Goal: Task Accomplishment & Management: Manage account settings

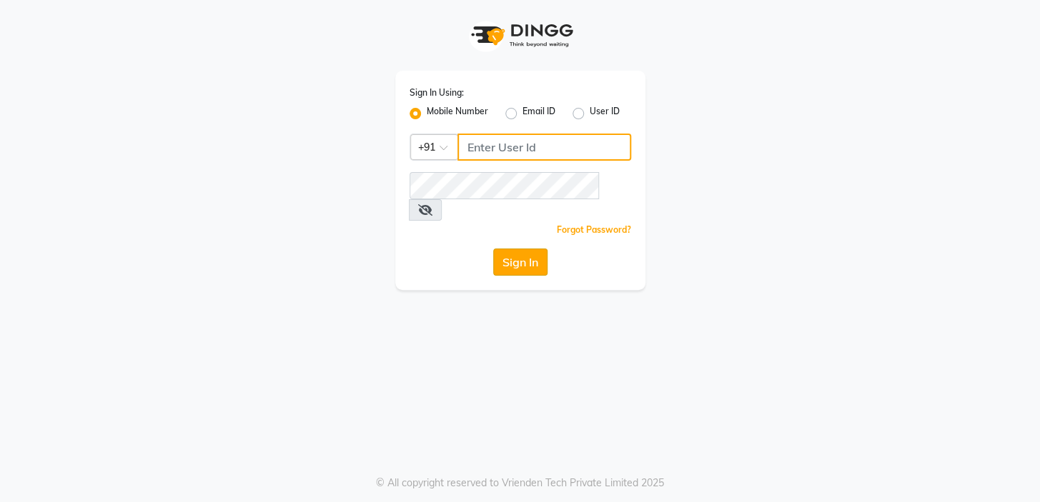
type input "9506660055"
click at [522, 249] on button "Sign In" at bounding box center [520, 262] width 54 height 27
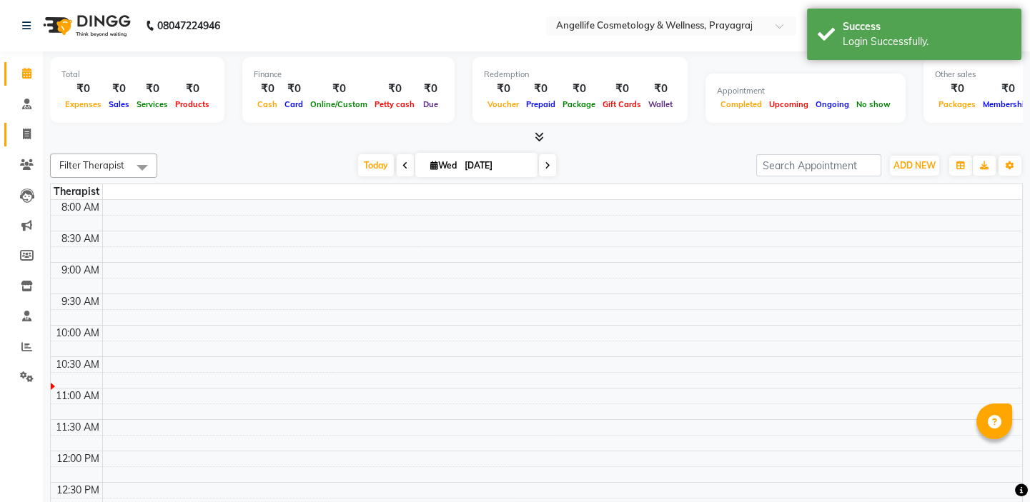
select select "en"
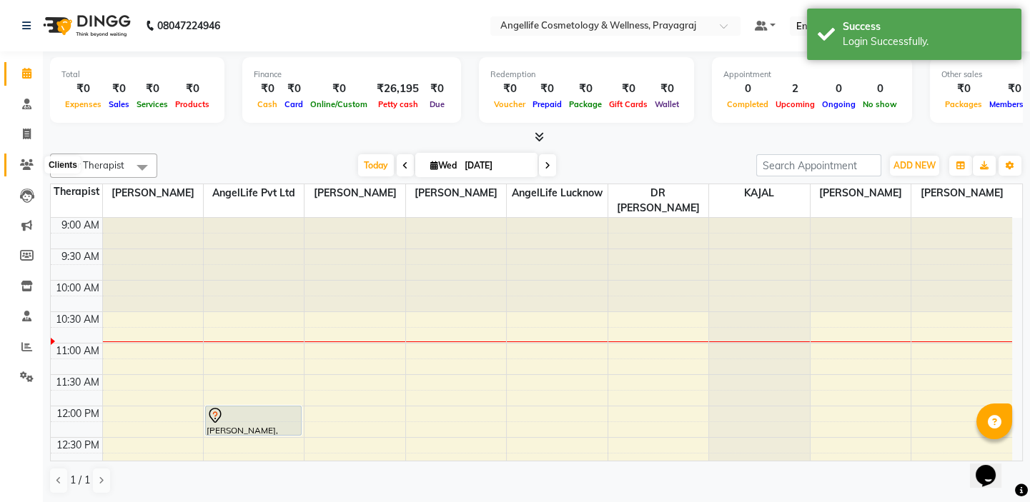
click at [21, 169] on icon at bounding box center [27, 164] width 14 height 11
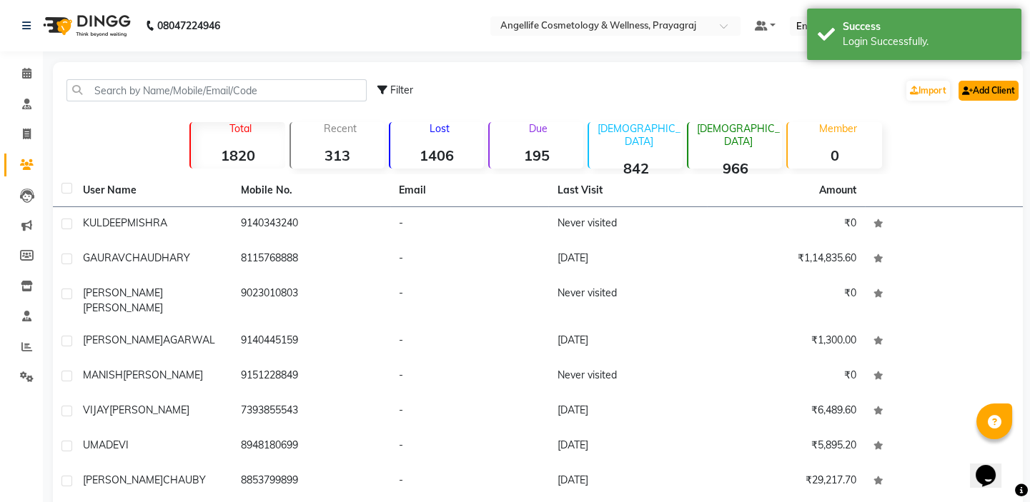
click at [998, 90] on link "Add Client" at bounding box center [988, 91] width 60 height 20
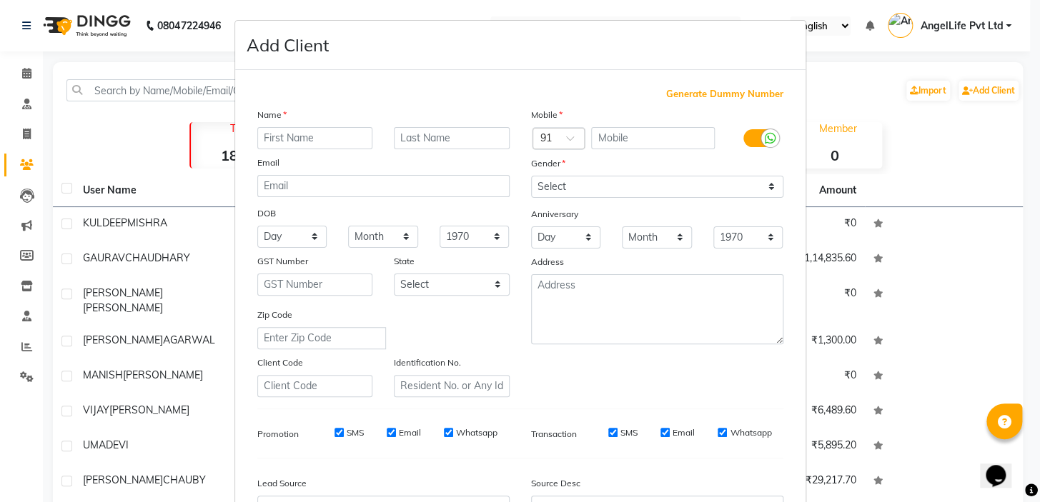
click at [302, 136] on input "text" at bounding box center [315, 138] width 116 height 22
type input "a"
type input "AFREEN"
click at [440, 141] on input "text" at bounding box center [452, 138] width 116 height 22
type input "BANO"
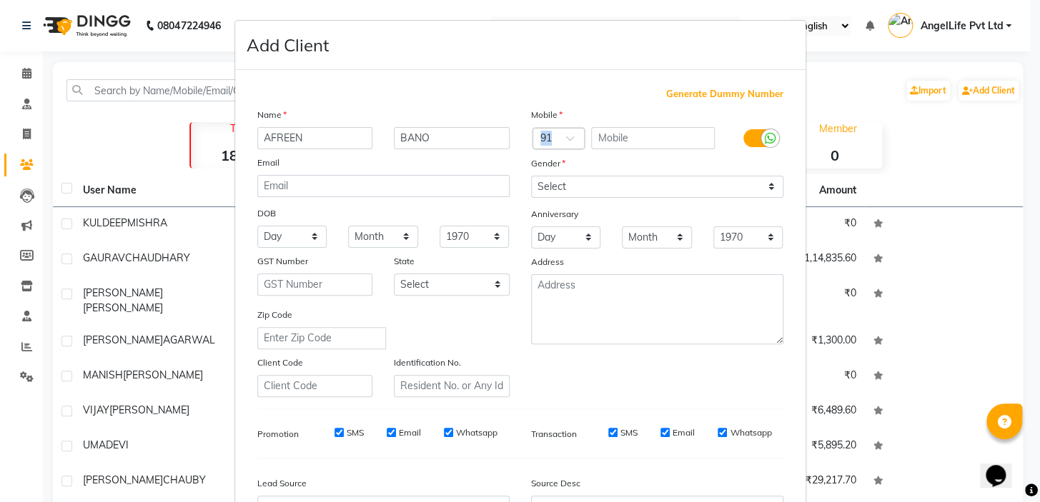
click at [675, 130] on div "Mobile Country Code × 91 Gender Select Male Female Other Prefer Not To Say Anni…" at bounding box center [657, 252] width 274 height 290
click at [675, 130] on input "text" at bounding box center [653, 138] width 124 height 22
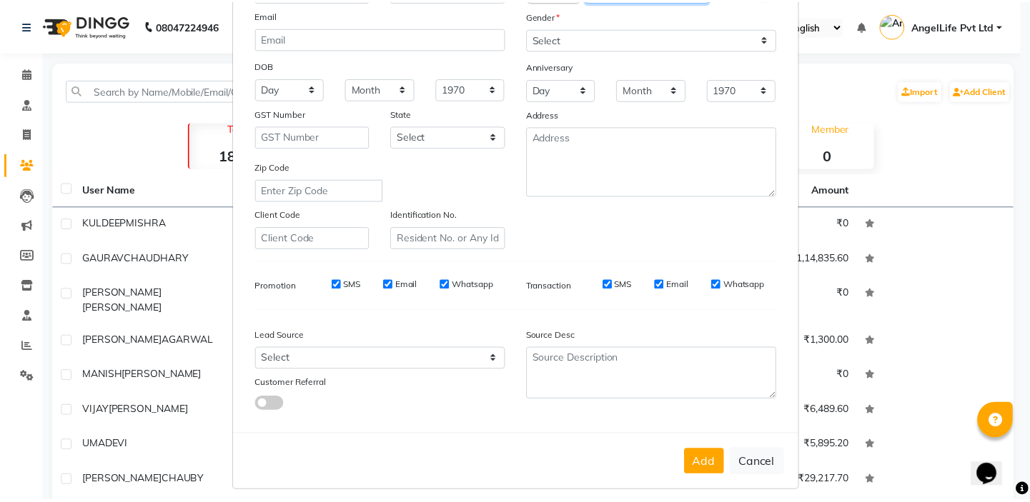
scroll to position [162, 0]
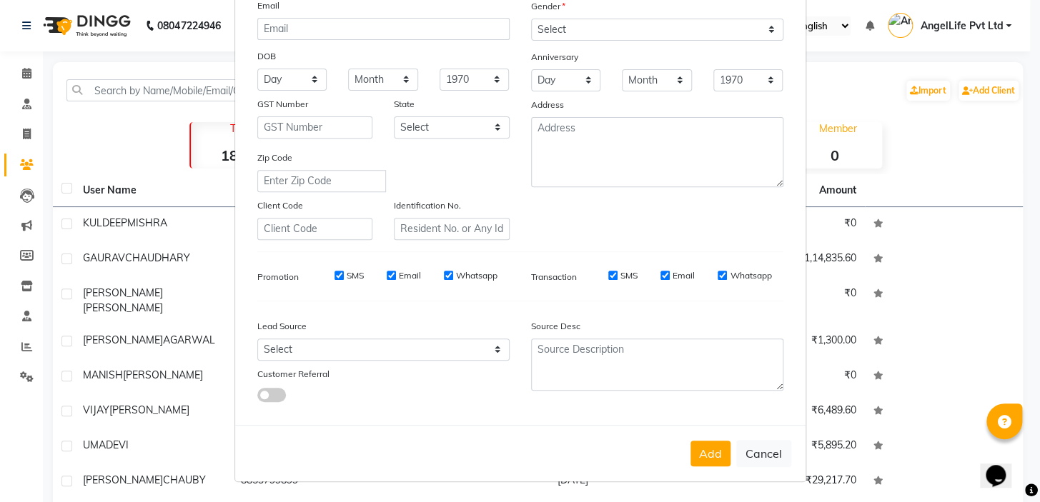
type input "9956406182"
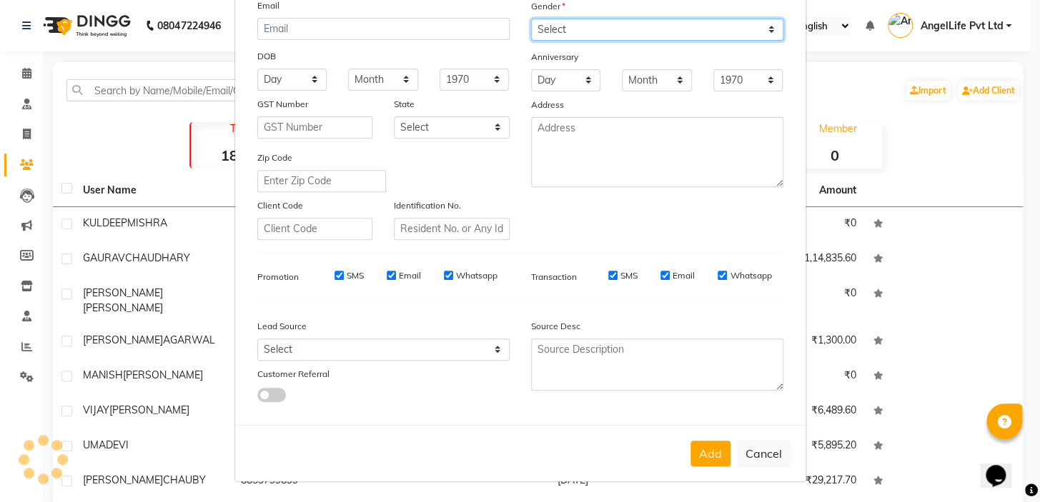
click at [766, 24] on select "Select [DEMOGRAPHIC_DATA] [DEMOGRAPHIC_DATA] Other Prefer Not To Say" at bounding box center [657, 30] width 252 height 22
select select "[DEMOGRAPHIC_DATA]"
click at [531, 19] on select "Select [DEMOGRAPHIC_DATA] [DEMOGRAPHIC_DATA] Other Prefer Not To Say" at bounding box center [657, 30] width 252 height 22
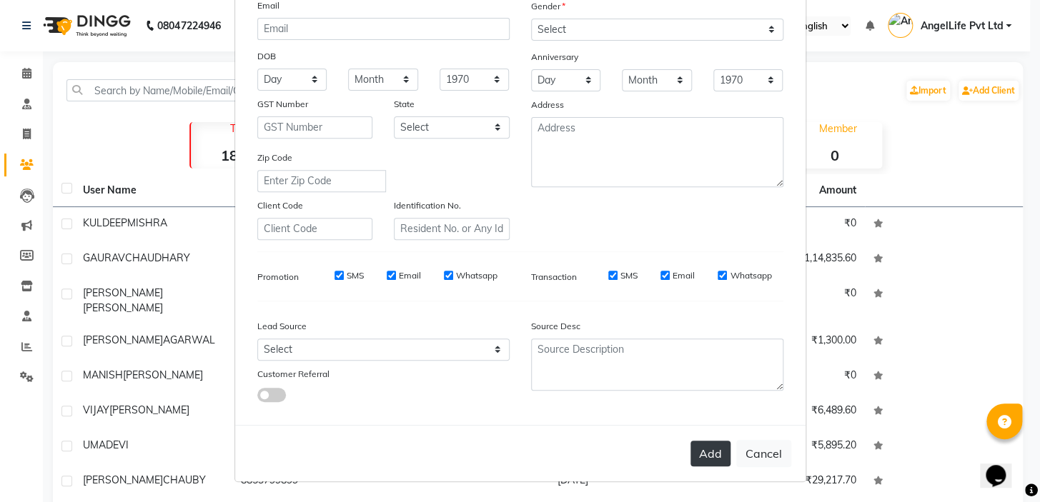
click at [696, 454] on button "Add" at bounding box center [710, 454] width 40 height 26
select select
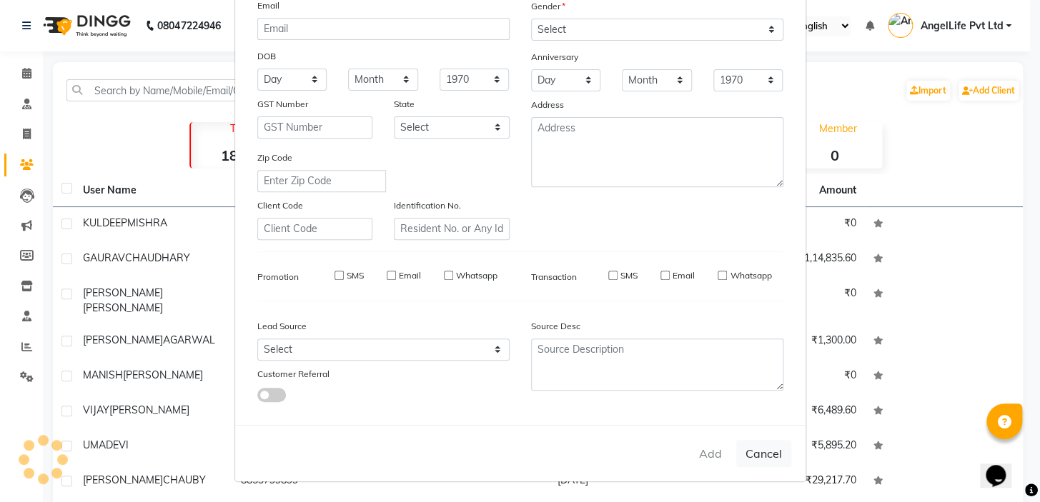
select select
checkbox input "false"
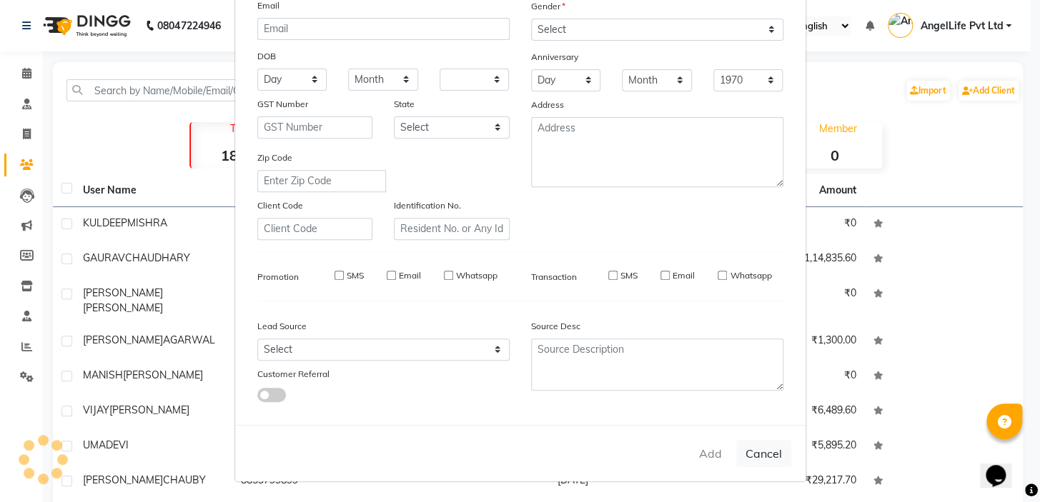
checkbox input "false"
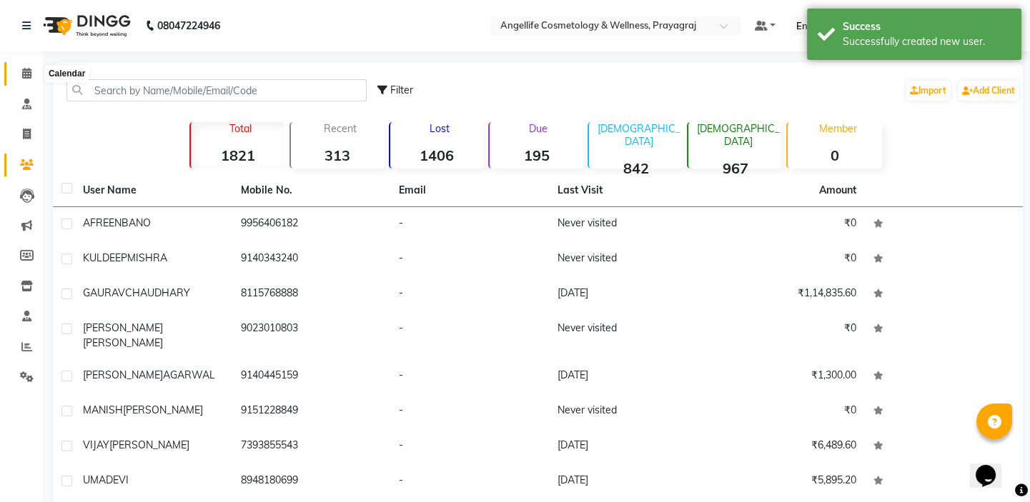
click at [22, 75] on icon at bounding box center [26, 73] width 9 height 11
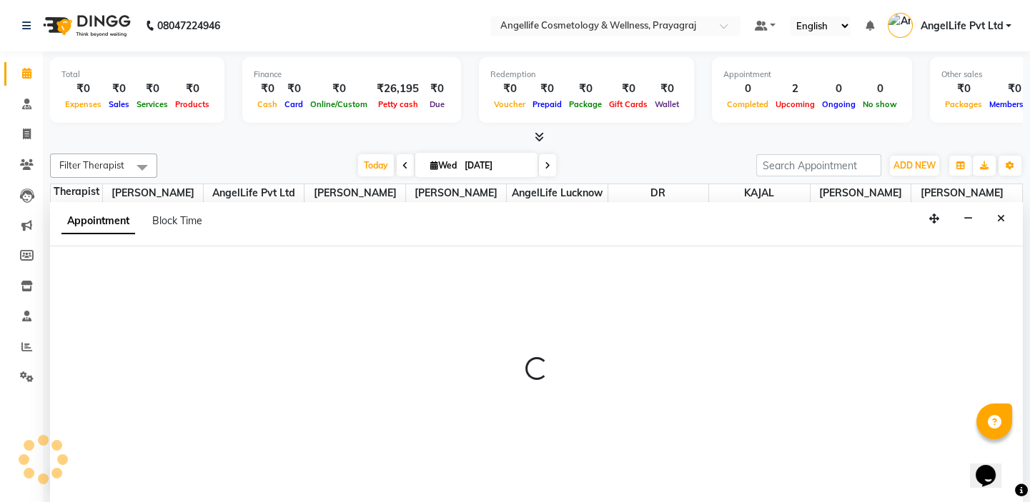
select select "26853"
select select "720"
select select "tentative"
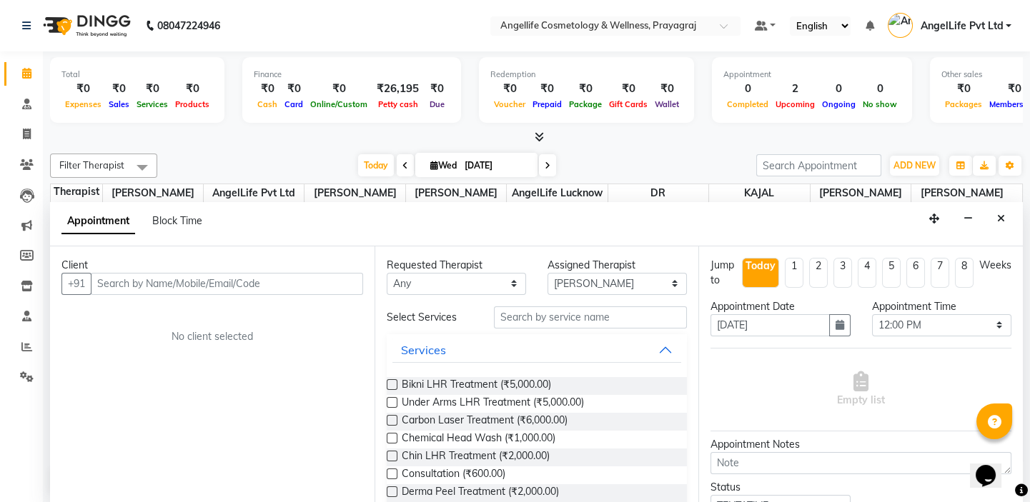
click at [187, 284] on input "text" at bounding box center [227, 284] width 272 height 22
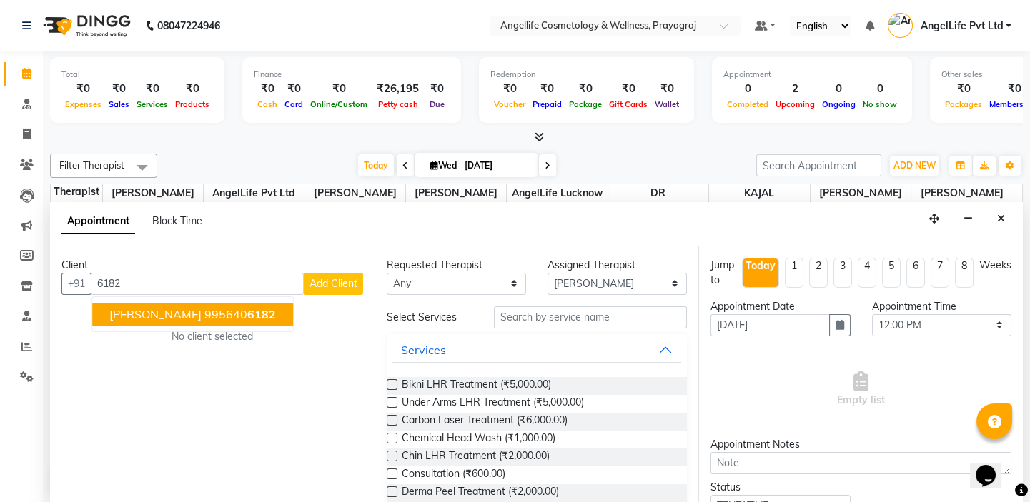
click at [182, 312] on span "[PERSON_NAME]" at bounding box center [155, 314] width 92 height 14
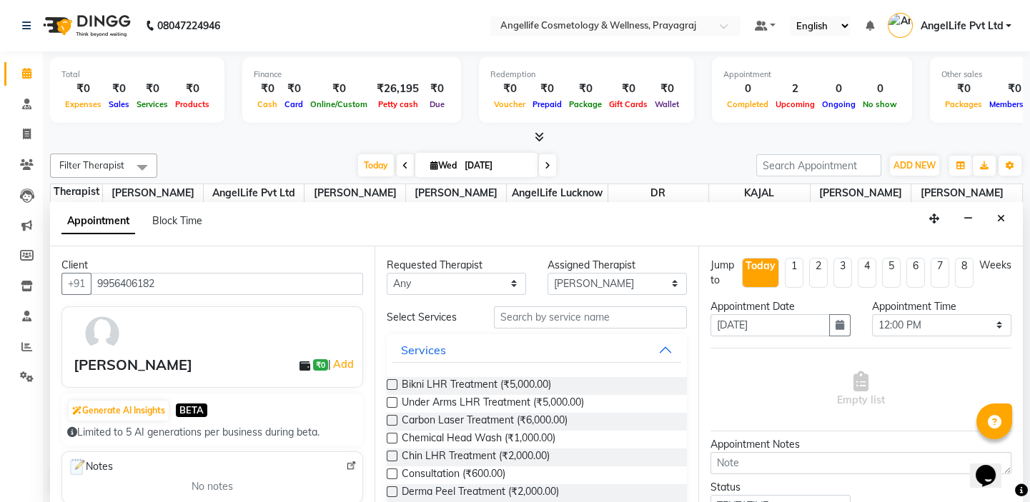
type input "9956406182"
click at [548, 313] on input "text" at bounding box center [590, 318] width 193 height 22
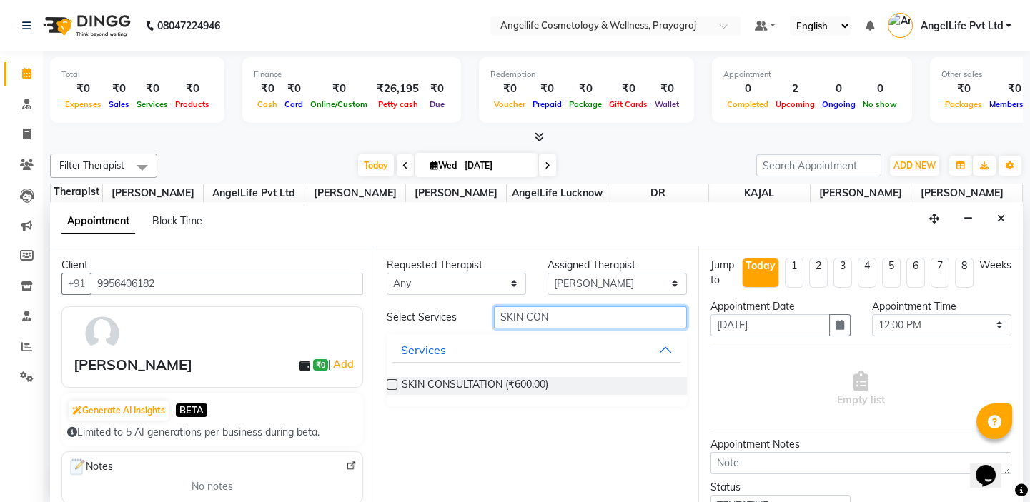
type input "SKIN CON"
click at [390, 382] on label at bounding box center [392, 385] width 11 height 11
click at [390, 382] on input "checkbox" at bounding box center [391, 386] width 9 height 9
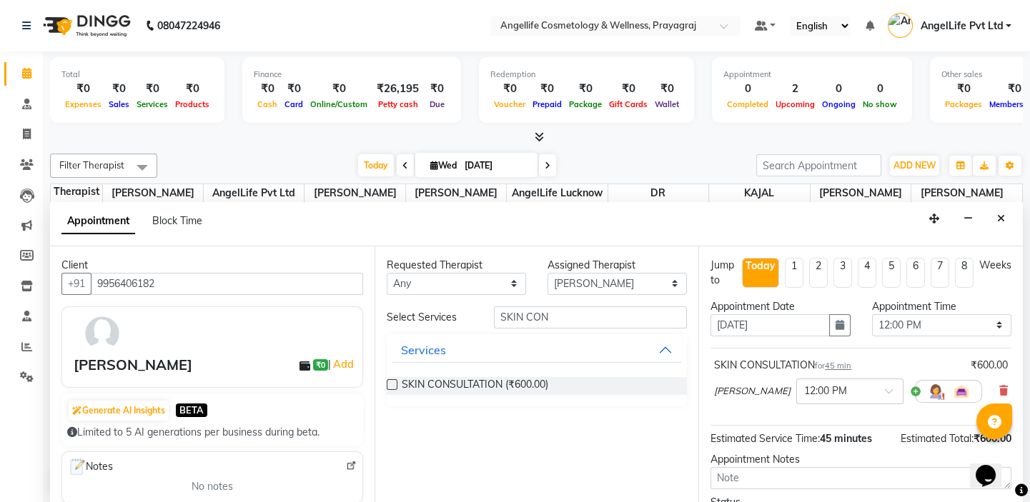
click at [392, 386] on label at bounding box center [392, 385] width 11 height 11
click at [392, 386] on input "checkbox" at bounding box center [391, 386] width 9 height 9
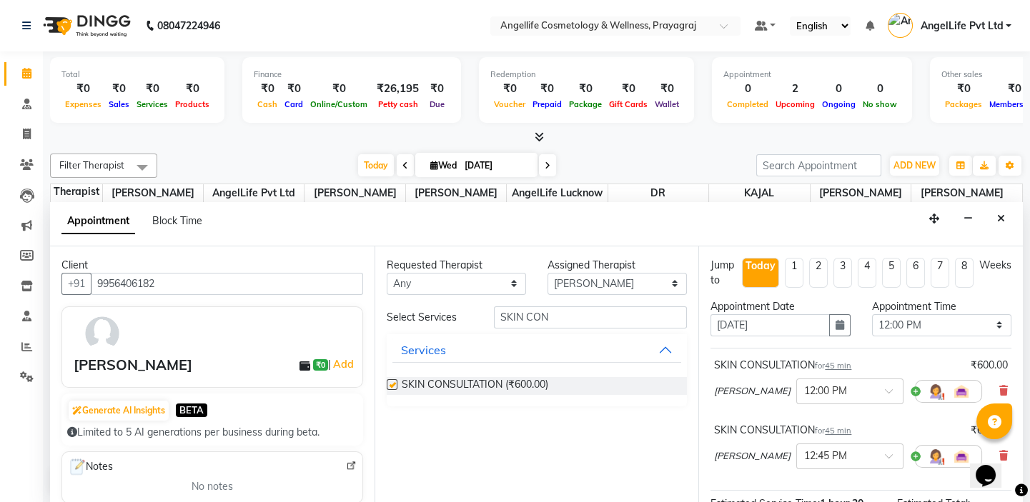
checkbox input "false"
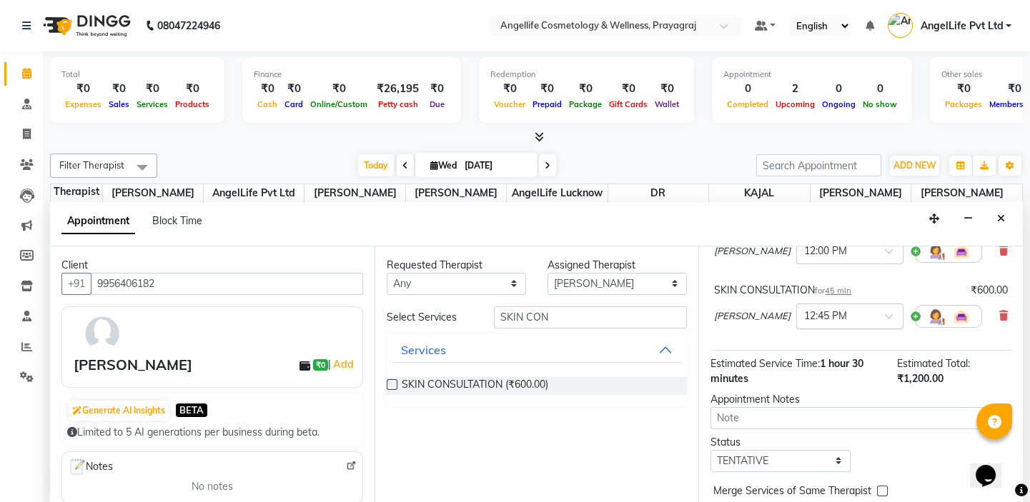
scroll to position [194, 0]
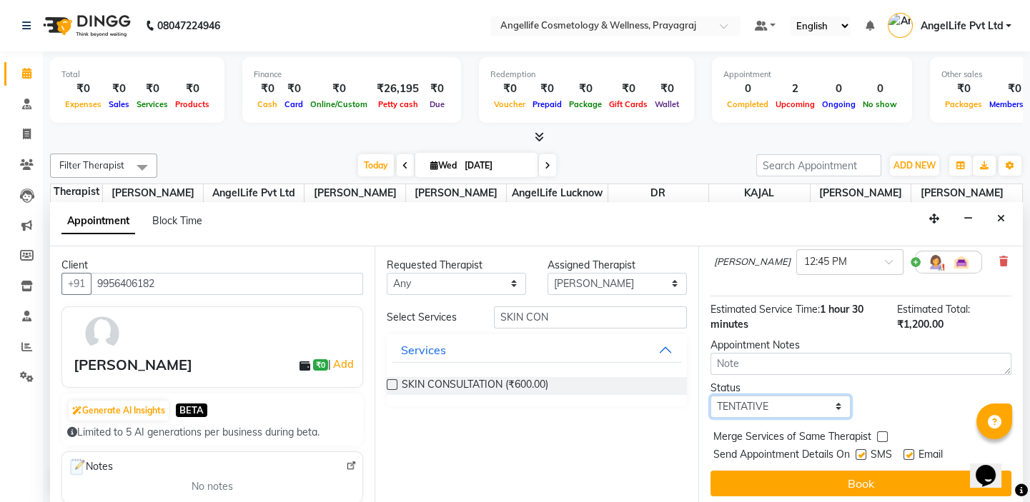
click at [828, 405] on select "Select TENTATIVE CONFIRM CHECK-IN UPCOMING" at bounding box center [779, 407] width 139 height 22
select select "confirm booking"
click at [710, 396] on select "Select TENTATIVE CONFIRM CHECK-IN UPCOMING" at bounding box center [779, 407] width 139 height 22
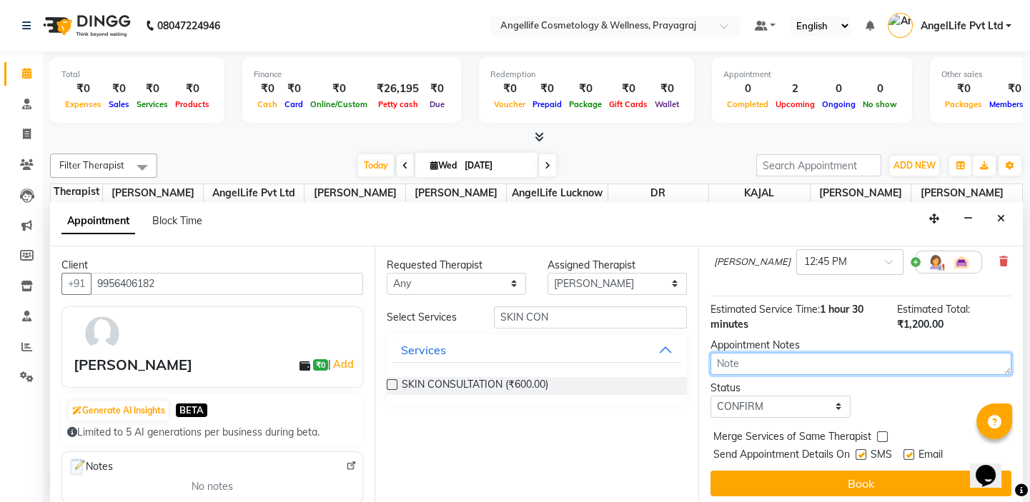
click at [817, 353] on textarea at bounding box center [860, 364] width 301 height 22
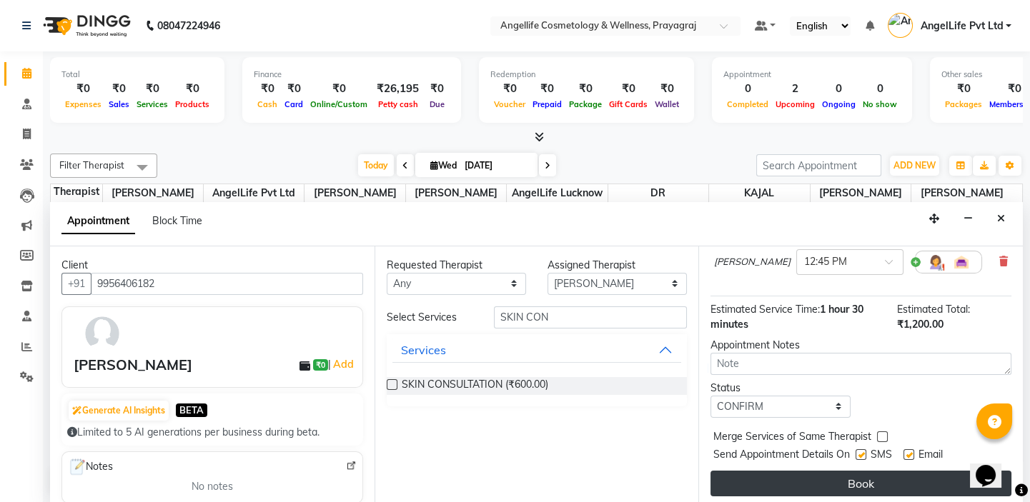
click at [881, 482] on button "Book" at bounding box center [860, 484] width 301 height 26
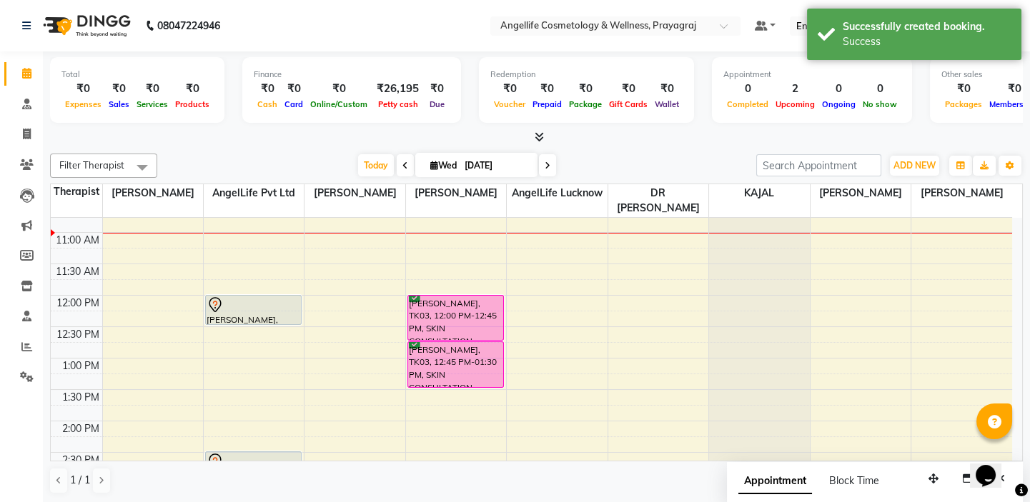
scroll to position [129, 0]
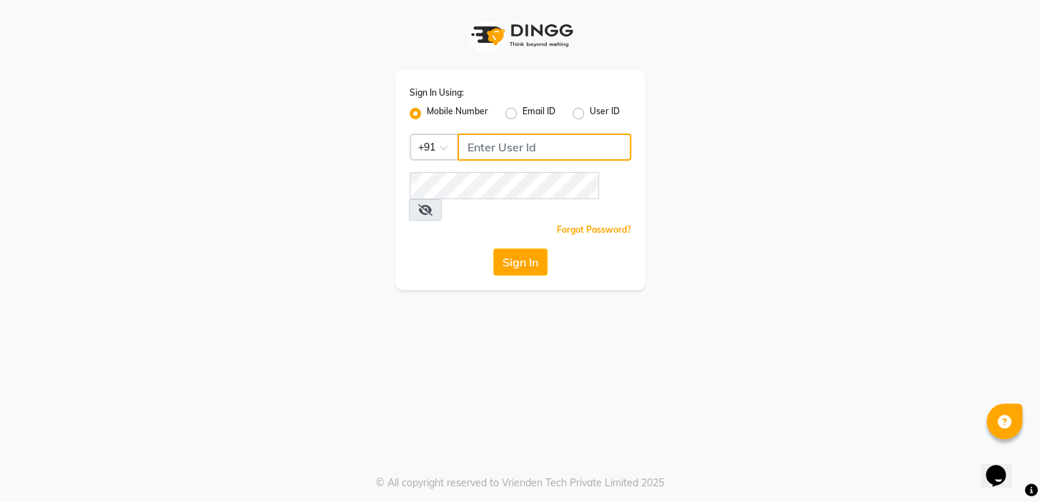
type input "9506660055"
click at [532, 249] on button "Sign In" at bounding box center [520, 262] width 54 height 27
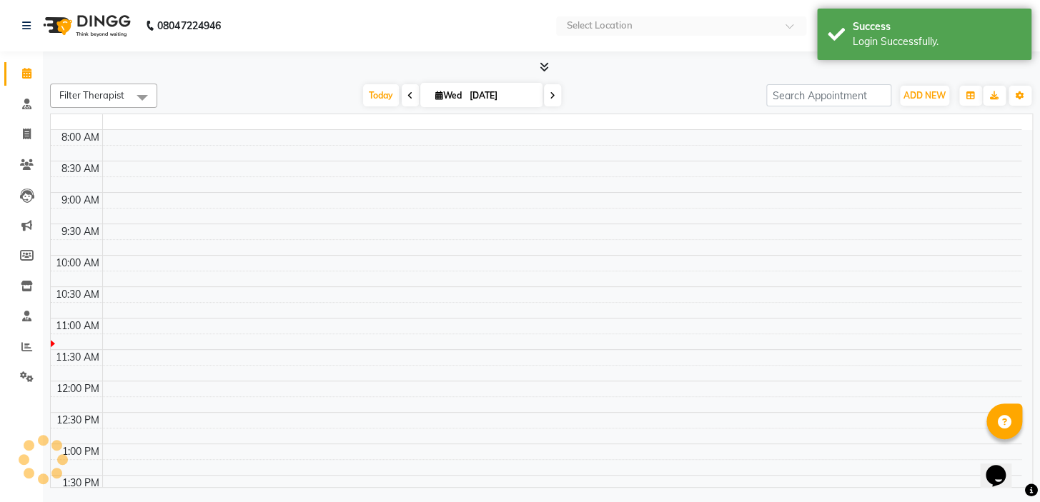
select select "en"
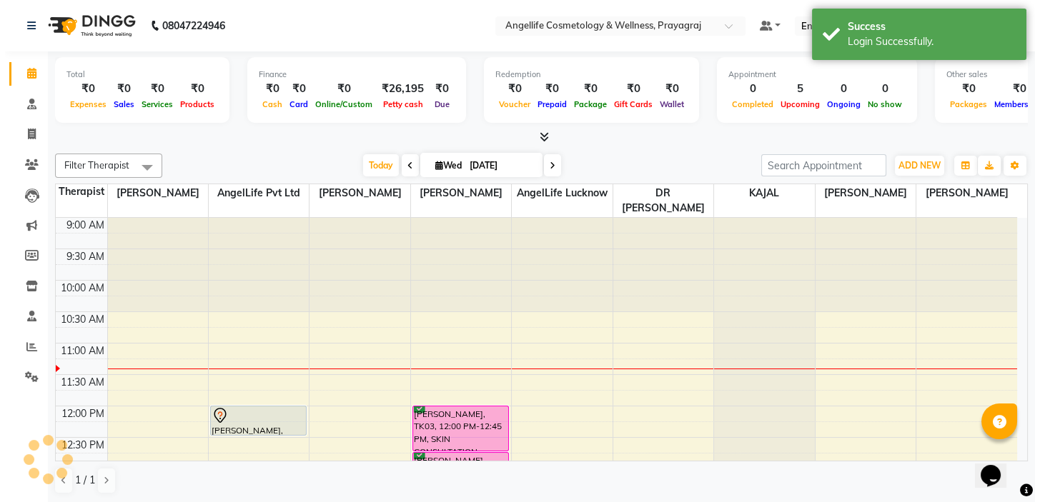
scroll to position [126, 0]
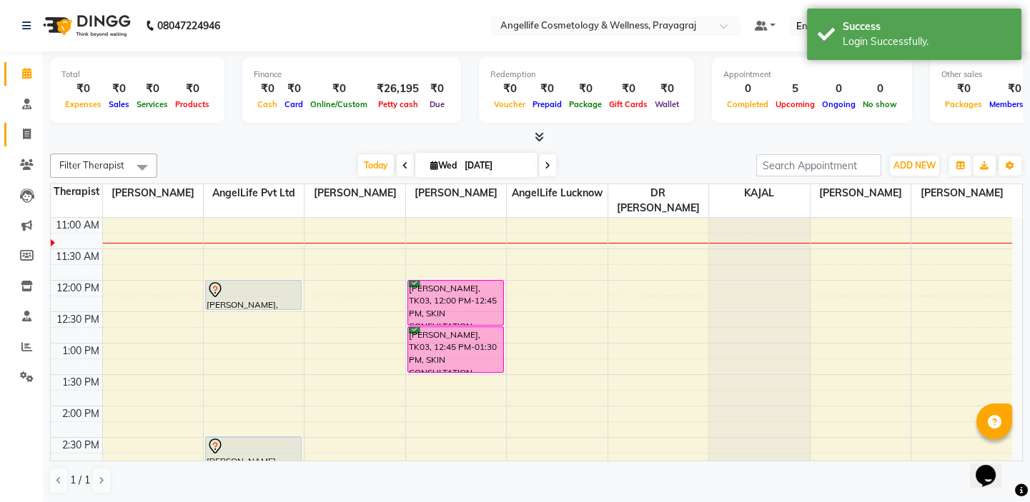
click at [26, 143] on link "Invoice" at bounding box center [21, 135] width 34 height 24
select select "service"
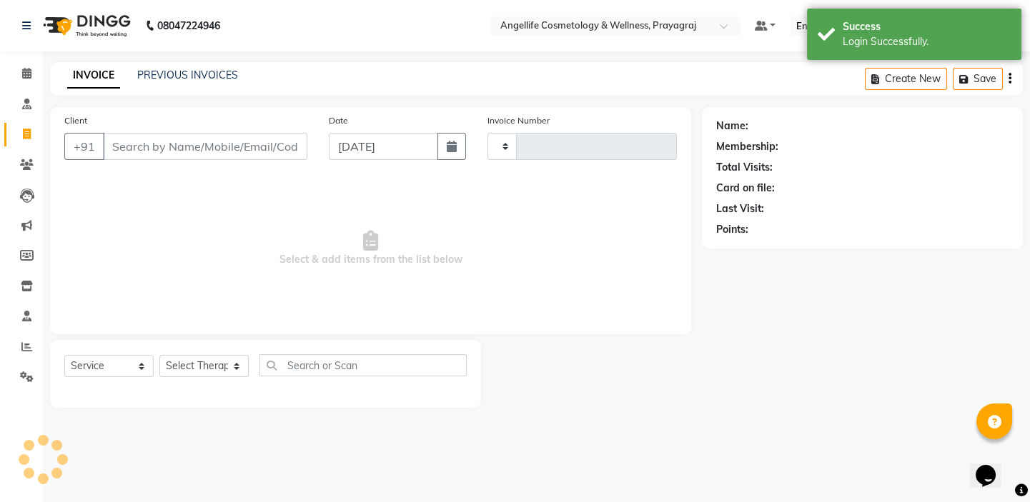
type input "1270"
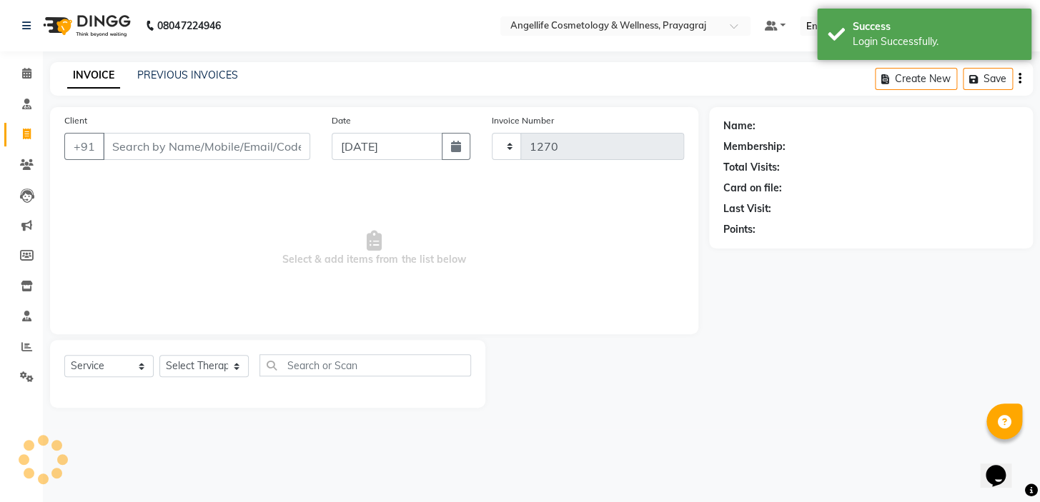
select select "4531"
click at [114, 145] on input "Client" at bounding box center [206, 146] width 207 height 27
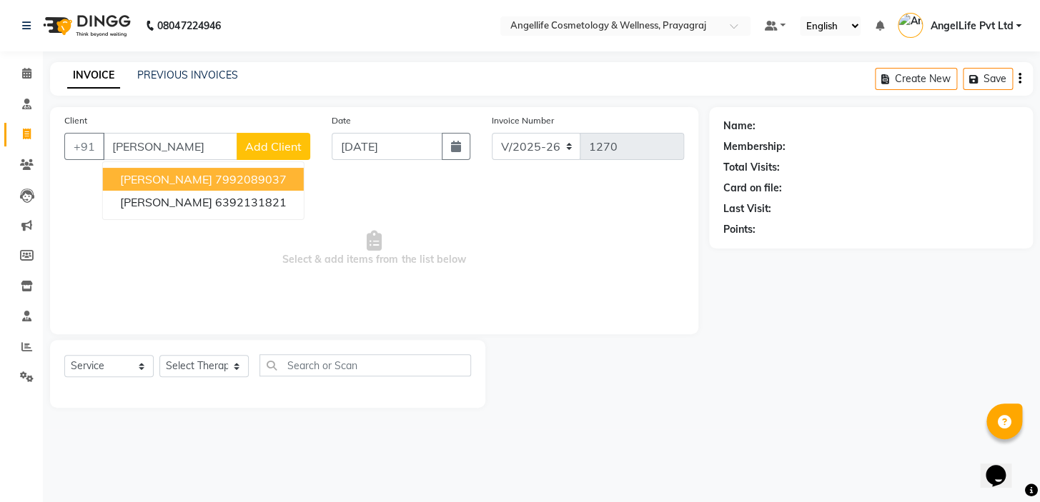
click at [185, 183] on span "[PERSON_NAME]" at bounding box center [166, 179] width 92 height 14
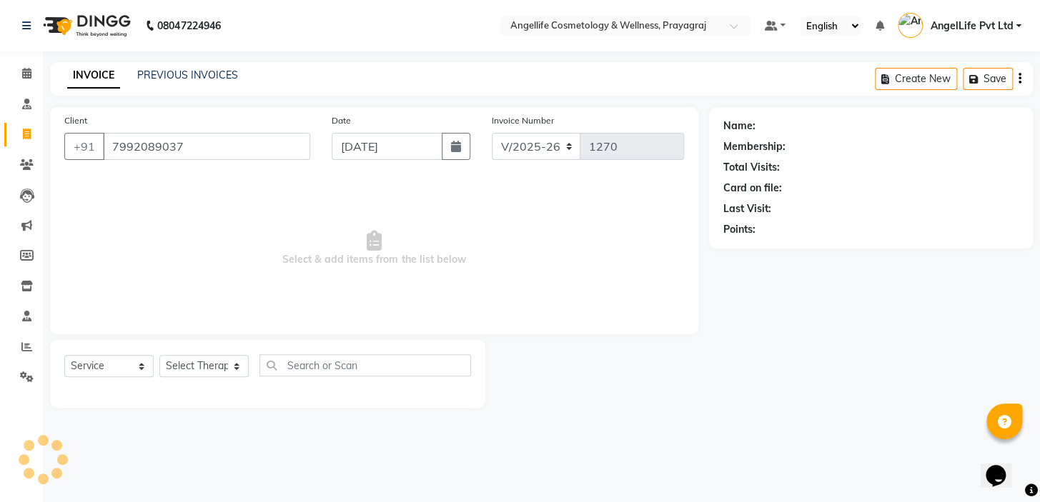
type input "7992089037"
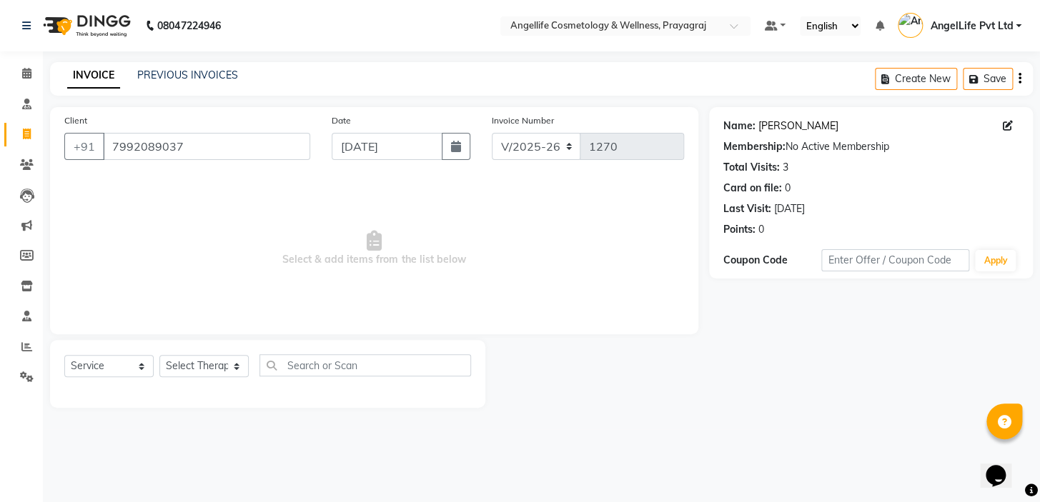
click at [763, 129] on link "Neetu Singh" at bounding box center [798, 126] width 80 height 15
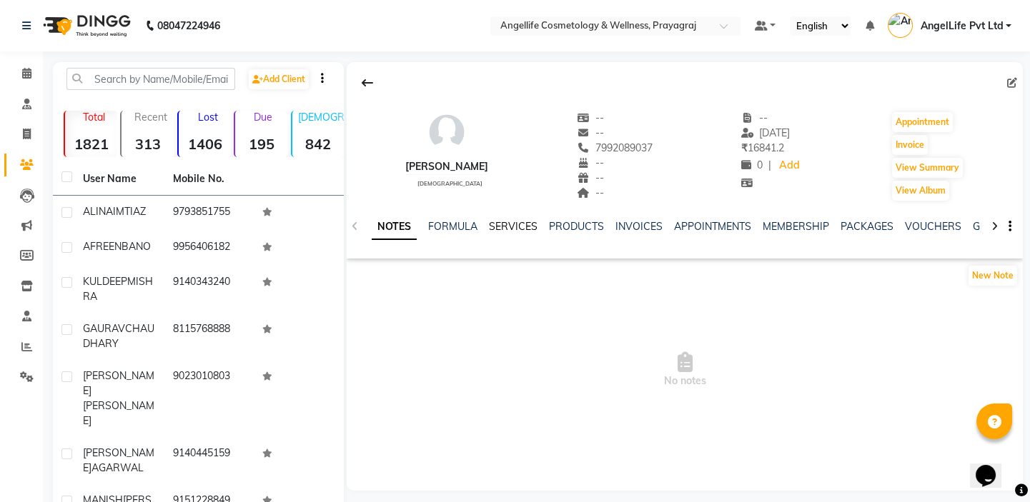
click at [497, 228] on link "SERVICES" at bounding box center [513, 226] width 49 height 13
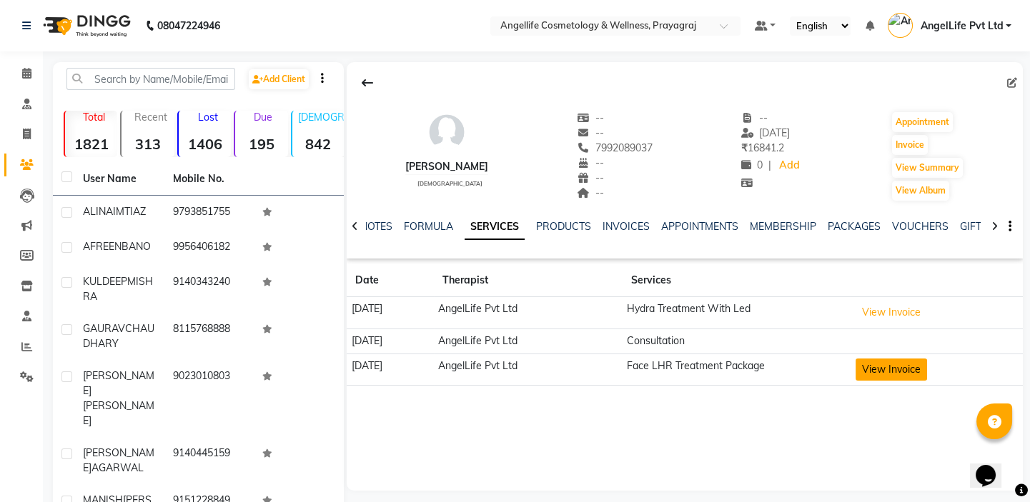
click at [903, 372] on button "View Invoice" at bounding box center [891, 370] width 71 height 22
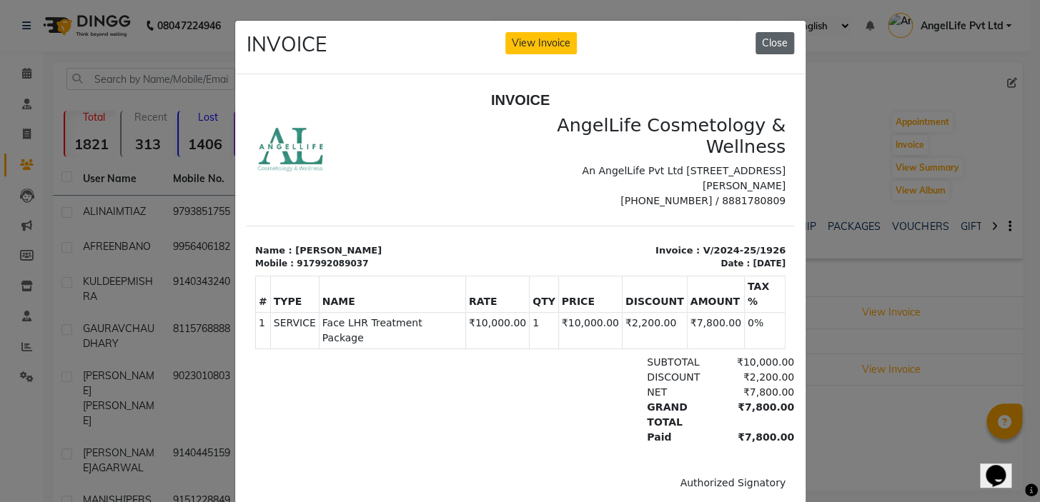
click at [771, 51] on button "Close" at bounding box center [774, 43] width 39 height 22
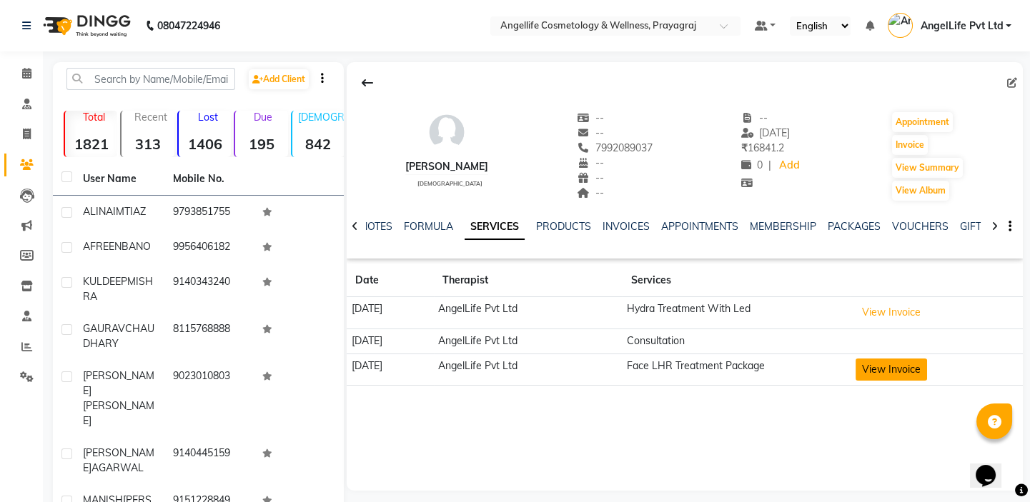
click at [898, 372] on button "View Invoice" at bounding box center [891, 370] width 71 height 22
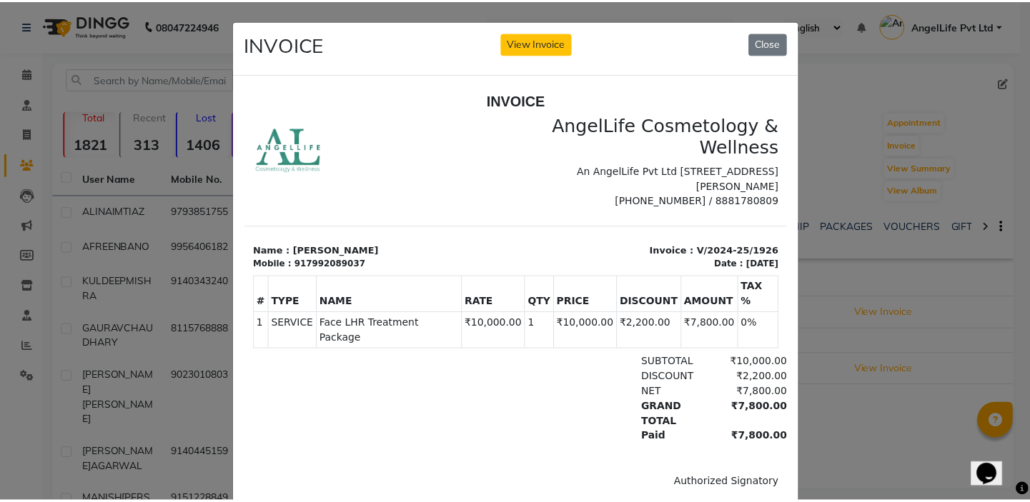
scroll to position [11, 0]
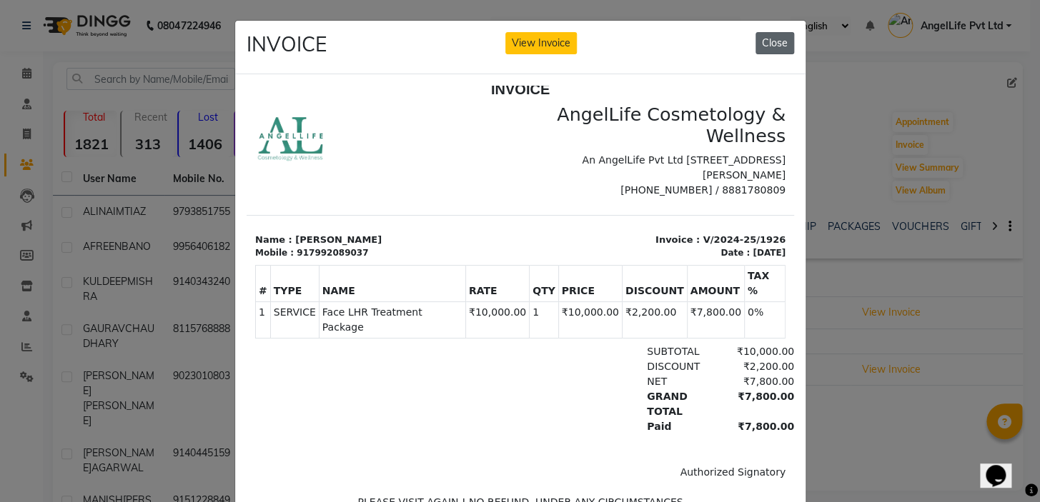
click at [769, 39] on button "Close" at bounding box center [774, 43] width 39 height 22
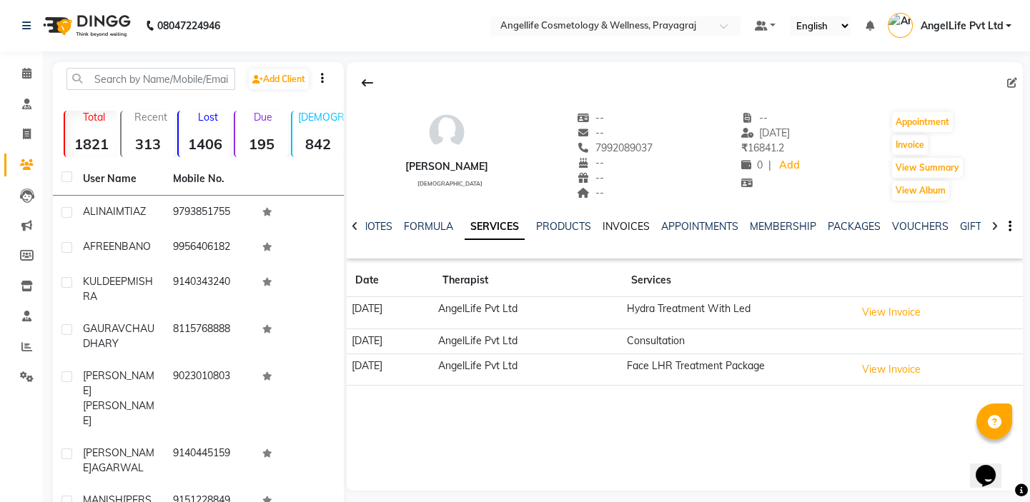
click at [618, 224] on link "INVOICES" at bounding box center [626, 226] width 47 height 13
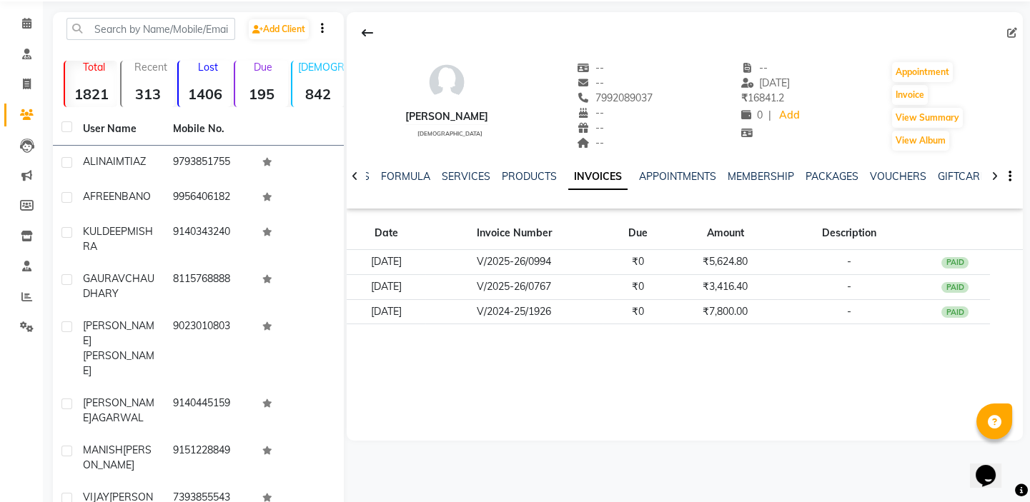
scroll to position [48, 0]
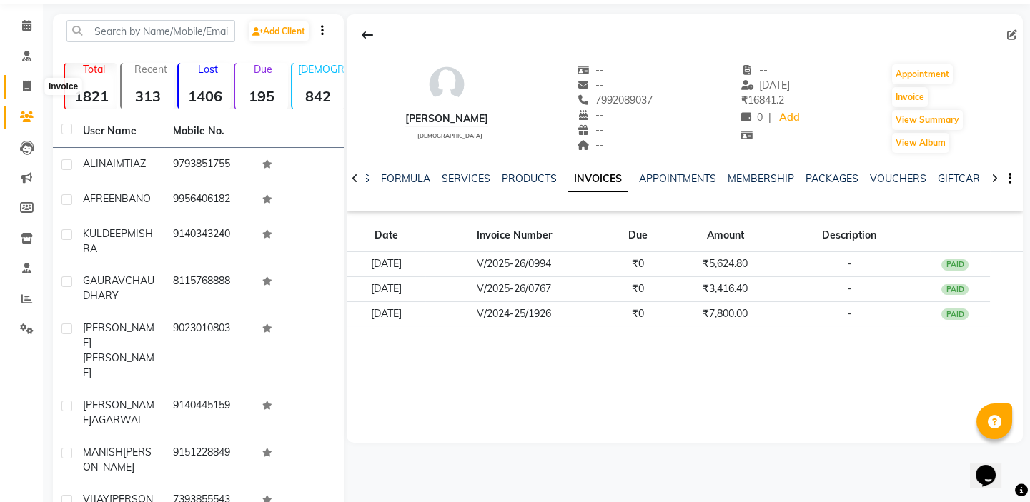
click at [29, 86] on icon at bounding box center [27, 86] width 8 height 11
select select "service"
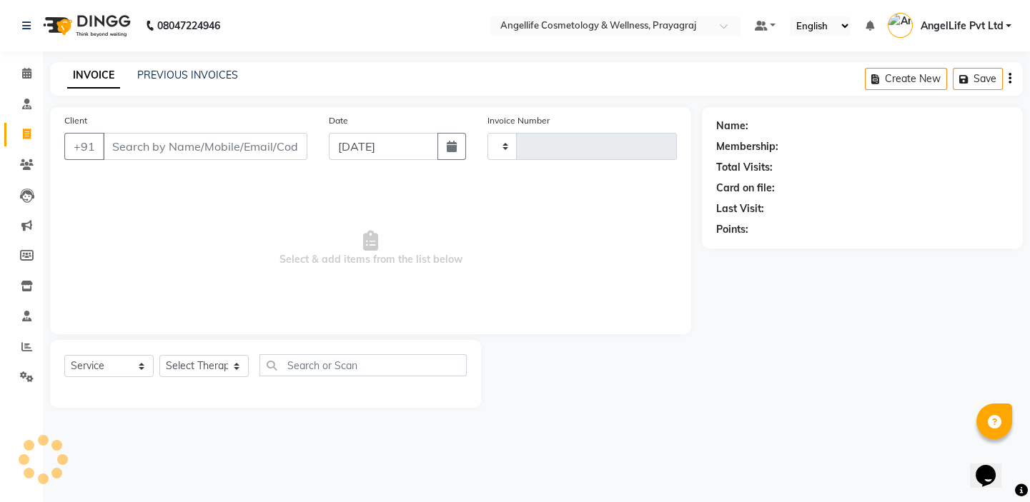
type input "1270"
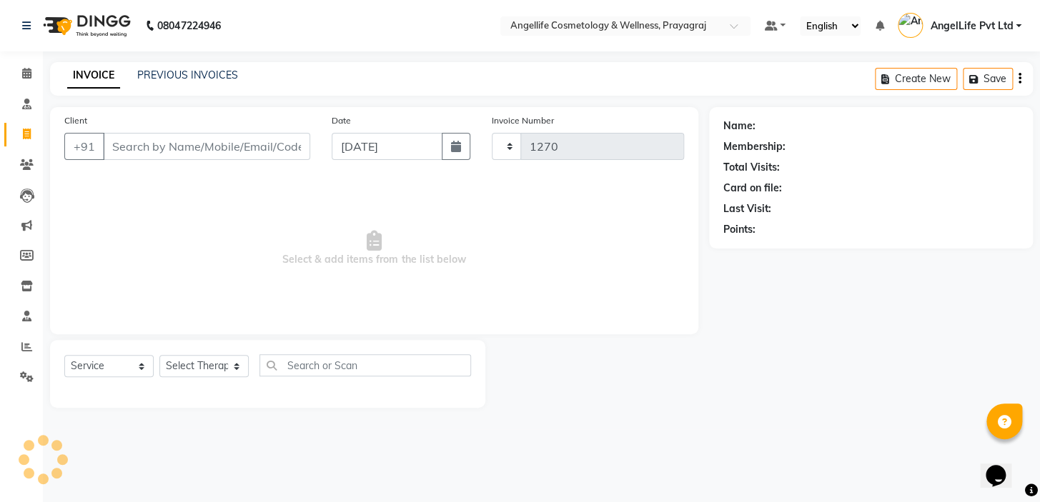
select select "4531"
click at [139, 148] on input "Client" at bounding box center [206, 146] width 207 height 27
click at [129, 142] on input "Client" at bounding box center [206, 146] width 207 height 27
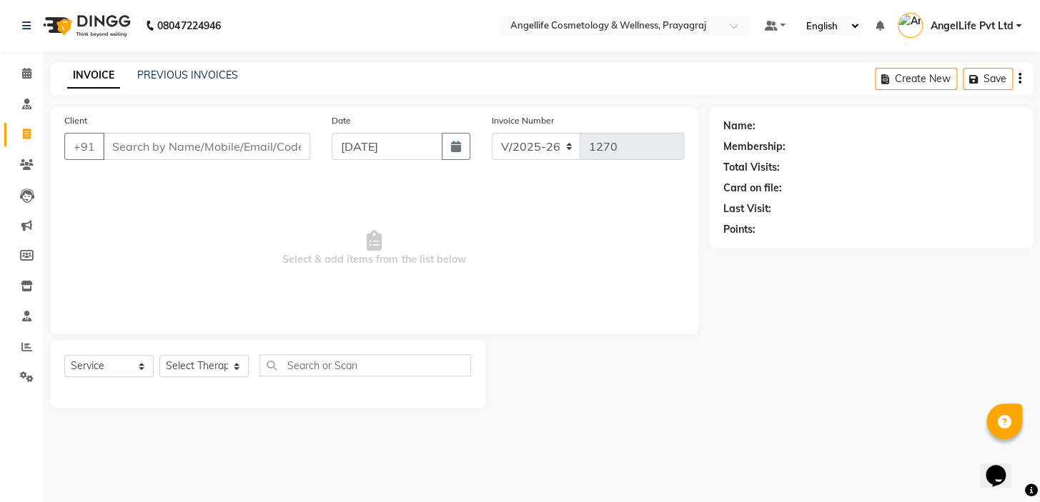
click at [129, 142] on input "Client" at bounding box center [206, 146] width 207 height 27
click at [114, 145] on input "Client" at bounding box center [206, 146] width 207 height 27
type input "9569849837"
click at [290, 146] on span "Add Client" at bounding box center [273, 146] width 56 height 14
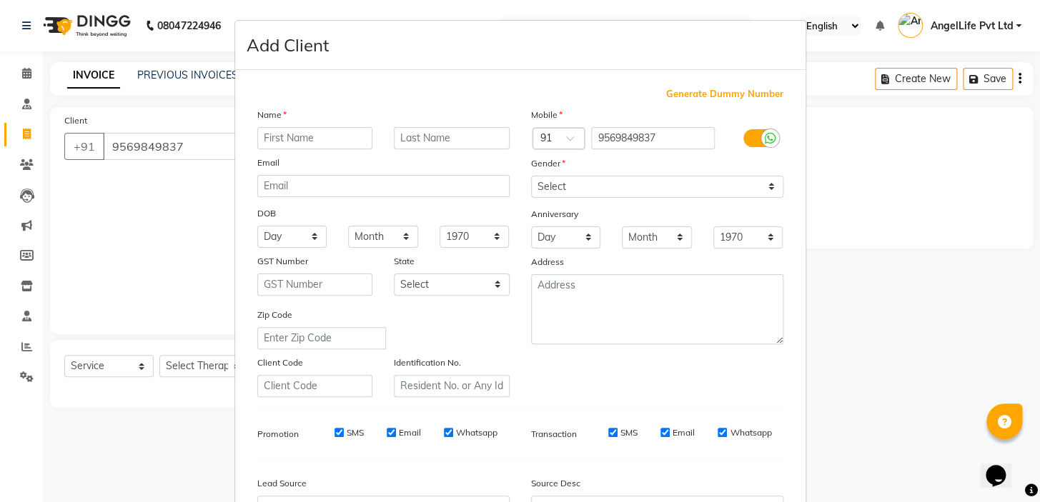
click at [264, 133] on input "text" at bounding box center [315, 138] width 116 height 22
type input "[DATE]"
click at [384, 109] on div "Generate Dummy Number Name [DATE] Email DOB Day 01 02 03 04 05 06 07 08 09 10 1…" at bounding box center [520, 329] width 547 height 484
click at [386, 114] on div "Name" at bounding box center [384, 117] width 274 height 20
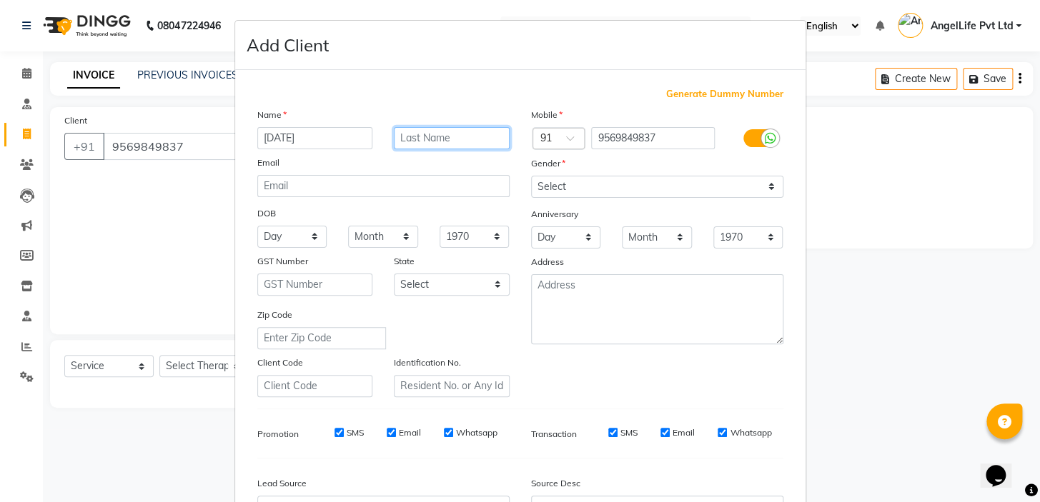
click at [405, 137] on input "text" at bounding box center [452, 138] width 116 height 22
type input "DWIVEDI"
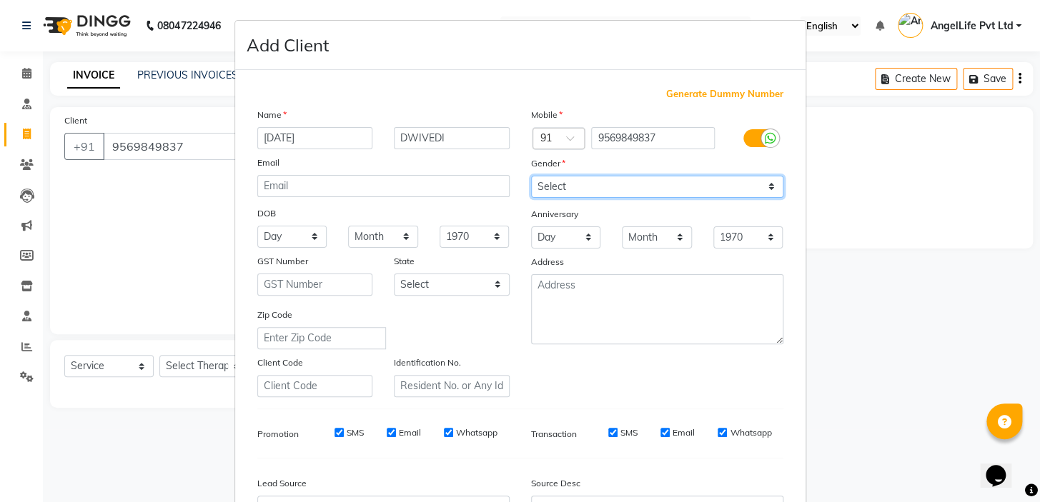
click at [587, 184] on select "Select [DEMOGRAPHIC_DATA] [DEMOGRAPHIC_DATA] Other Prefer Not To Say" at bounding box center [657, 187] width 252 height 22
select select "[DEMOGRAPHIC_DATA]"
click at [531, 176] on select "Select [DEMOGRAPHIC_DATA] [DEMOGRAPHIC_DATA] Other Prefer Not To Say" at bounding box center [657, 187] width 252 height 22
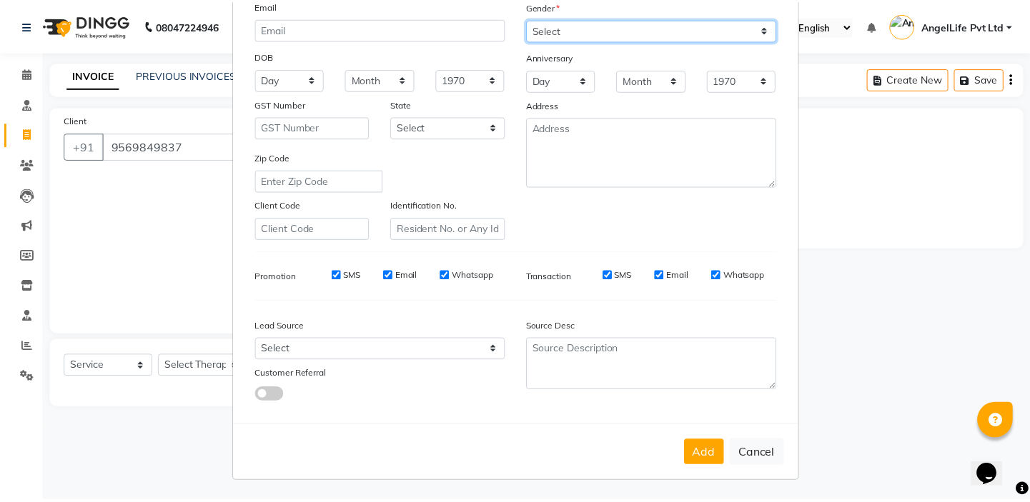
scroll to position [162, 0]
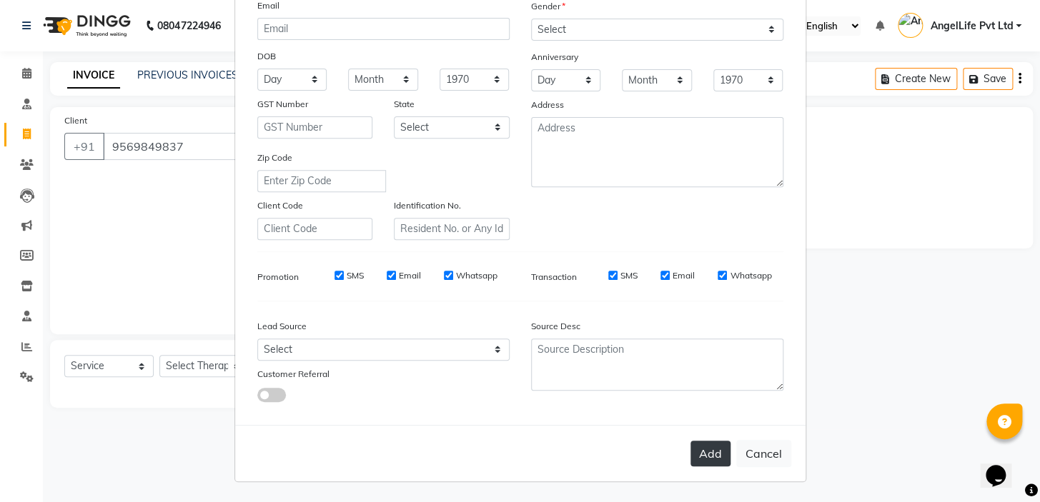
click at [717, 459] on button "Add" at bounding box center [710, 454] width 40 height 26
select select
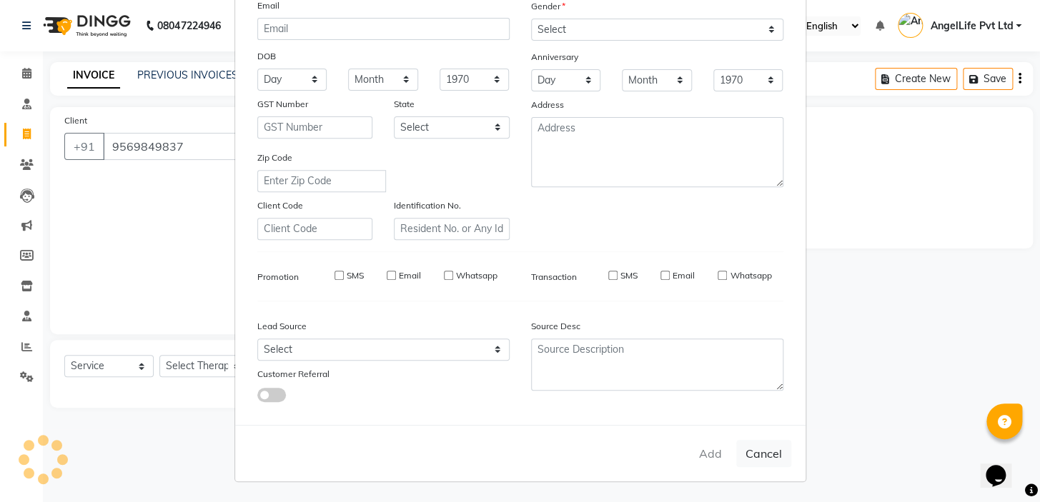
select select
checkbox input "false"
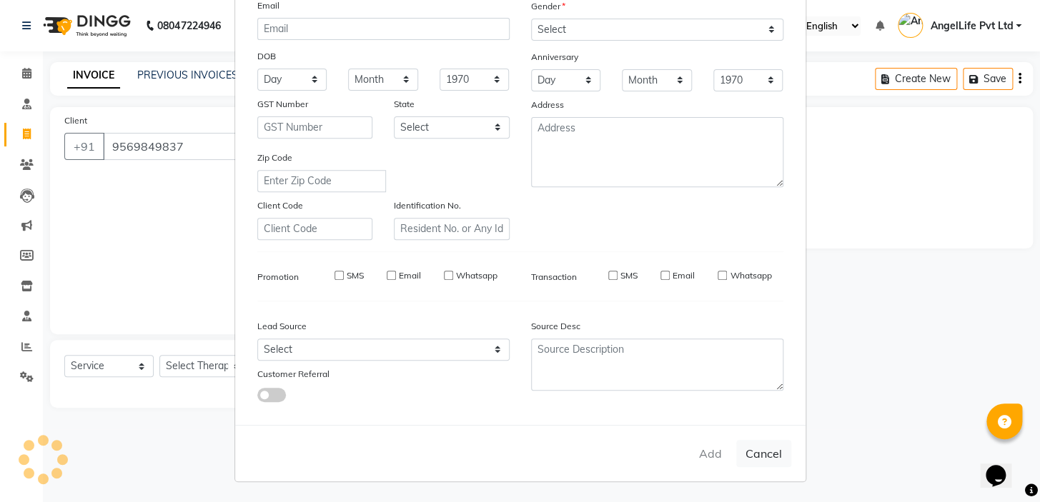
checkbox input "false"
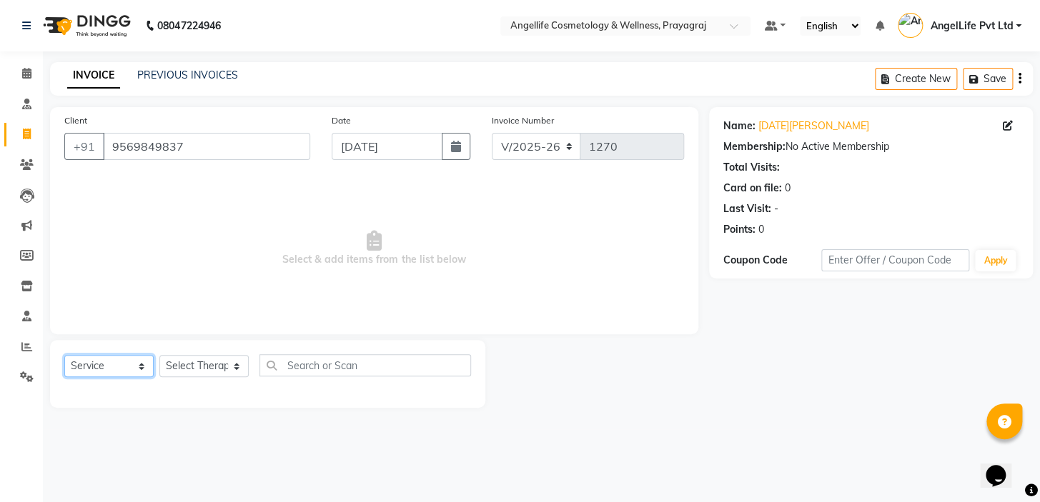
click at [153, 370] on select "Select Service Product Membership Package Voucher Prepaid Gift Card" at bounding box center [108, 366] width 89 height 22
click at [64, 355] on select "Select Service Product Membership Package Voucher Prepaid Gift Card" at bounding box center [108, 366] width 89 height 22
click at [193, 362] on select "Select Therapist AngelLife Lucknow AngelLife Pvt Ltd DR [PERSON_NAME] [PERSON_N…" at bounding box center [203, 366] width 89 height 22
click at [234, 370] on select "Select Therapist AngelLife Lucknow AngelLife Pvt Ltd DR [PERSON_NAME] [PERSON_N…" at bounding box center [203, 366] width 89 height 22
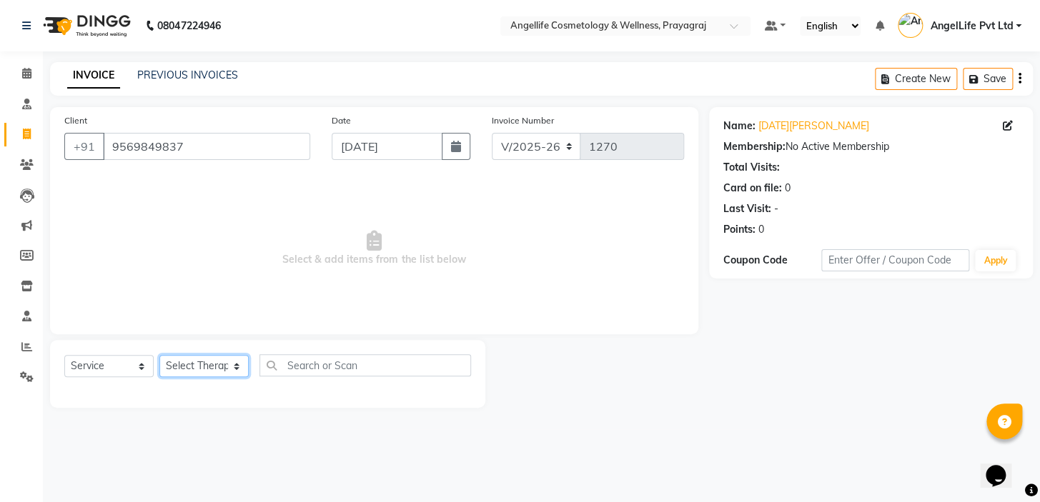
select select "26653"
click at [159, 355] on select "Select Therapist AngelLife Lucknow AngelLife Pvt Ltd DR [PERSON_NAME] [PERSON_N…" at bounding box center [203, 366] width 89 height 22
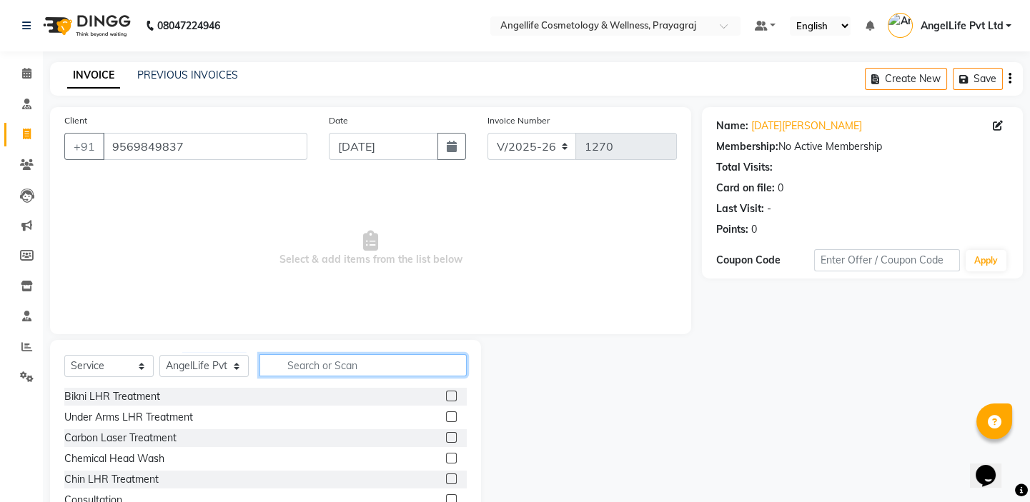
click at [309, 361] on input "text" at bounding box center [362, 366] width 207 height 22
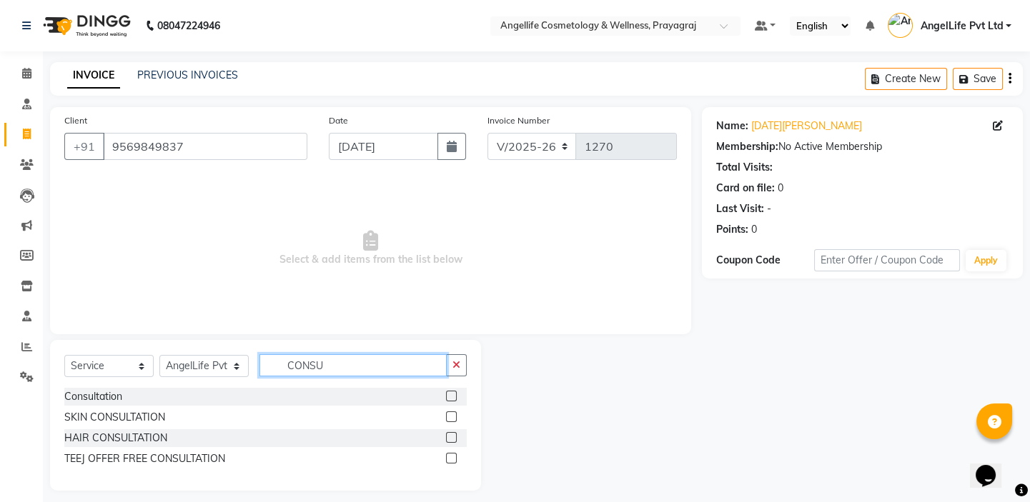
type input "CONSU"
click at [449, 398] on label at bounding box center [451, 396] width 11 height 11
click at [449, 398] on input "checkbox" at bounding box center [450, 396] width 9 height 9
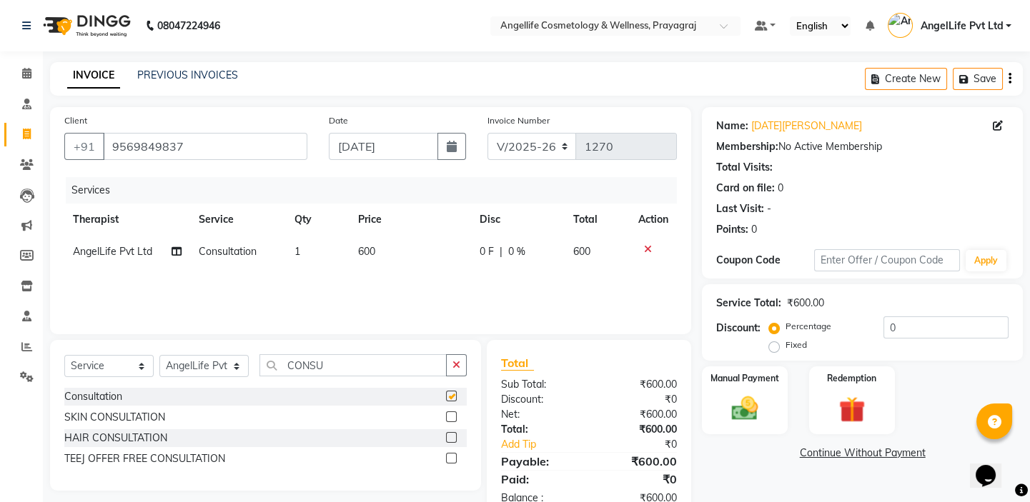
checkbox input "false"
click at [516, 252] on span "0 %" at bounding box center [515, 251] width 17 height 15
select select "26653"
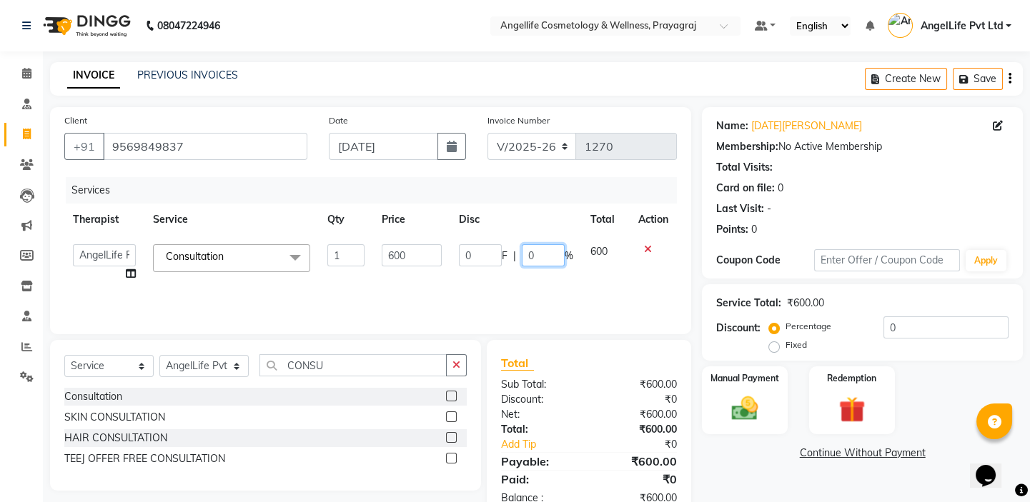
click at [535, 252] on input "0" at bounding box center [543, 255] width 43 height 22
click at [534, 255] on input "050" at bounding box center [543, 255] width 43 height 22
type input "50"
click at [593, 280] on div "Services Therapist Service Qty Price Disc Total Action AngelLife Lucknow AngelL…" at bounding box center [370, 248] width 613 height 143
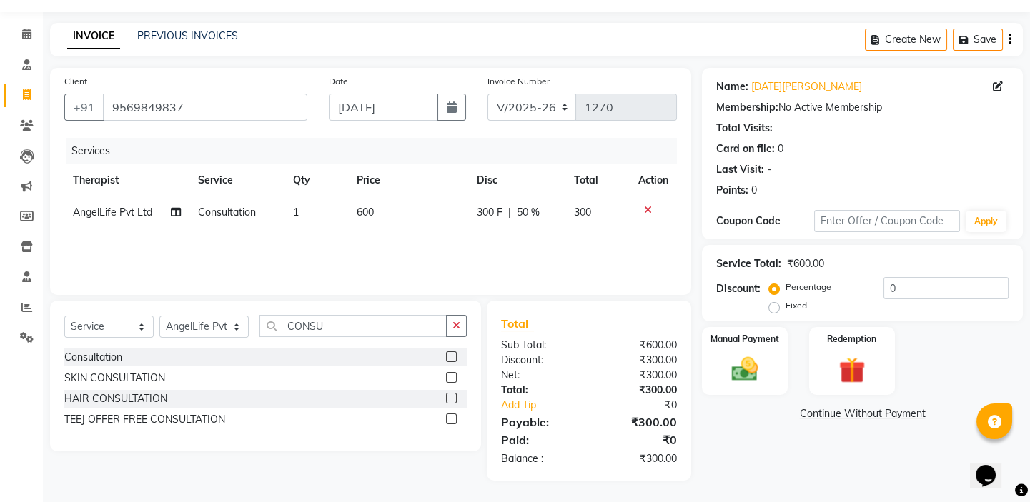
scroll to position [0, 0]
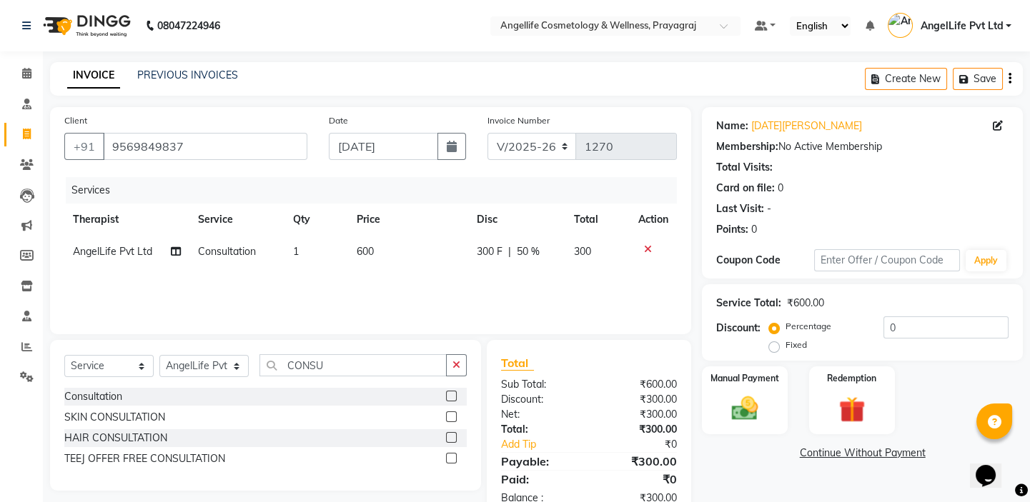
click at [807, 452] on link "Continue Without Payment" at bounding box center [862, 453] width 315 height 15
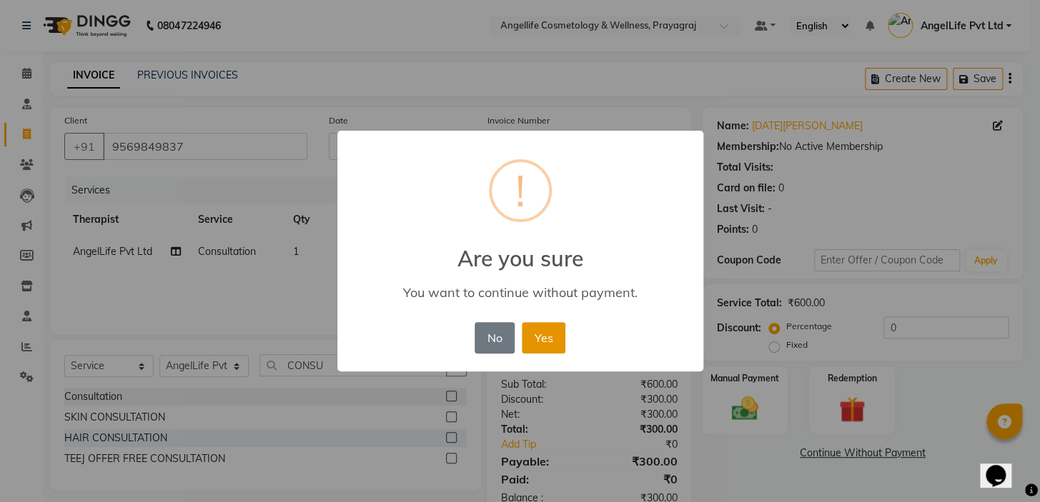
click at [550, 337] on button "Yes" at bounding box center [544, 337] width 44 height 31
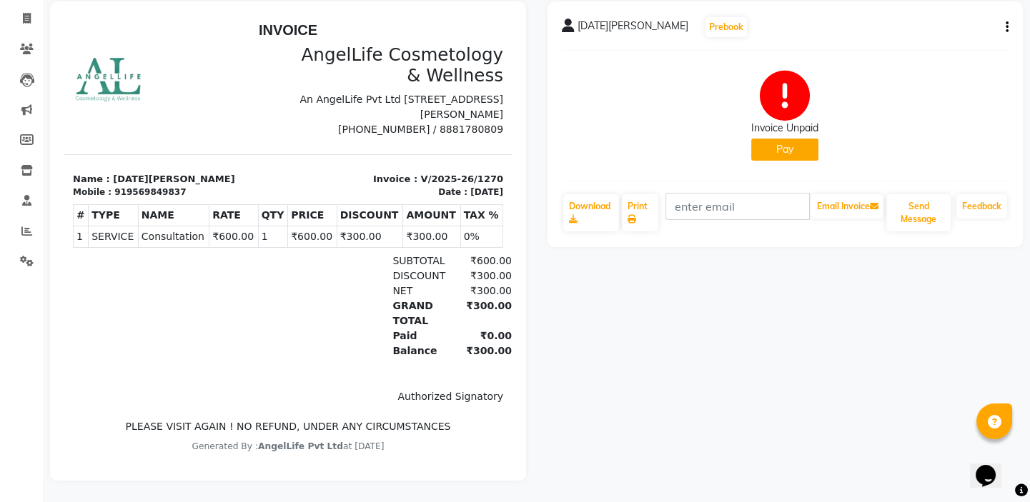
click at [766, 147] on button "Pay" at bounding box center [784, 150] width 67 height 22
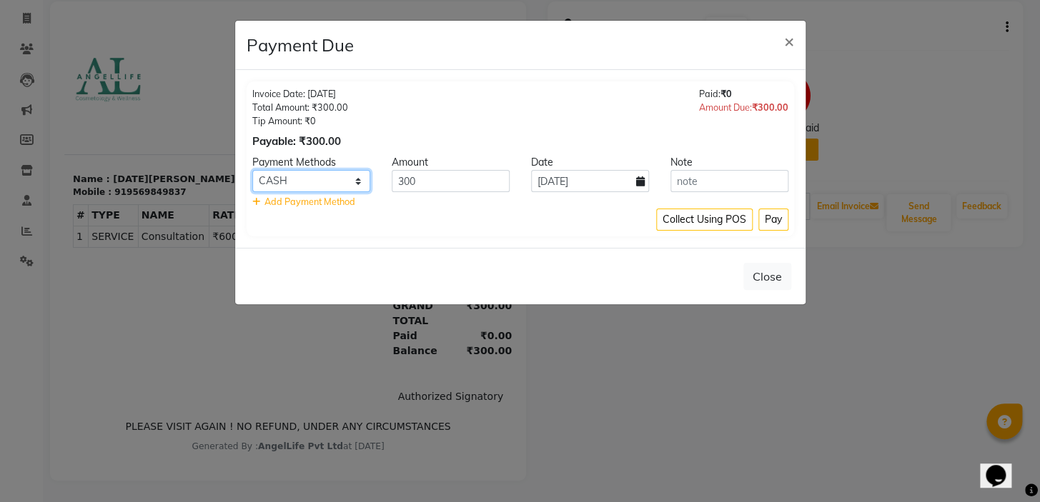
click at [358, 184] on select "CASH CARD ONLINE CUSTOM GPay PayTM PhonePe UPI NearBuy Loan BharatPay Cheque Mo…" at bounding box center [311, 181] width 118 height 22
select select "8"
click at [252, 170] on select "CASH CARD ONLINE CUSTOM GPay PayTM PhonePe UPI NearBuy Loan BharatPay Cheque Mo…" at bounding box center [311, 181] width 118 height 22
click at [767, 217] on button "Pay" at bounding box center [773, 220] width 30 height 22
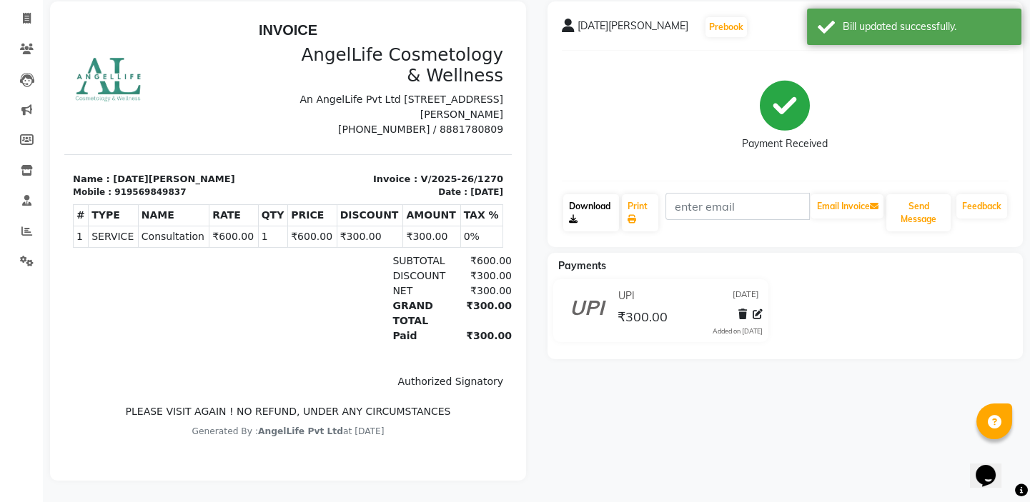
scroll to position [110, 0]
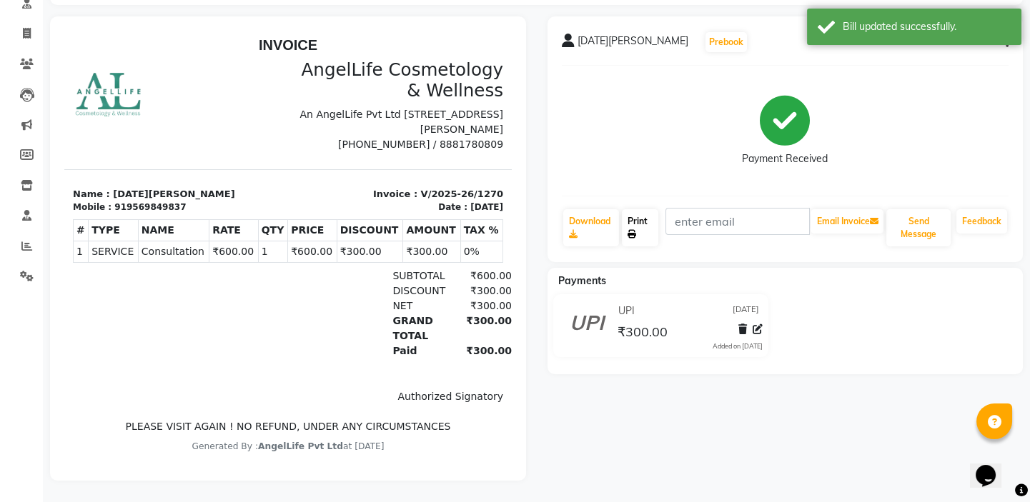
click at [645, 216] on link "Print" at bounding box center [640, 227] width 36 height 37
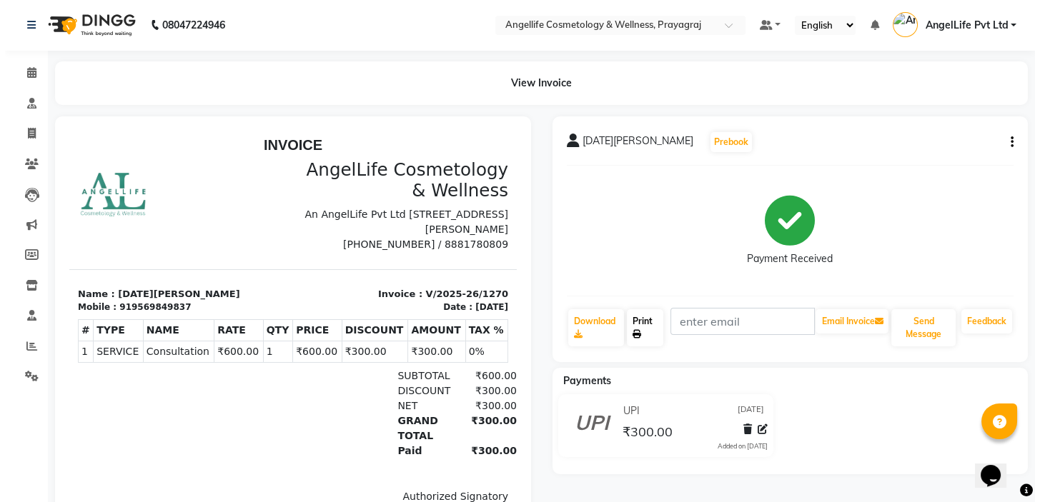
scroll to position [0, 0]
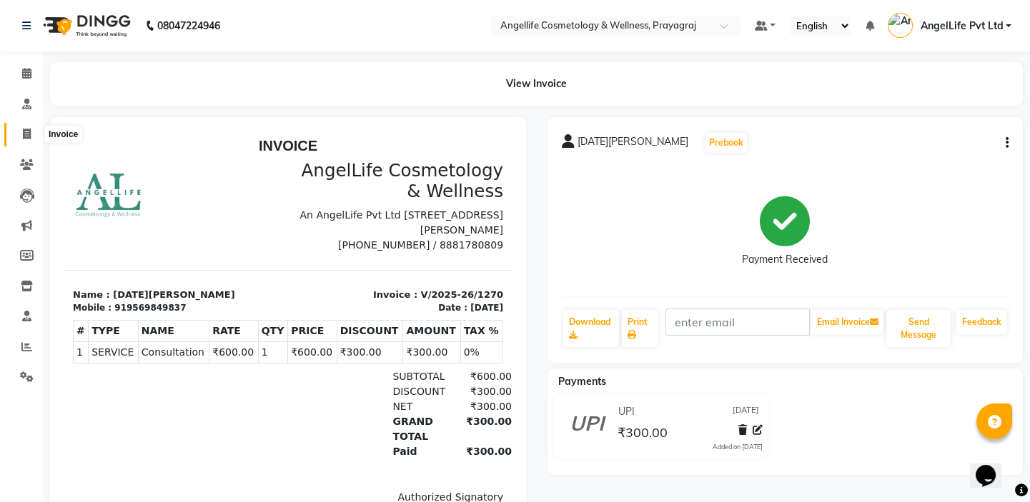
click at [24, 134] on icon at bounding box center [27, 134] width 8 height 11
select select "service"
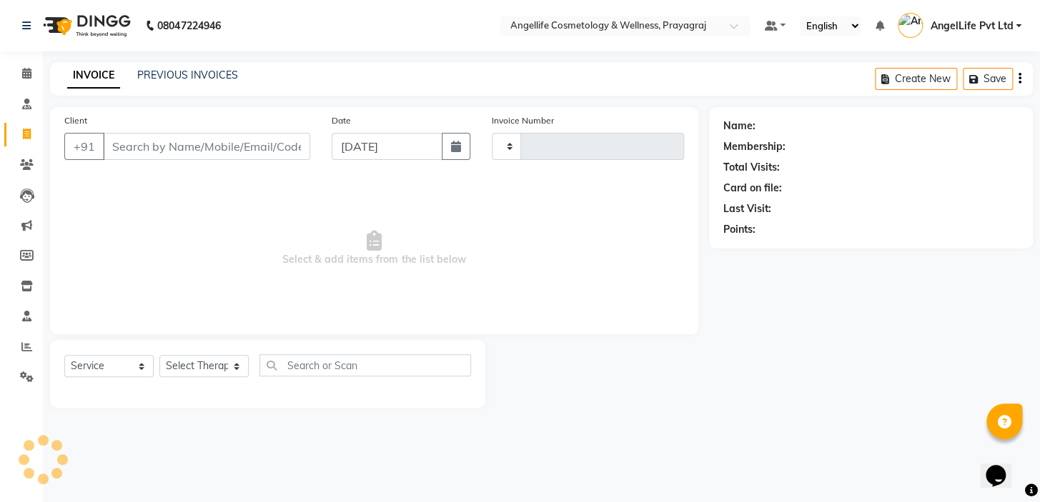
type input "1271"
select select "4531"
click at [214, 76] on link "PREVIOUS INVOICES" at bounding box center [187, 75] width 101 height 13
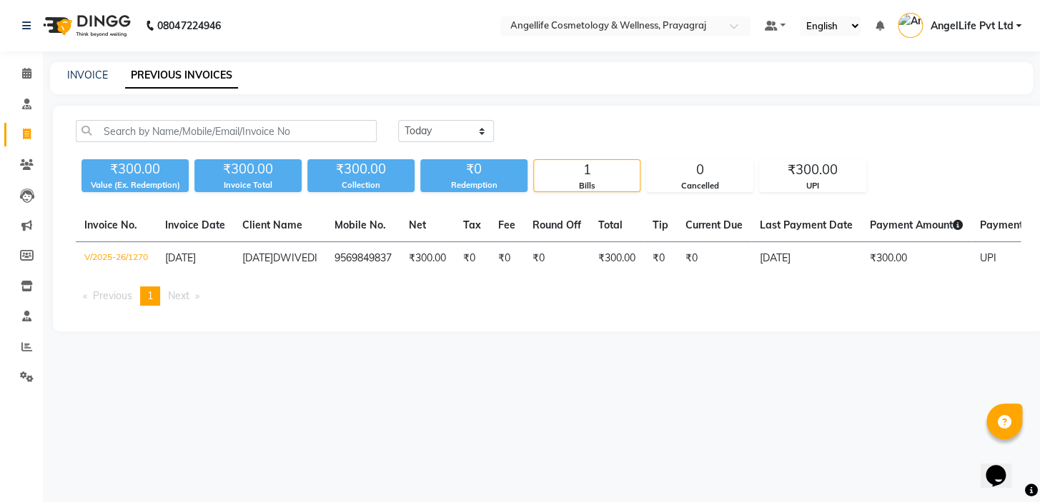
click at [129, 306] on li "Previous page" at bounding box center [108, 296] width 64 height 19
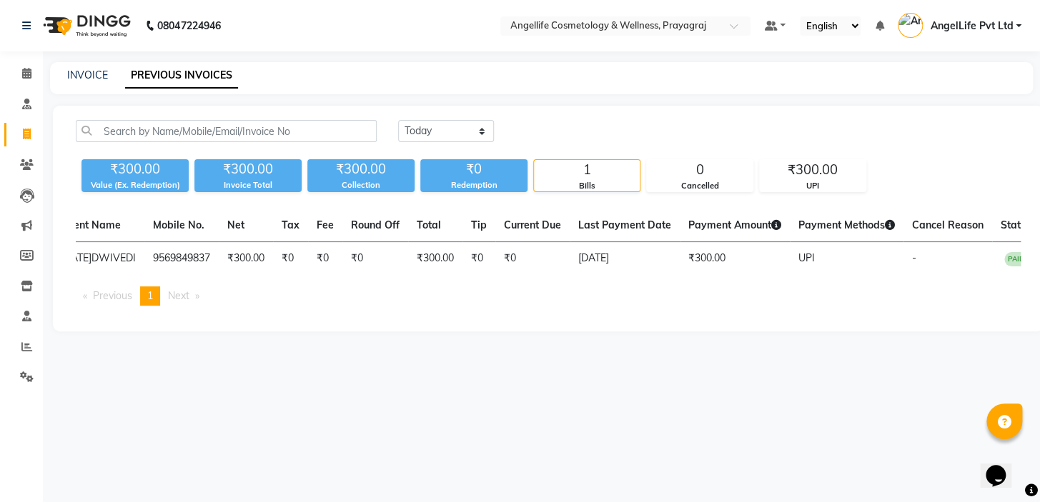
scroll to position [0, 184]
click at [382, 306] on ul "Previous page 1 / 1 You're on page 1 Next page" at bounding box center [548, 296] width 945 height 19
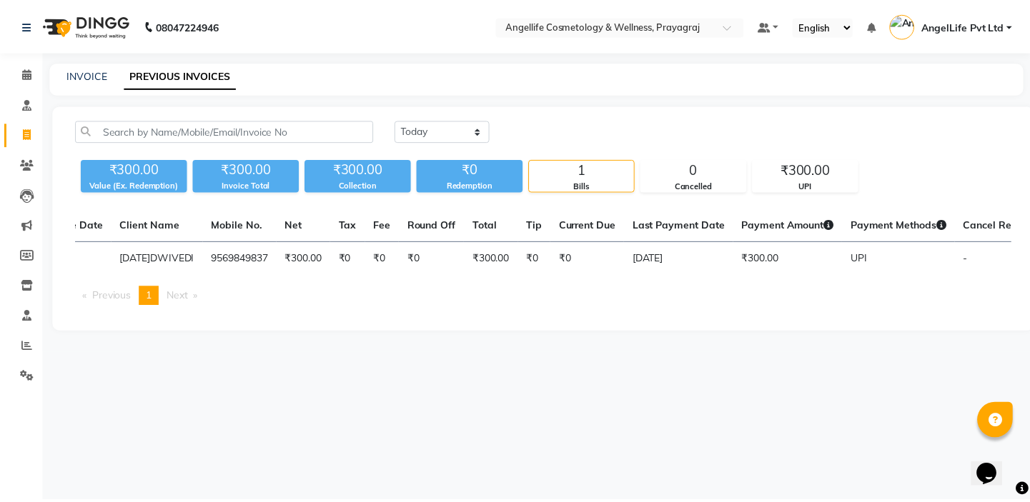
scroll to position [0, 0]
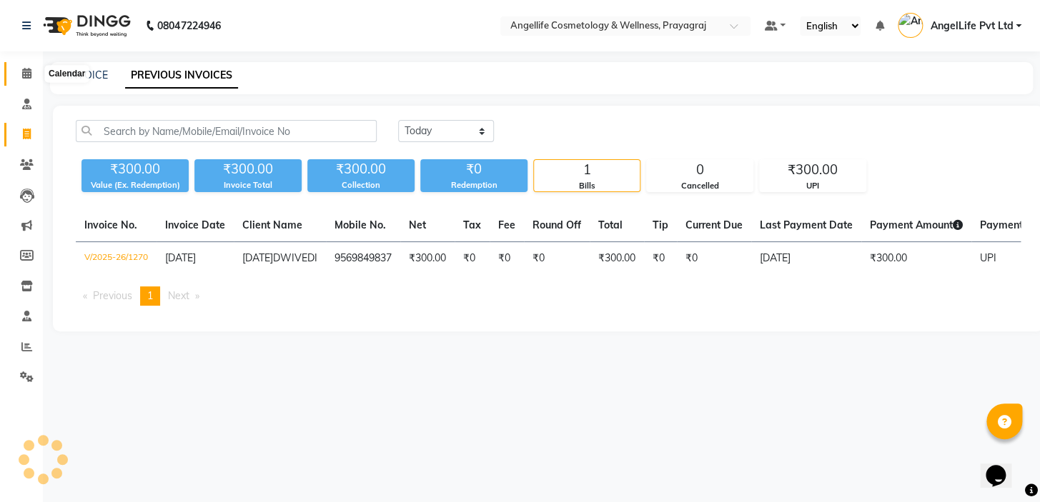
click at [21, 71] on span at bounding box center [26, 74] width 25 height 16
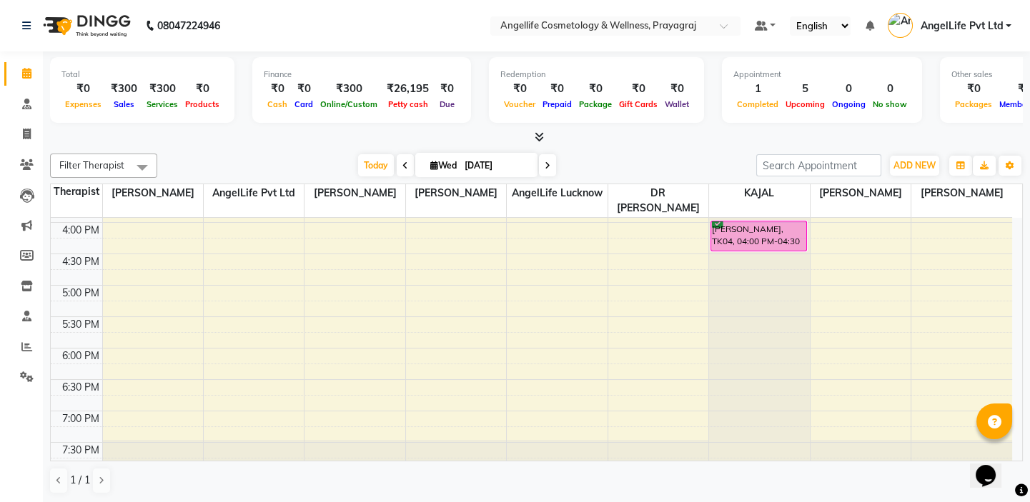
scroll to position [445, 0]
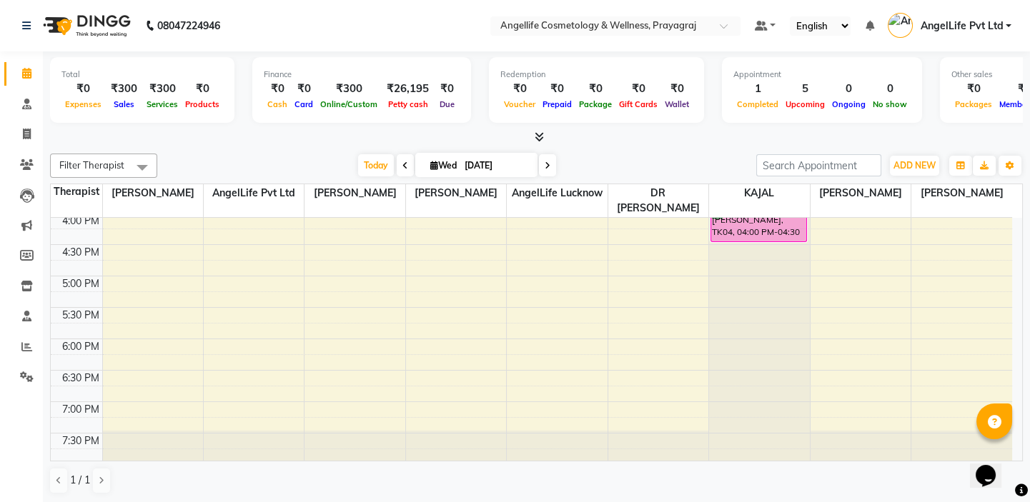
click at [228, 249] on div "9:00 AM 9:30 AM 10:00 AM 10:30 AM 11:00 AM 11:30 AM 12:00 PM 12:30 PM 1:00 PM 1…" at bounding box center [531, 118] width 961 height 691
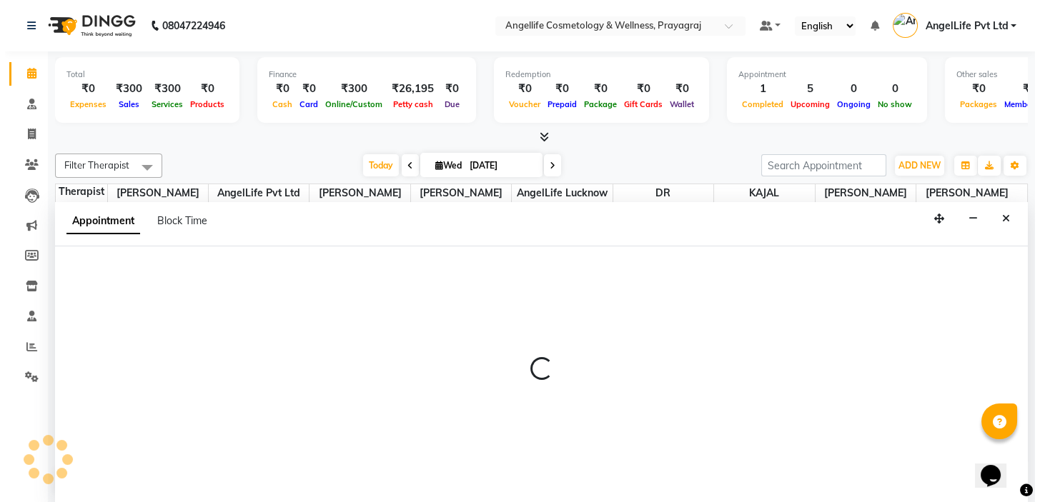
scroll to position [0, 0]
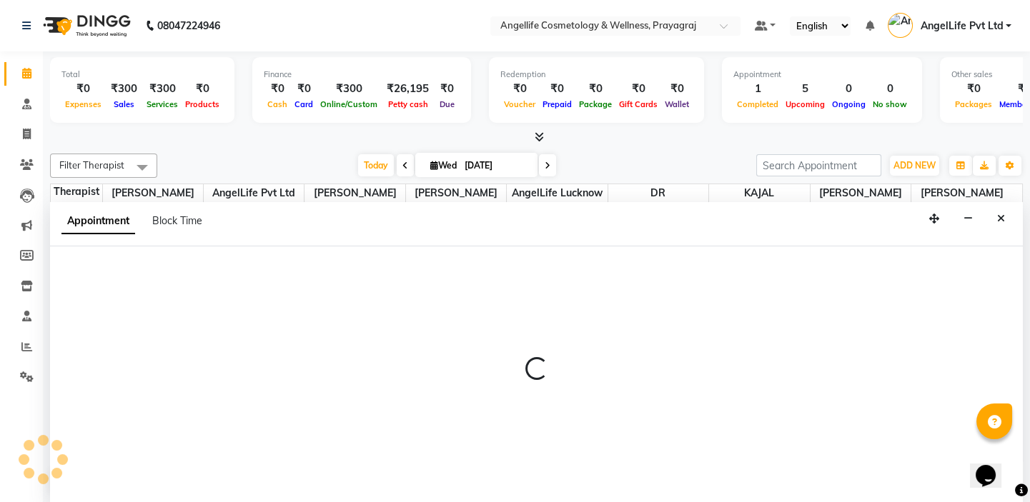
select select "26653"
select select "990"
select select "tentative"
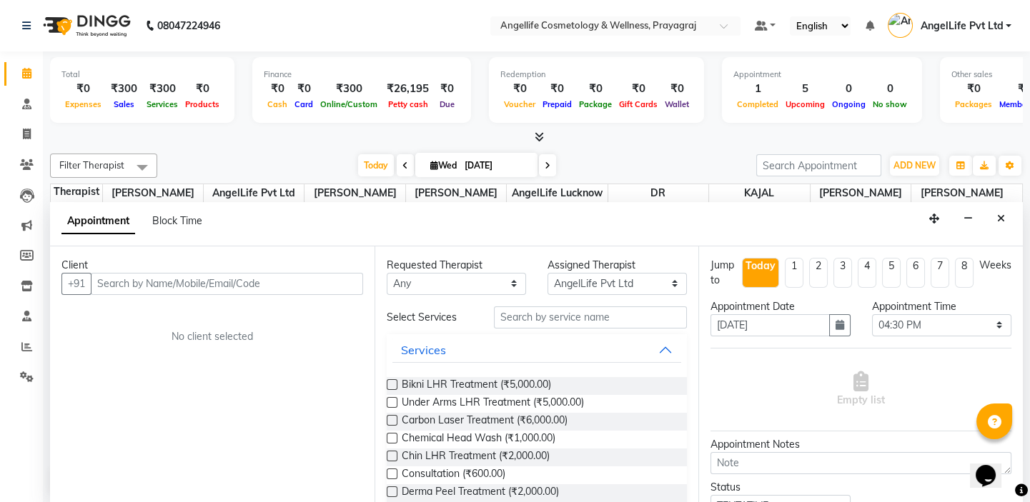
click at [113, 284] on input "text" at bounding box center [227, 284] width 272 height 22
type input "8081509596"
click at [319, 284] on span "Add Client" at bounding box center [333, 283] width 48 height 13
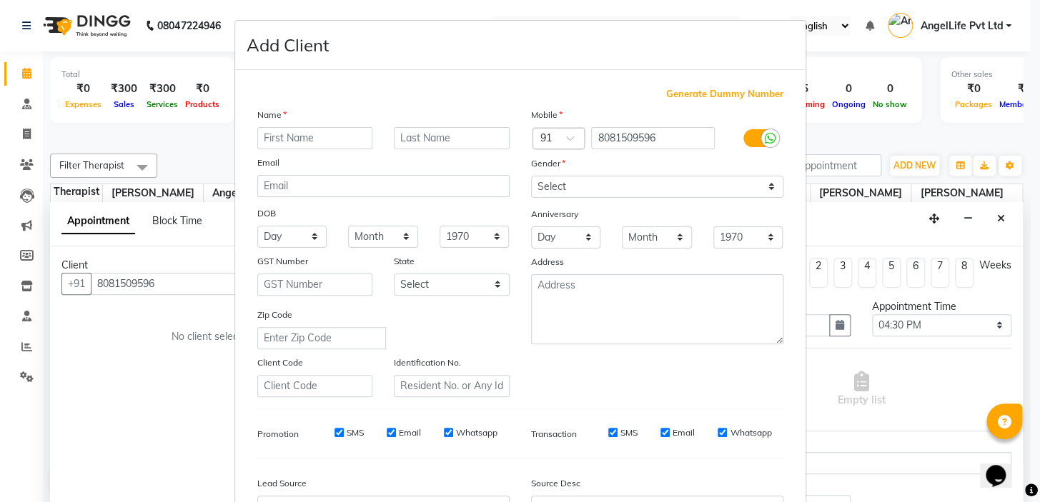
click at [315, 141] on input "text" at bounding box center [315, 138] width 116 height 22
type input "ALI"
click at [448, 131] on input "text" at bounding box center [452, 138] width 116 height 22
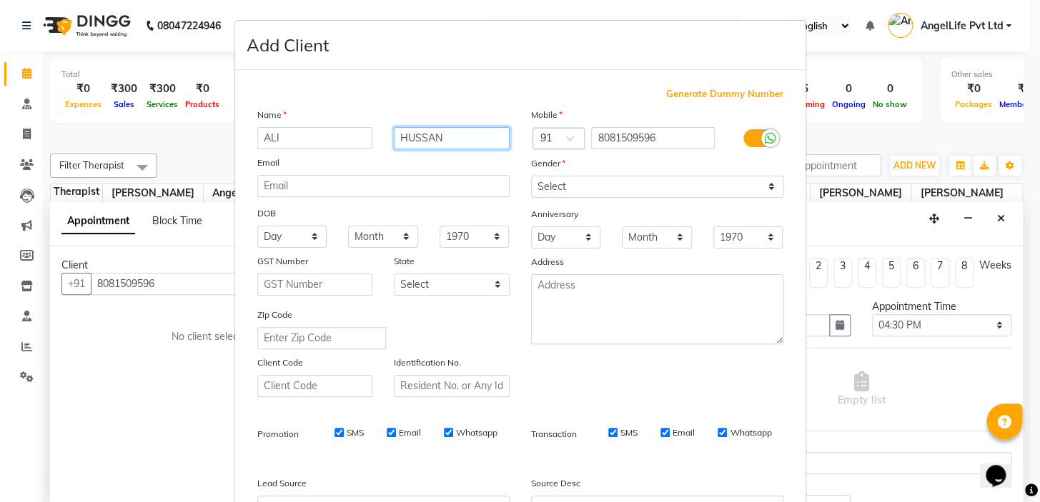
click at [423, 136] on input "HUSSAN" at bounding box center [452, 138] width 116 height 22
click at [431, 137] on input "HUSSAN" at bounding box center [452, 138] width 116 height 22
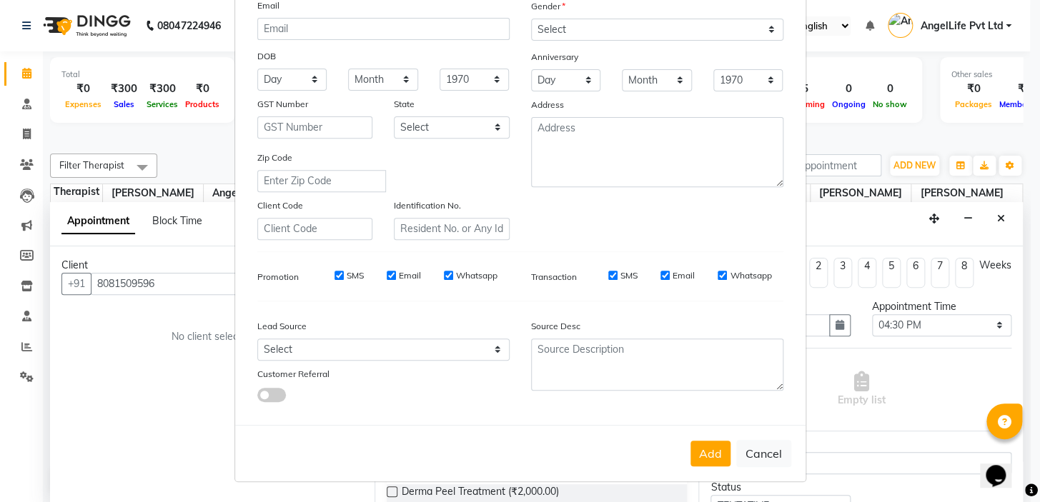
scroll to position [162, 0]
type input "HUSSAIN"
click at [707, 454] on button "Add" at bounding box center [710, 454] width 40 height 26
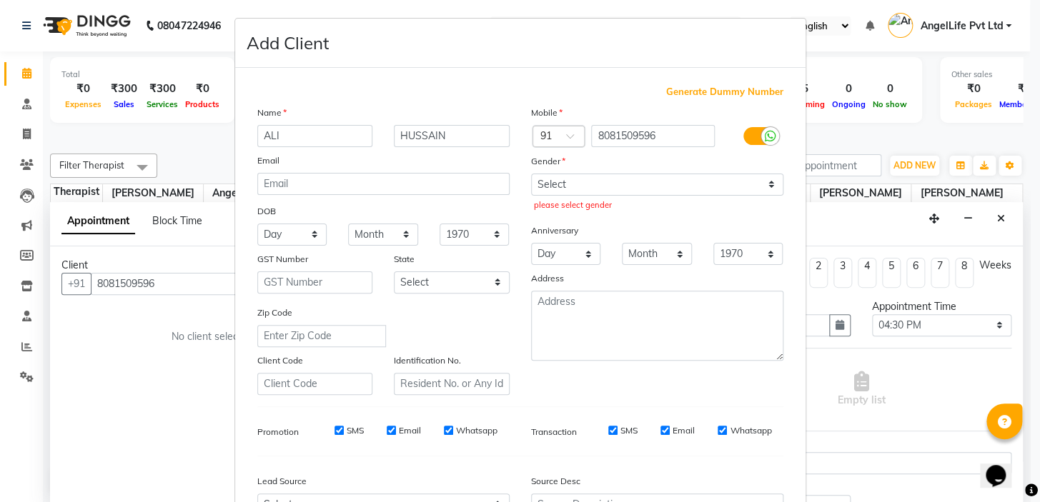
scroll to position [0, 0]
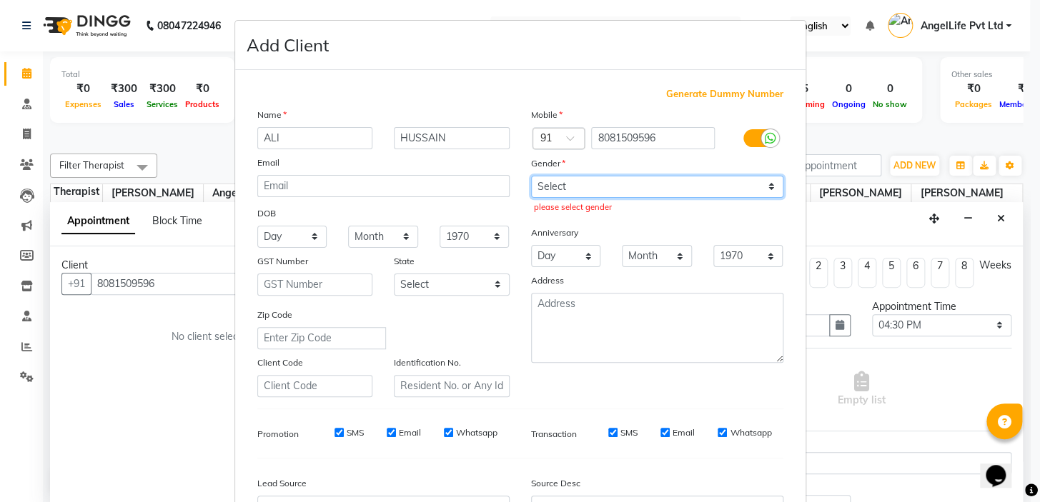
click at [583, 190] on select "Select [DEMOGRAPHIC_DATA] [DEMOGRAPHIC_DATA] Other Prefer Not To Say" at bounding box center [657, 187] width 252 height 22
select select "[DEMOGRAPHIC_DATA]"
click at [531, 176] on select "Select [DEMOGRAPHIC_DATA] [DEMOGRAPHIC_DATA] Other Prefer Not To Say" at bounding box center [657, 187] width 252 height 22
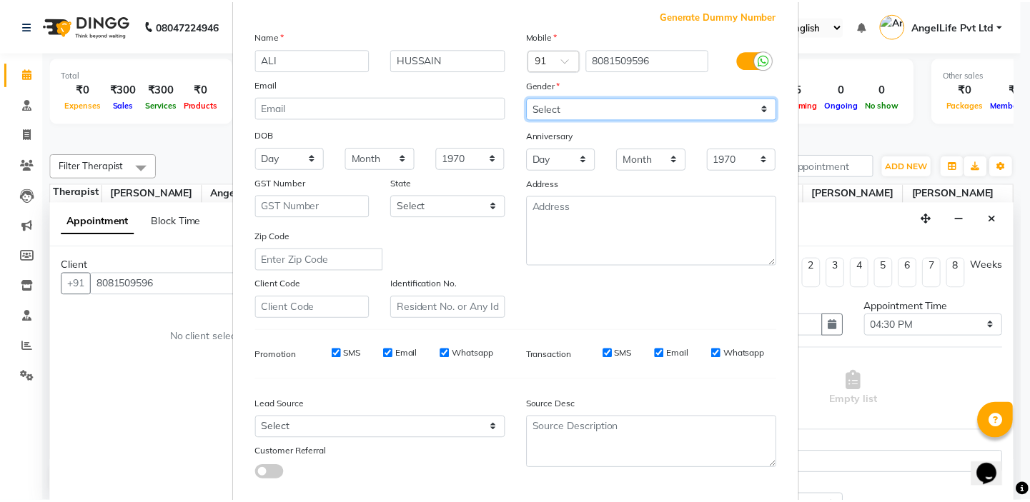
scroll to position [162, 0]
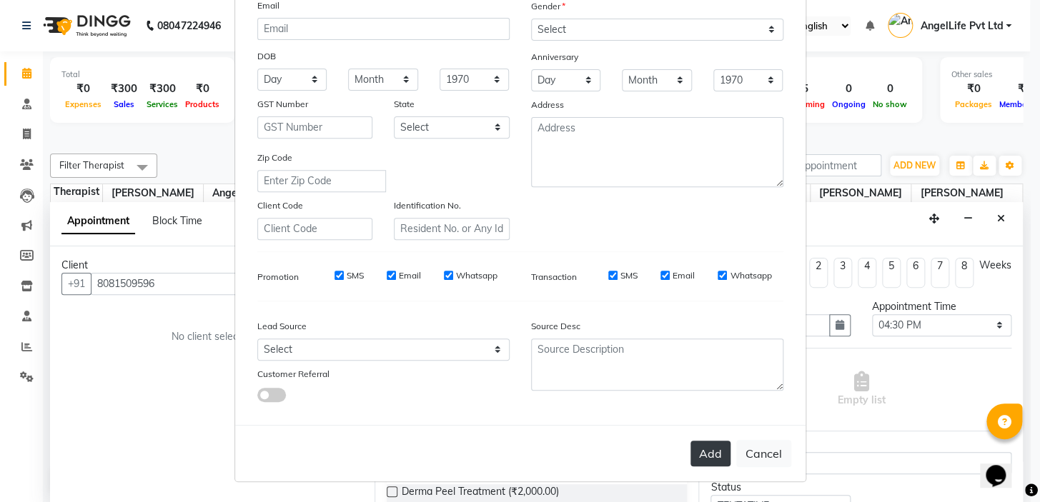
click at [707, 458] on button "Add" at bounding box center [710, 454] width 40 height 26
select select
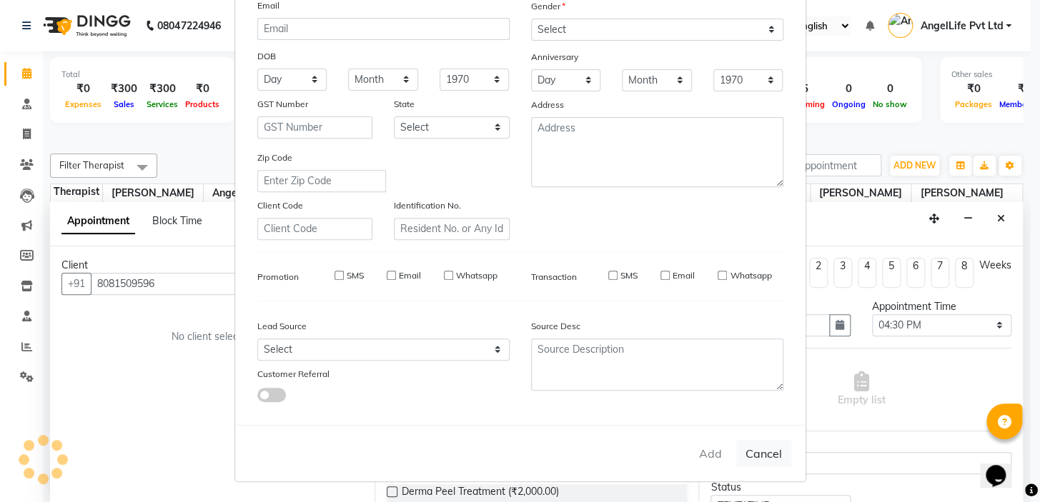
select select
checkbox input "false"
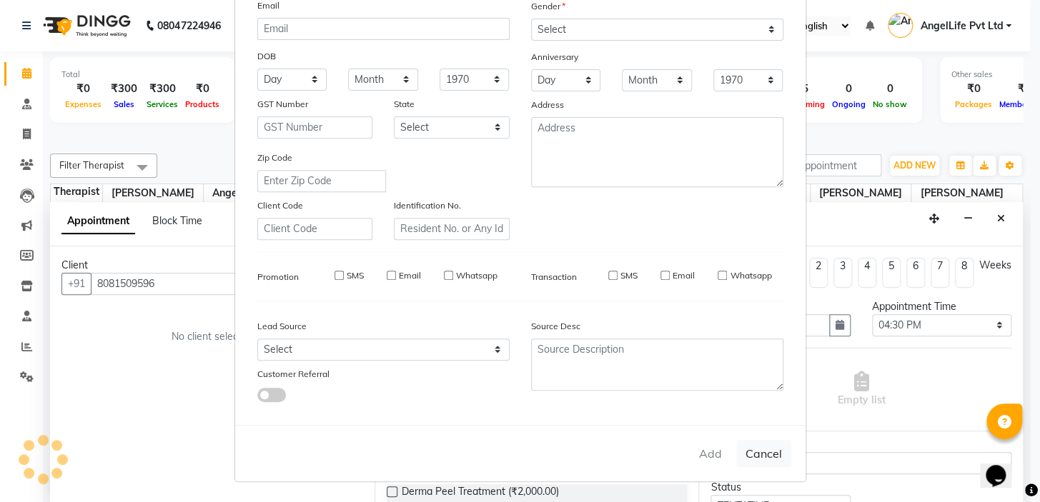
checkbox input "false"
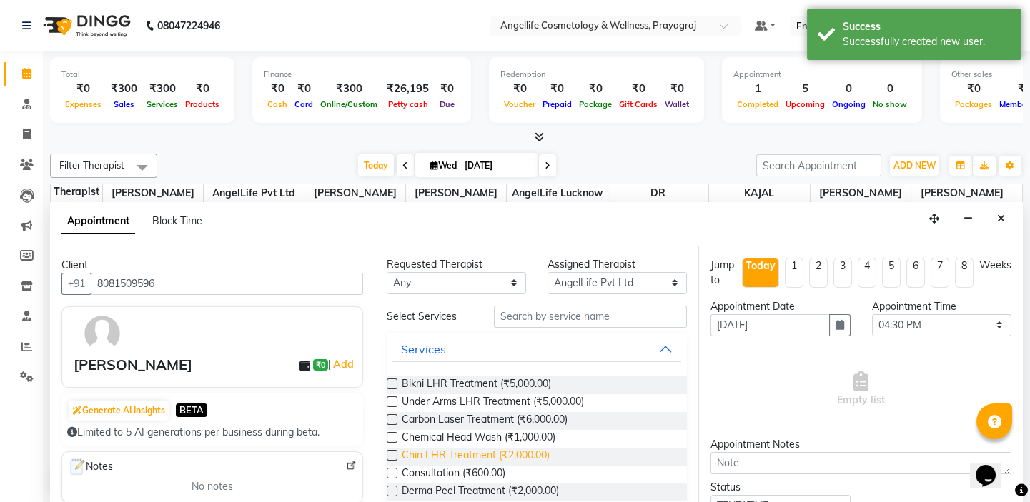
scroll to position [0, 0]
click at [530, 321] on input "text" at bounding box center [590, 318] width 193 height 22
type input "O"
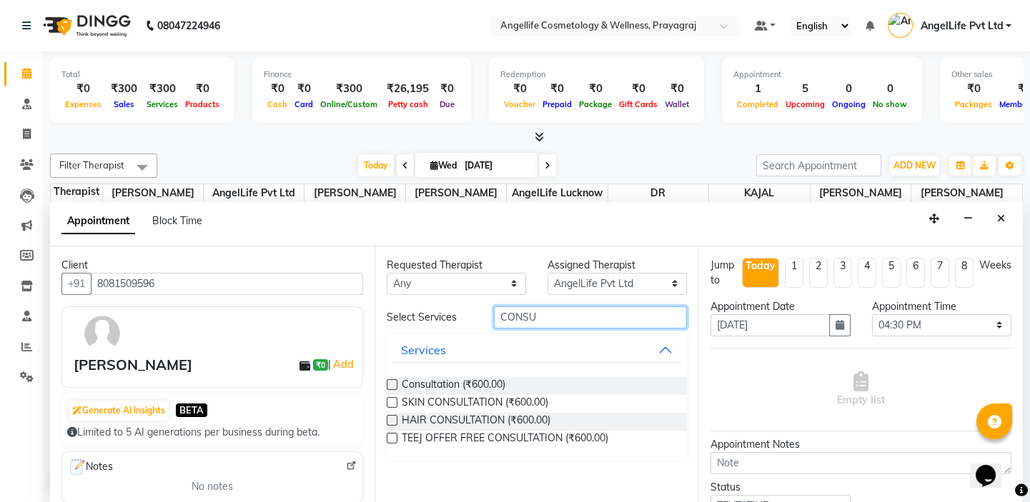
type input "CONSU"
click at [389, 385] on label at bounding box center [392, 385] width 11 height 11
click at [389, 385] on input "checkbox" at bounding box center [391, 386] width 9 height 9
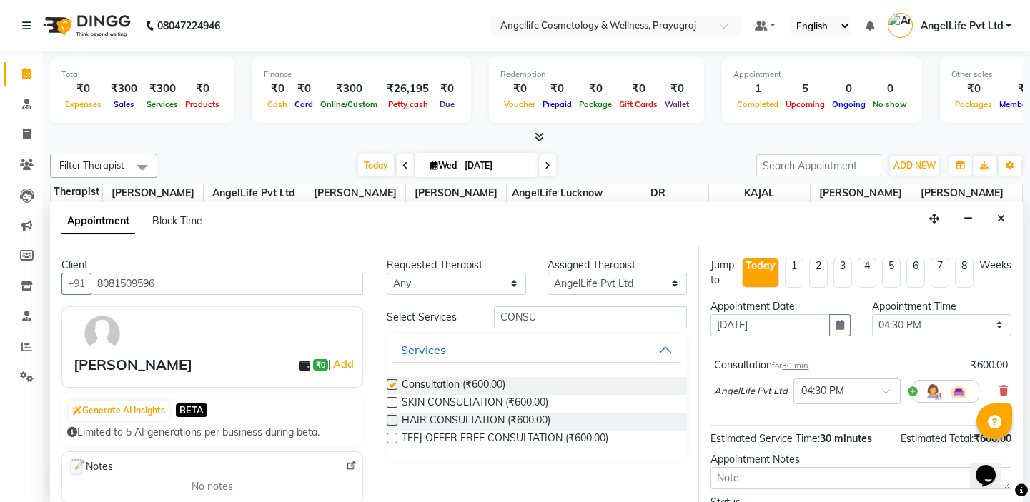
checkbox input "false"
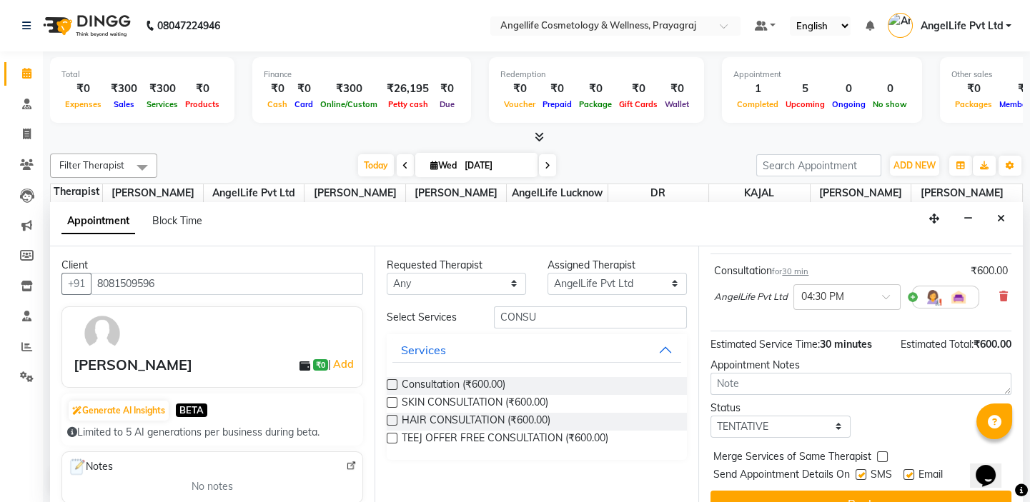
scroll to position [118, 0]
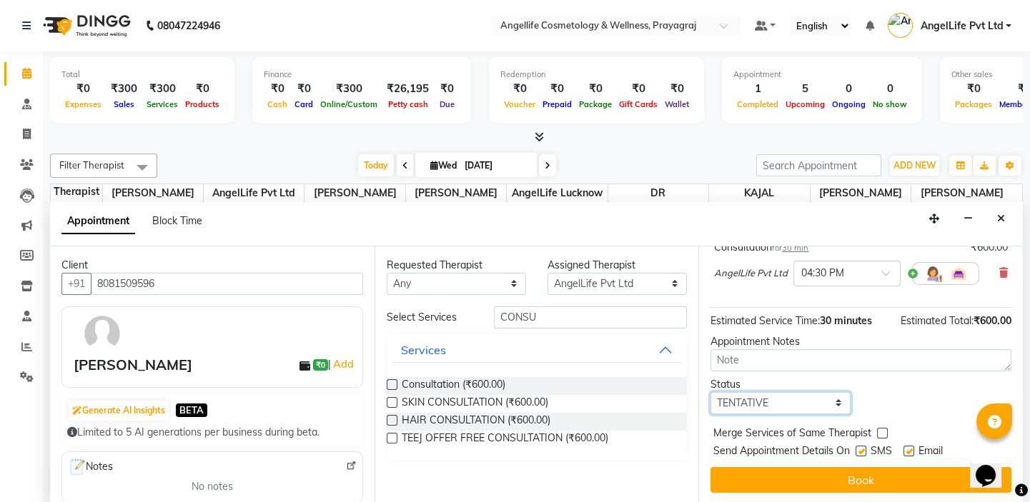
click at [806, 402] on select "Select TENTATIVE CONFIRM CHECK-IN UPCOMING" at bounding box center [779, 403] width 139 height 22
select select "confirm booking"
click at [710, 392] on select "Select TENTATIVE CONFIRM CHECK-IN UPCOMING" at bounding box center [779, 403] width 139 height 22
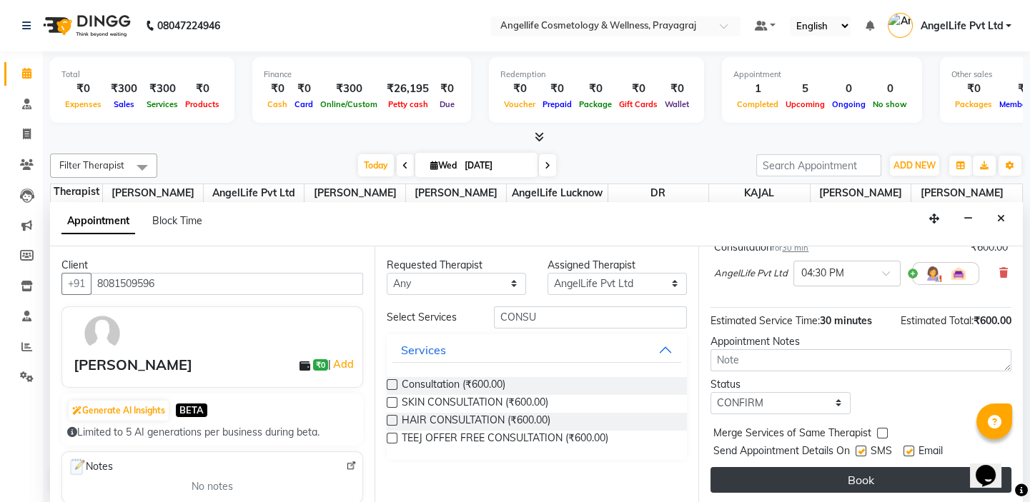
click at [855, 485] on button "Book" at bounding box center [860, 480] width 301 height 26
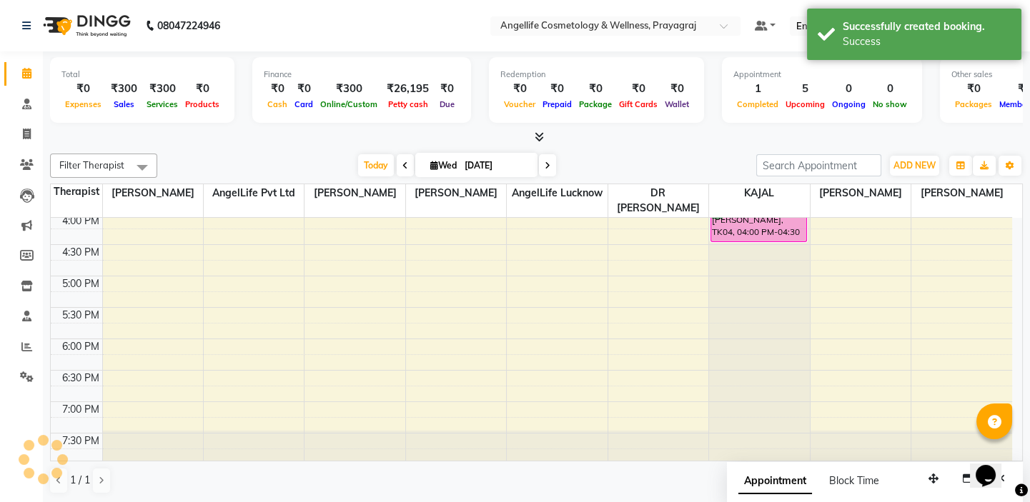
scroll to position [0, 0]
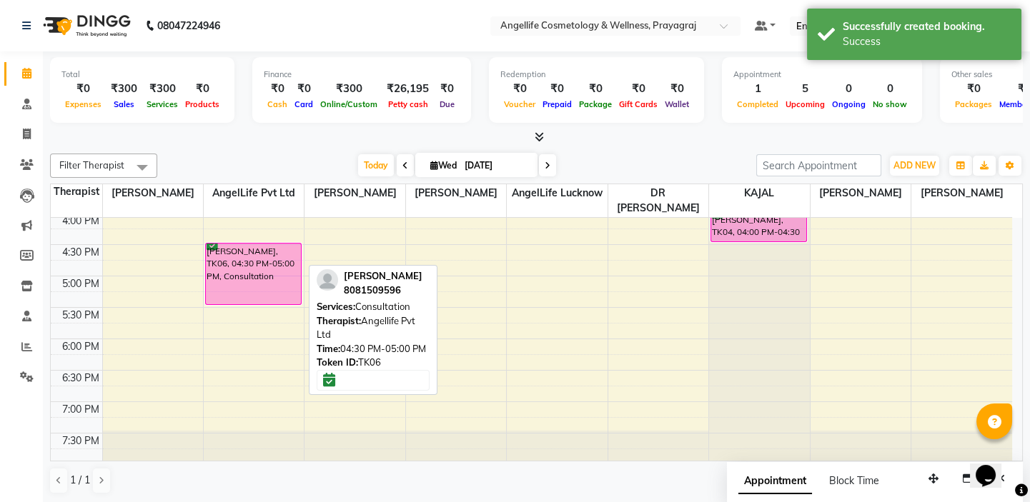
drag, startPoint x: 282, startPoint y: 269, endPoint x: 277, endPoint y: 303, distance: 34.0
click at [277, 303] on div "[DATE][PERSON_NAME], TK05, 11:00 AM-11:30 AM, Consultation [PERSON_NAME], TK02,…" at bounding box center [254, 118] width 100 height 691
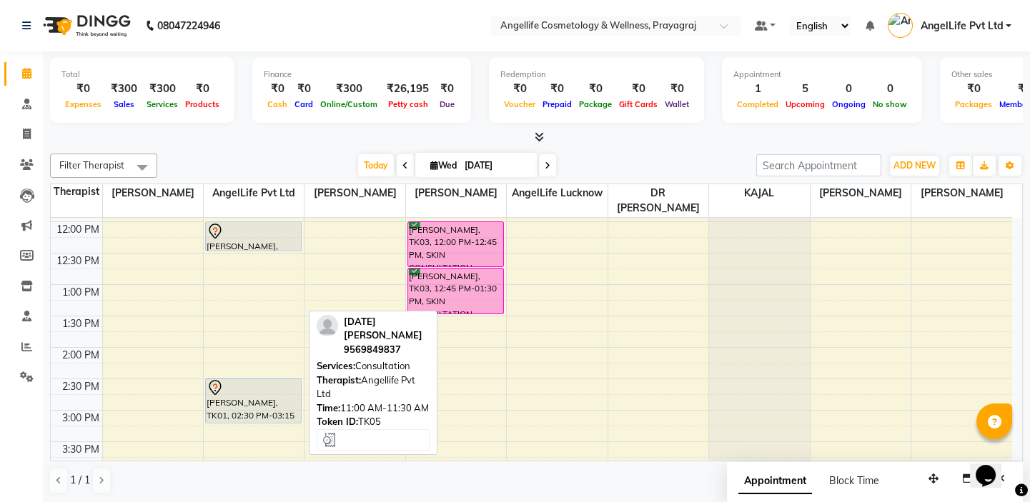
scroll to position [185, 0]
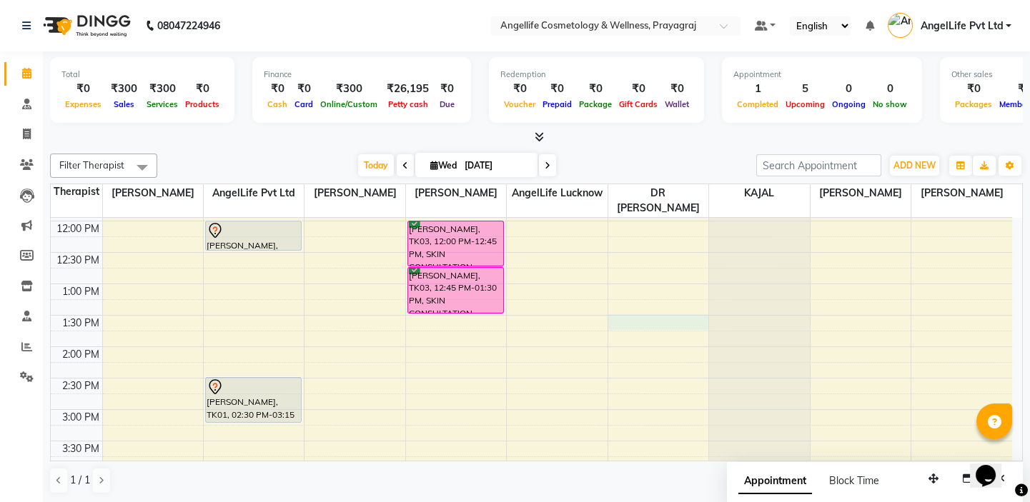
click at [625, 319] on div "9:00 AM 9:30 AM 10:00 AM 10:30 AM 11:00 AM 11:30 AM 12:00 PM 12:30 PM 1:00 PM 1…" at bounding box center [531, 378] width 961 height 691
select select "77853"
select select "tentative"
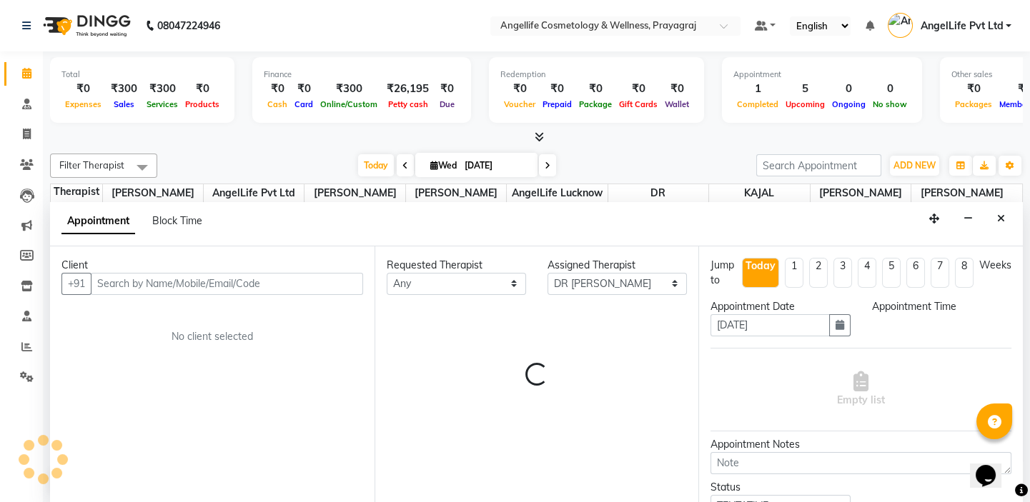
scroll to position [0, 0]
select select "810"
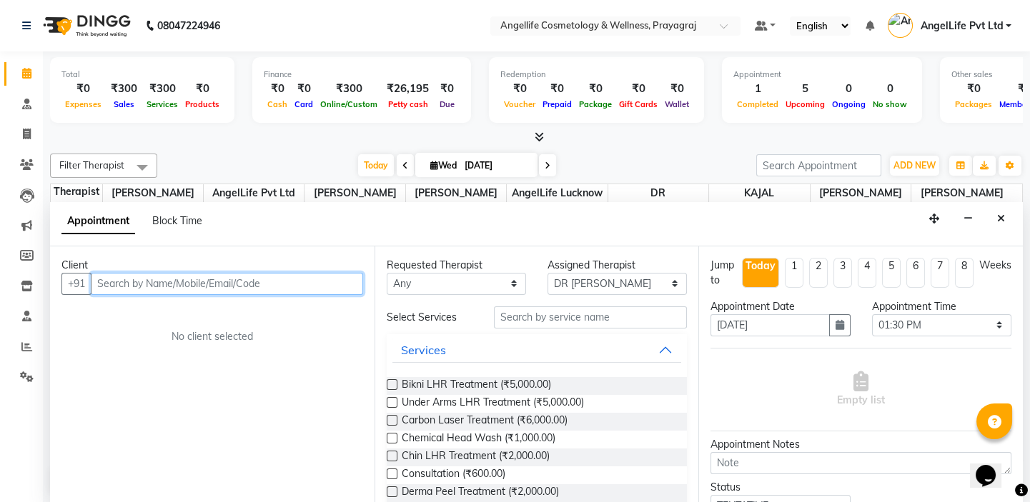
click at [117, 277] on input "text" at bounding box center [227, 284] width 272 height 22
click at [122, 290] on input "text" at bounding box center [227, 284] width 272 height 22
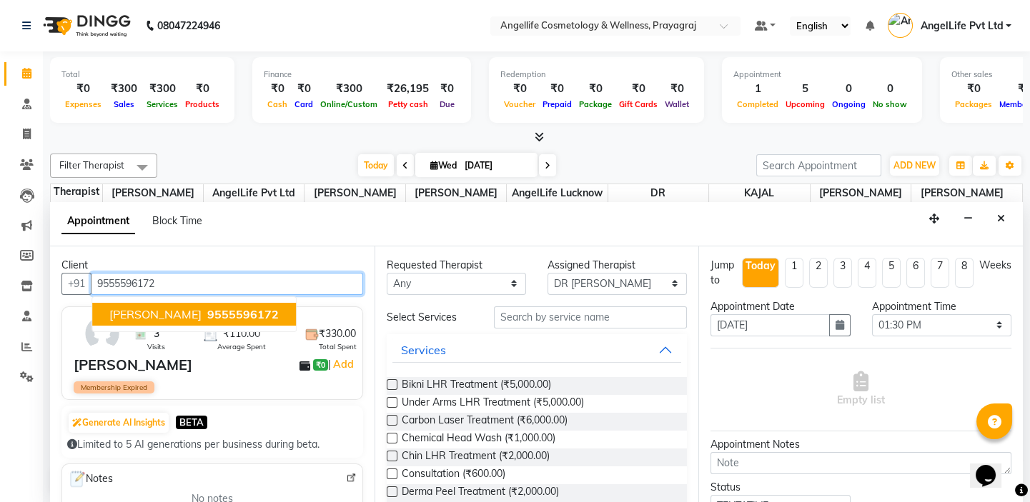
click at [116, 310] on span "[PERSON_NAME]" at bounding box center [155, 314] width 92 height 14
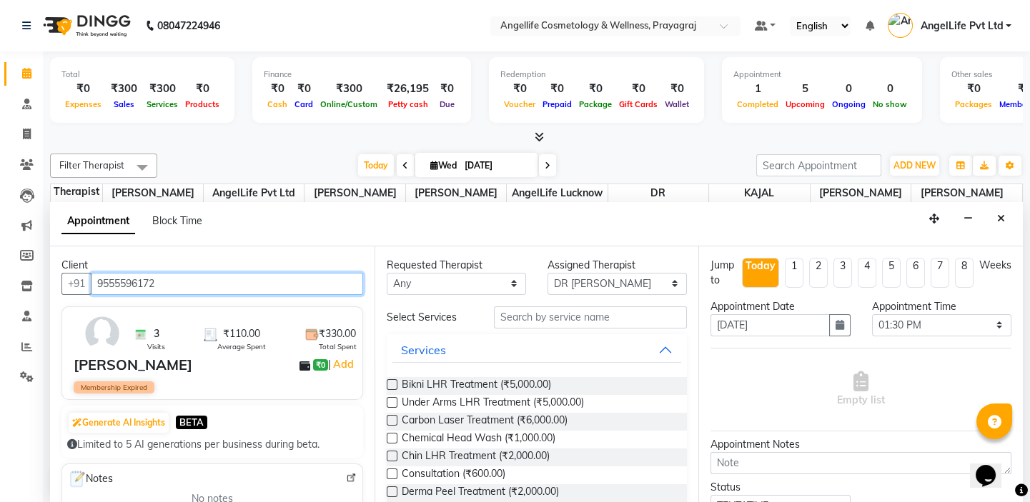
type input "9555596172"
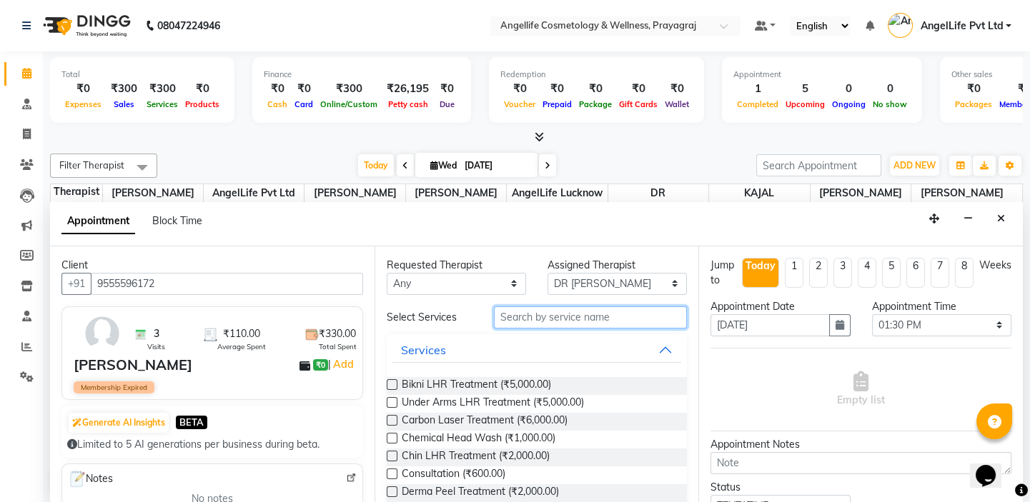
click at [532, 319] on input "text" at bounding box center [590, 318] width 193 height 22
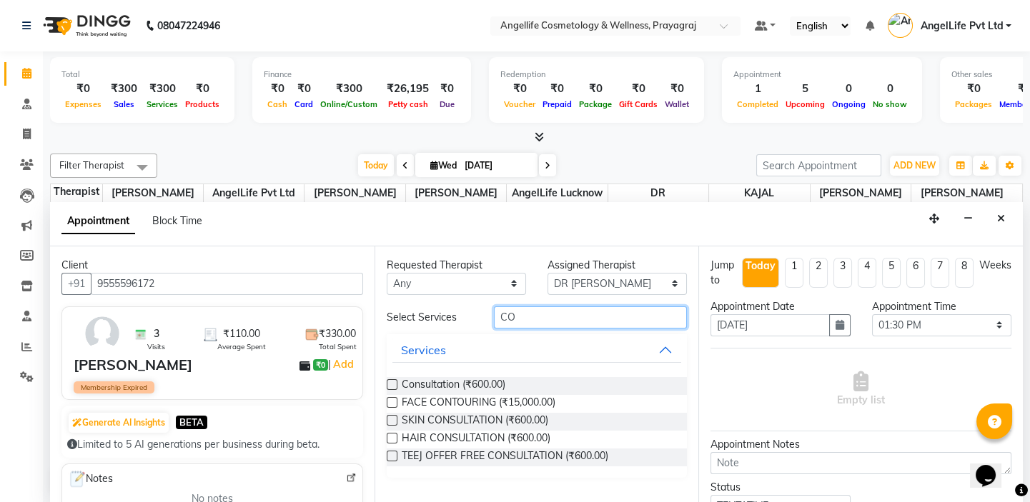
type input "C"
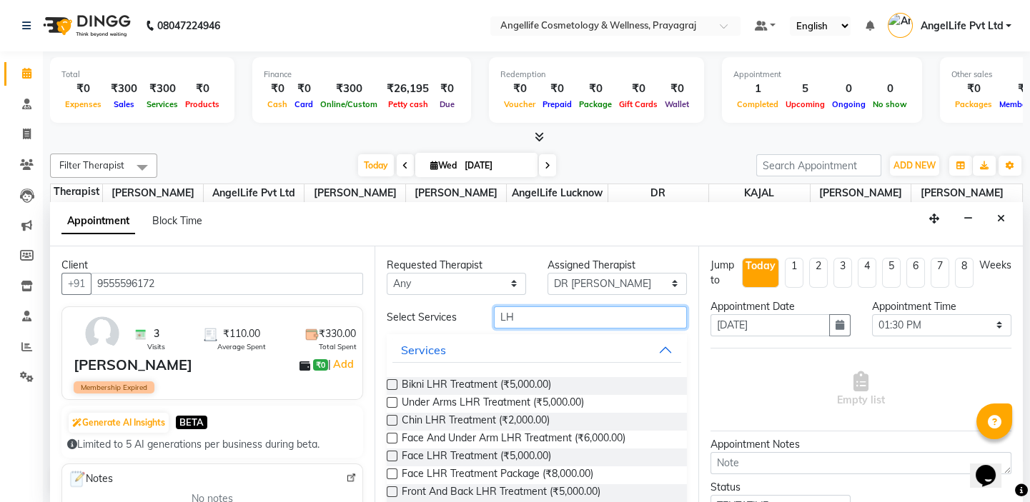
type input "L"
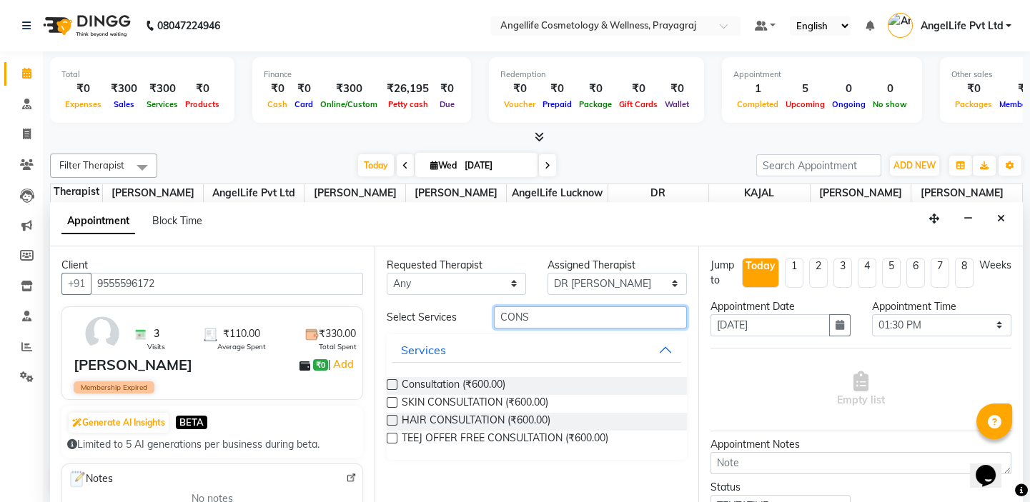
type input "CONS"
click at [393, 380] on label at bounding box center [392, 385] width 11 height 11
click at [393, 382] on input "checkbox" at bounding box center [391, 386] width 9 height 9
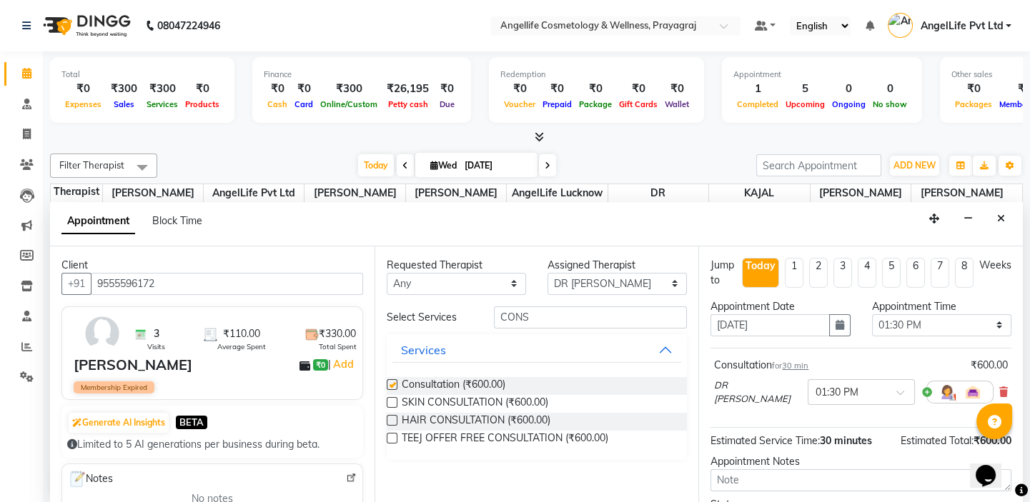
checkbox input "false"
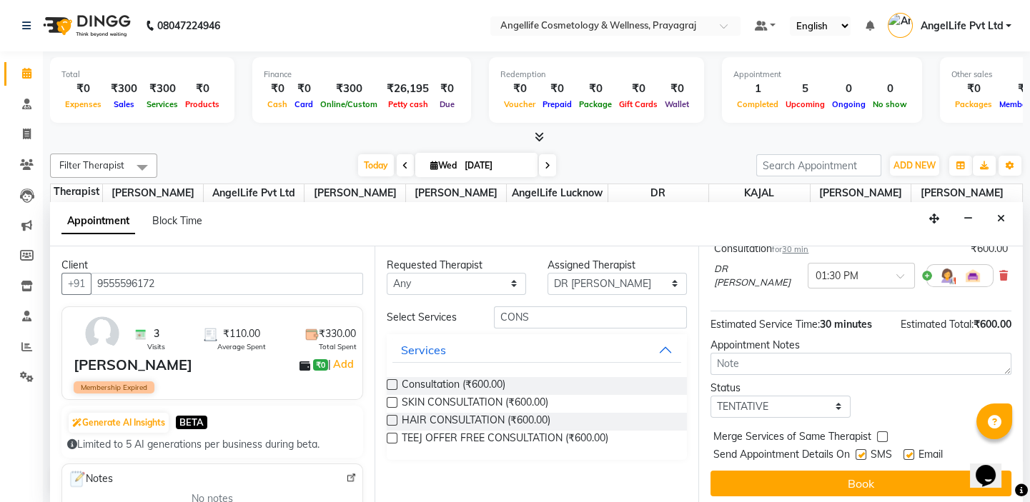
scroll to position [118, 0]
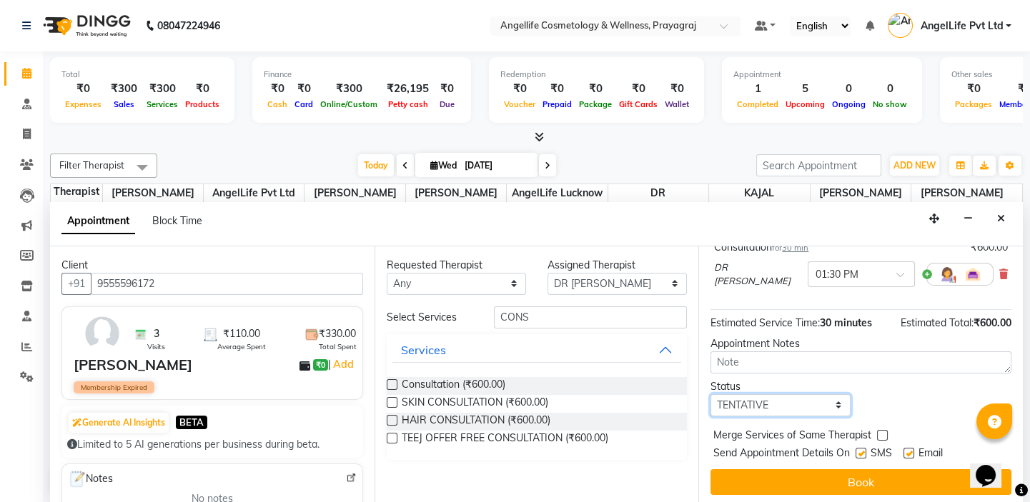
click at [769, 405] on select "Select TENTATIVE CONFIRM CHECK-IN UPCOMING" at bounding box center [779, 406] width 139 height 22
select select "confirm booking"
click at [710, 395] on select "Select TENTATIVE CONFIRM CHECK-IN UPCOMING" at bounding box center [779, 406] width 139 height 22
click at [27, 138] on icon at bounding box center [27, 134] width 8 height 11
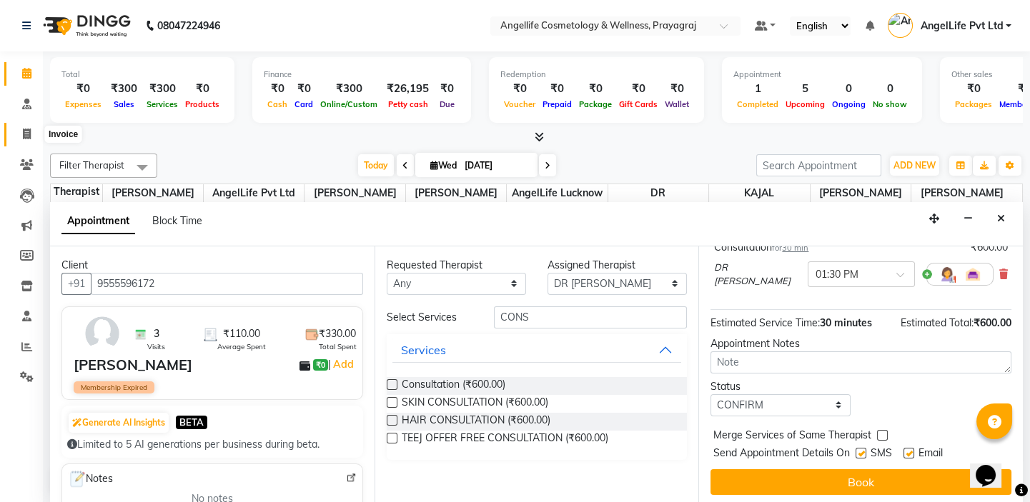
select select "service"
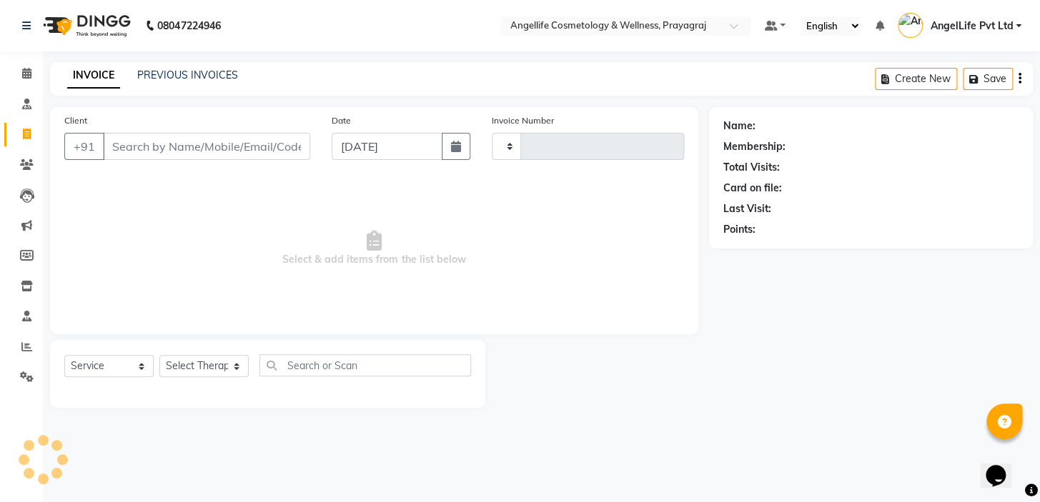
type input "1271"
select select "4531"
click at [24, 286] on icon at bounding box center [27, 286] width 12 height 11
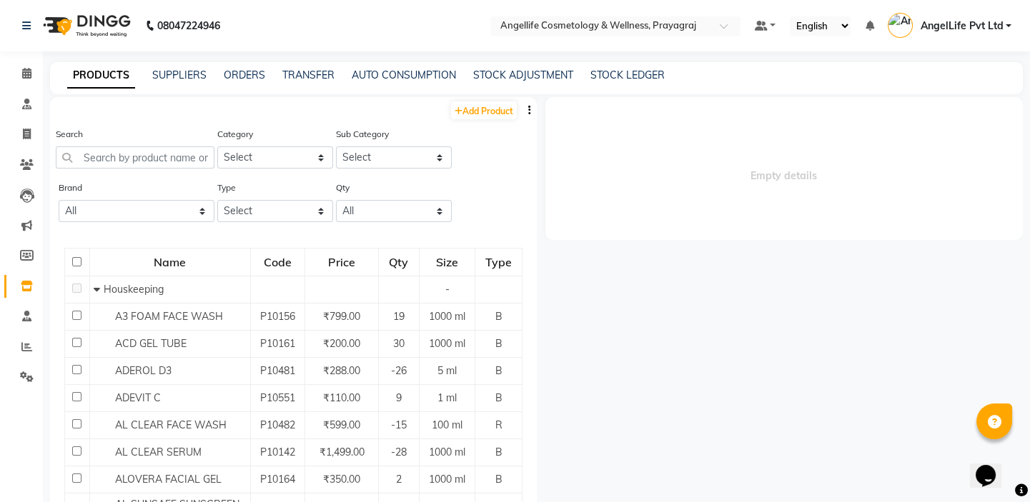
select select
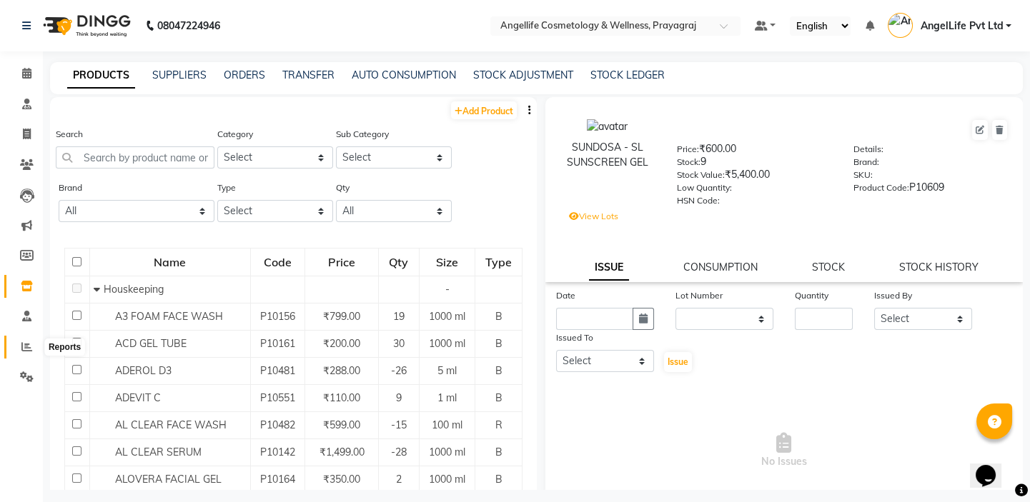
click at [21, 347] on icon at bounding box center [26, 347] width 11 height 11
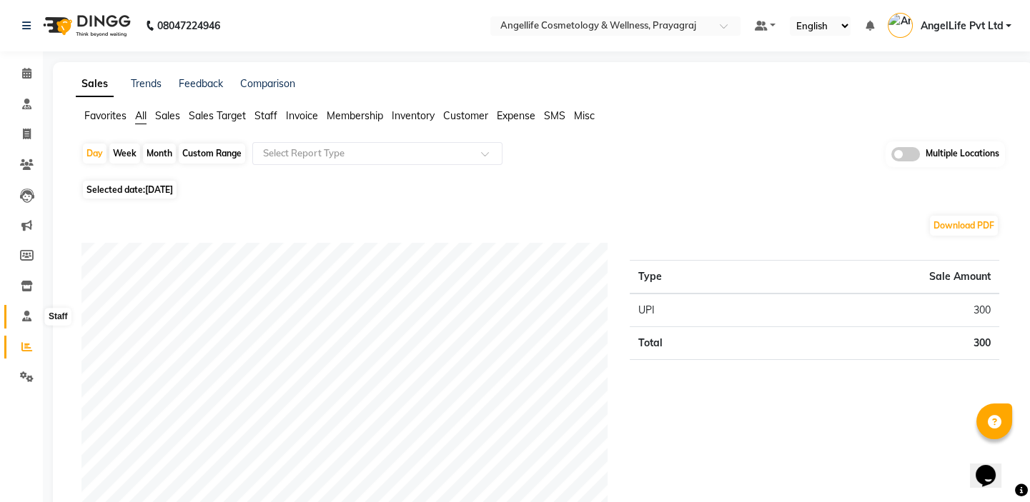
click at [28, 315] on icon at bounding box center [26, 316] width 9 height 11
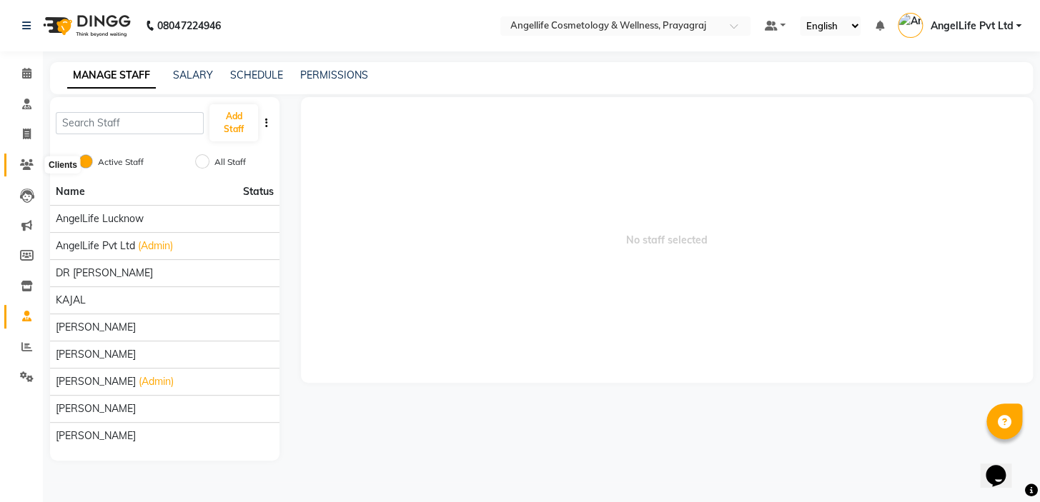
click at [28, 161] on icon at bounding box center [27, 164] width 14 height 11
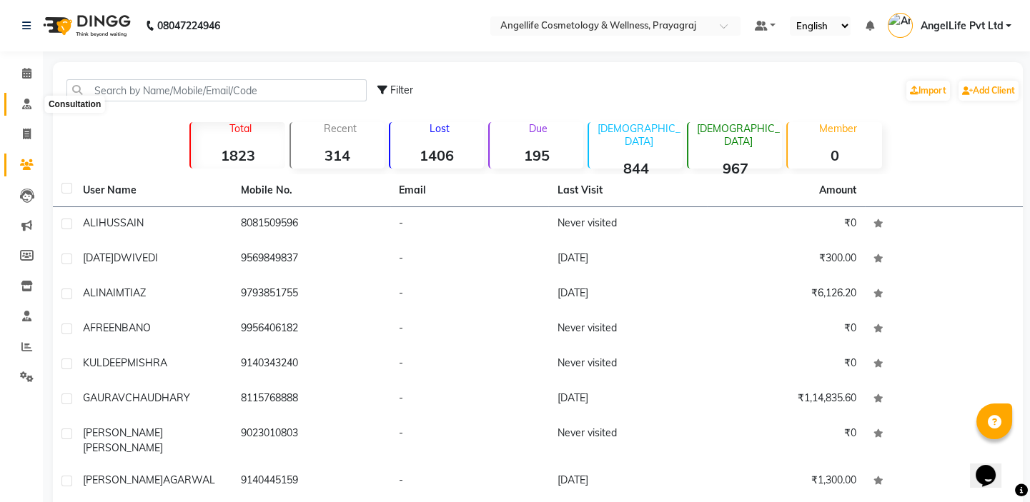
click at [24, 106] on icon at bounding box center [26, 104] width 9 height 11
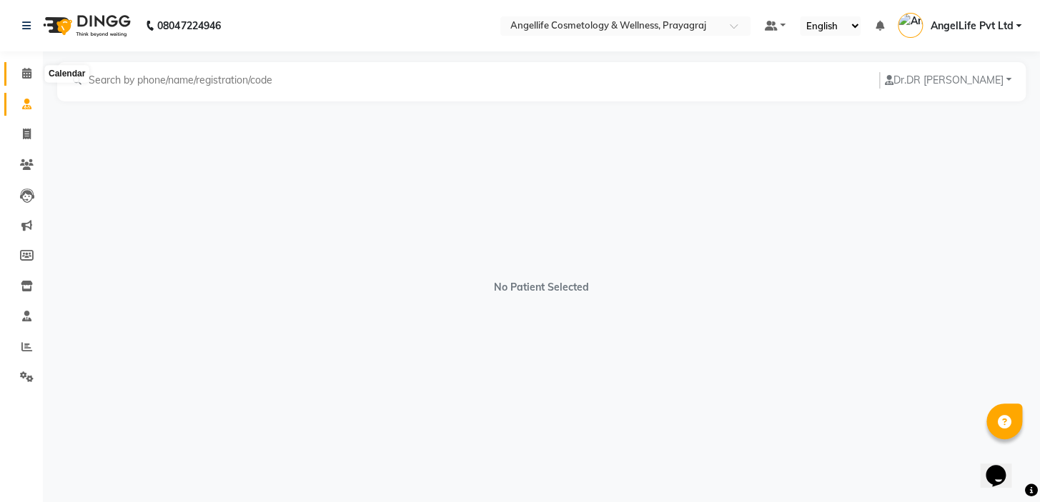
click at [26, 75] on icon at bounding box center [26, 73] width 9 height 11
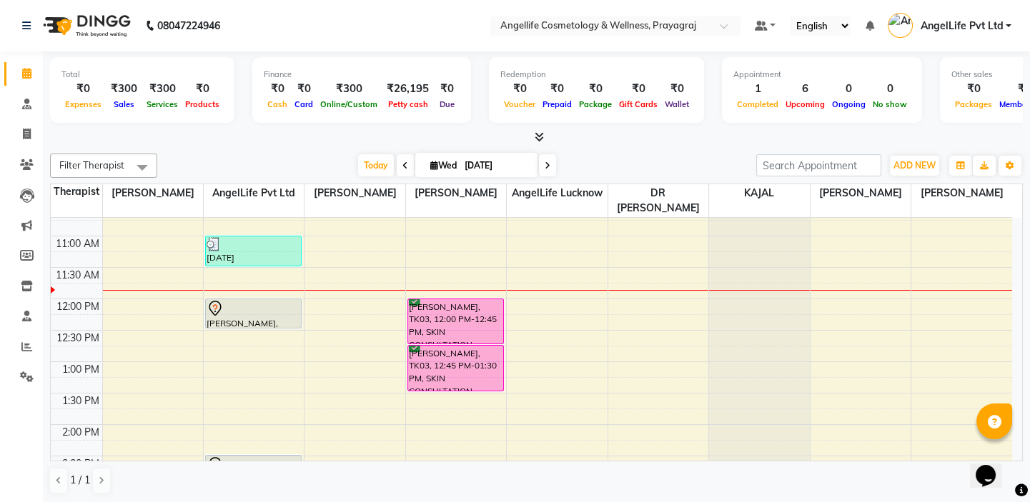
scroll to position [129, 0]
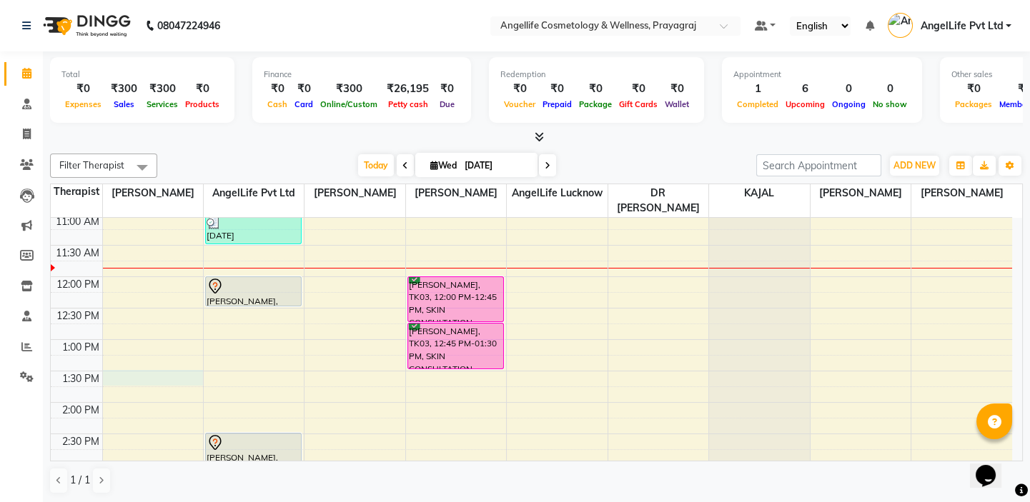
click at [124, 379] on div "9:00 AM 9:30 AM 10:00 AM 10:30 AM 11:00 AM 11:30 AM 12:00 PM 12:30 PM 1:00 PM 1…" at bounding box center [531, 434] width 961 height 691
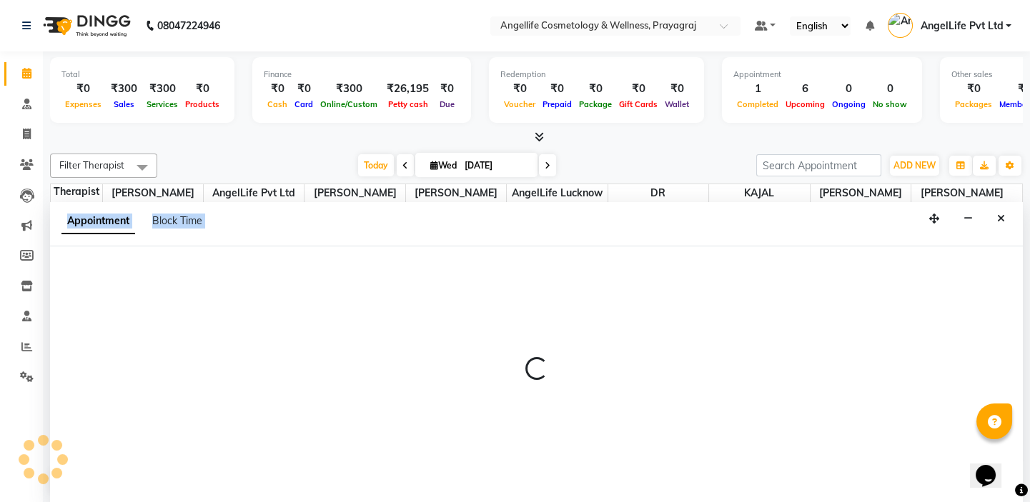
scroll to position [0, 0]
select select "26137"
select select "tentative"
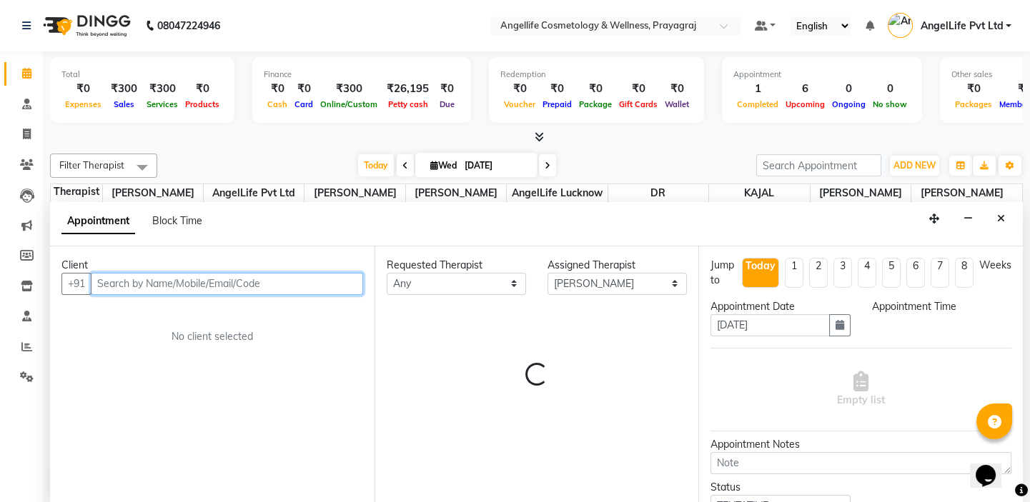
select select "810"
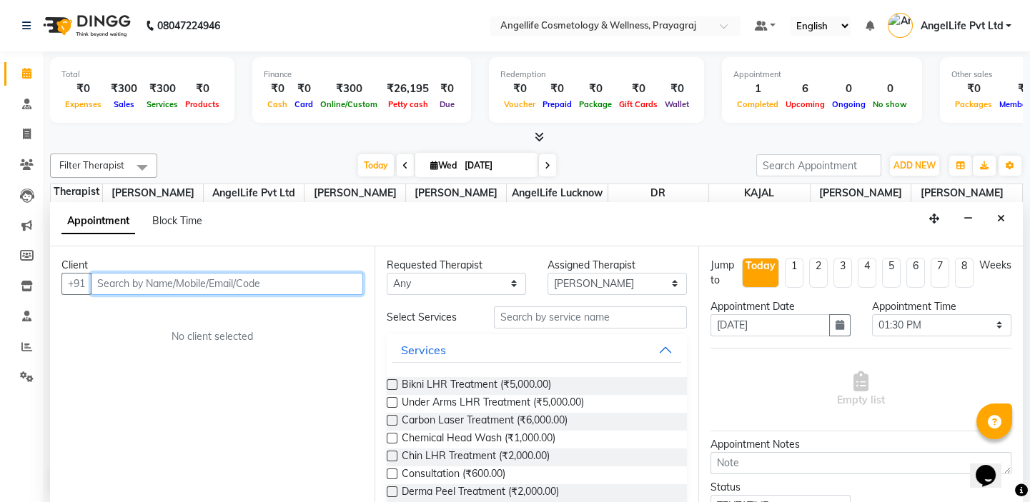
click at [100, 280] on input "text" at bounding box center [227, 284] width 272 height 22
type input "[PERSON_NAME]"
drag, startPoint x: 142, startPoint y: 284, endPoint x: 89, endPoint y: 283, distance: 52.9
click at [89, 283] on div "+91 [PERSON_NAME] Add Client" at bounding box center [212, 284] width 302 height 22
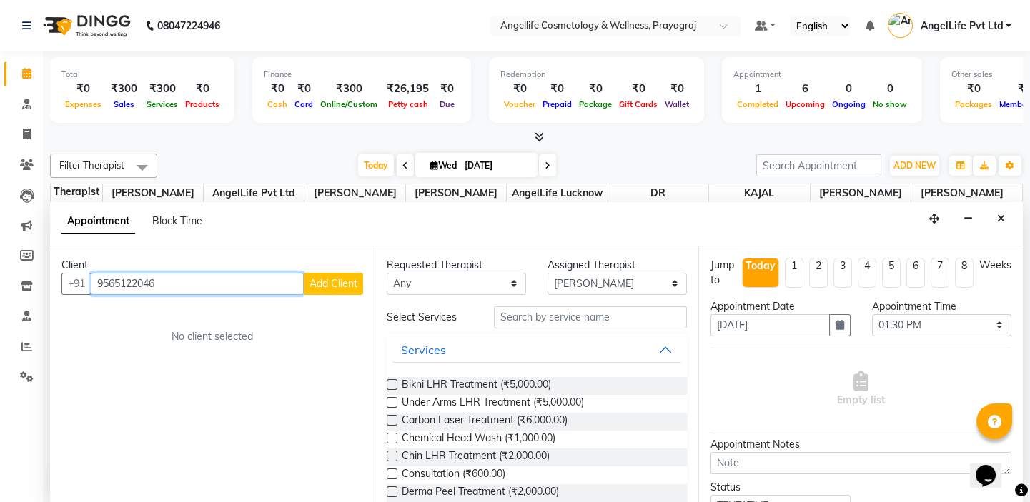
type input "9565122046"
click at [313, 282] on span "Add Client" at bounding box center [333, 283] width 48 height 13
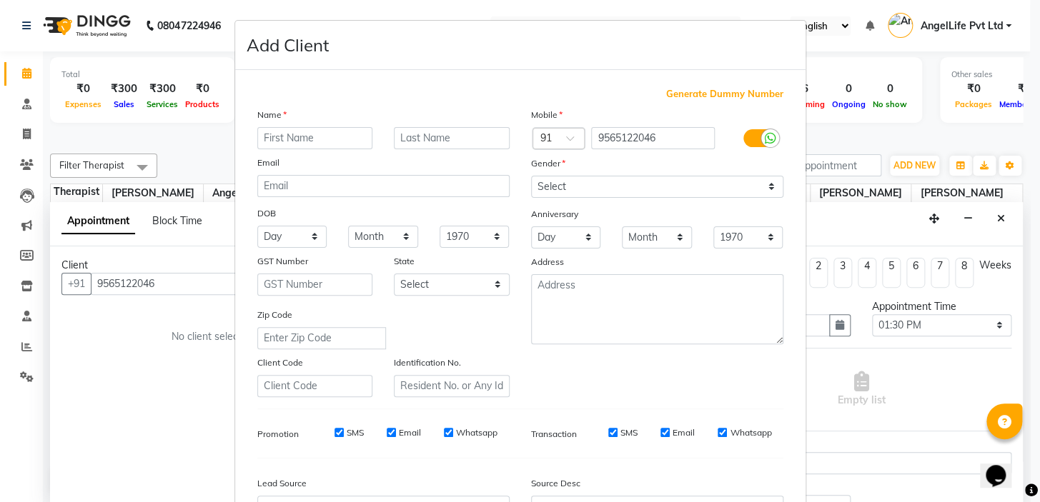
click at [290, 142] on input "text" at bounding box center [315, 138] width 116 height 22
click at [262, 138] on input "RRAGINI" at bounding box center [315, 138] width 116 height 22
type input "RAGINI"
click at [403, 132] on input "text" at bounding box center [452, 138] width 116 height 22
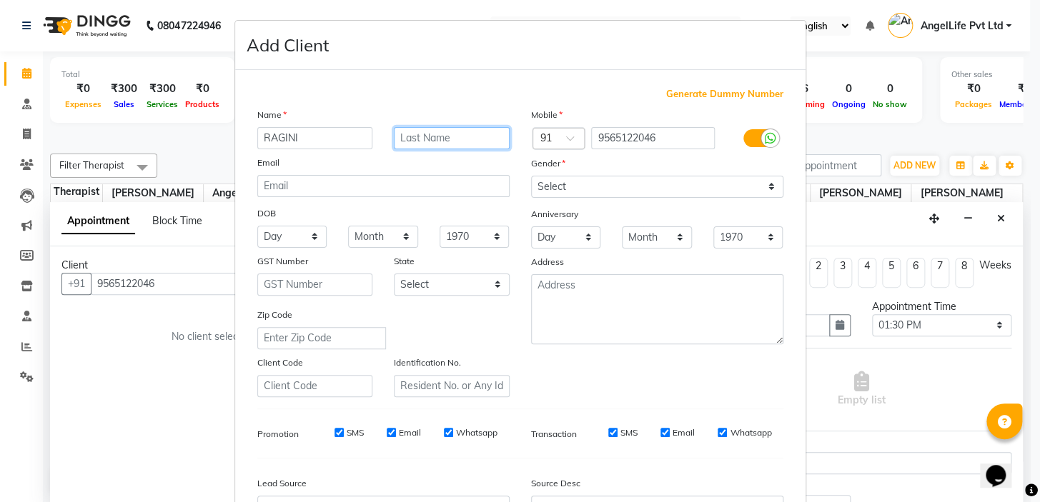
click at [403, 132] on input "text" at bounding box center [452, 138] width 116 height 22
click at [405, 137] on input "TIARI" at bounding box center [452, 138] width 116 height 22
type input "TIWARI"
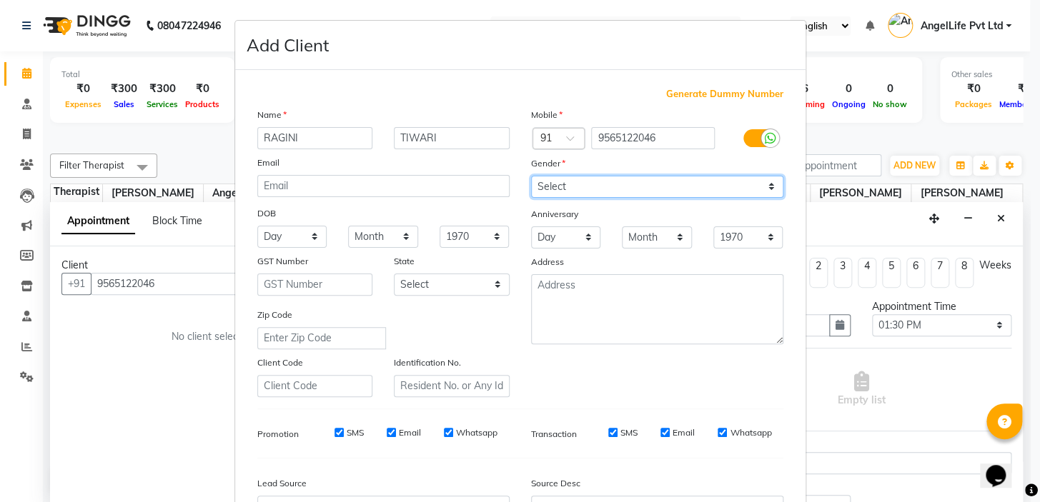
click at [575, 186] on select "Select [DEMOGRAPHIC_DATA] [DEMOGRAPHIC_DATA] Other Prefer Not To Say" at bounding box center [657, 187] width 252 height 22
select select "[DEMOGRAPHIC_DATA]"
click at [531, 176] on select "Select [DEMOGRAPHIC_DATA] [DEMOGRAPHIC_DATA] Other Prefer Not To Say" at bounding box center [657, 187] width 252 height 22
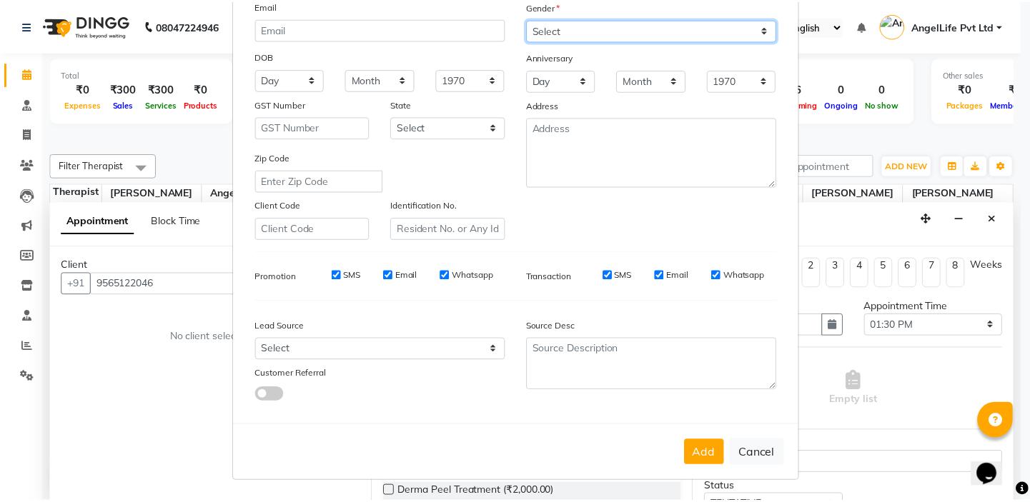
scroll to position [162, 0]
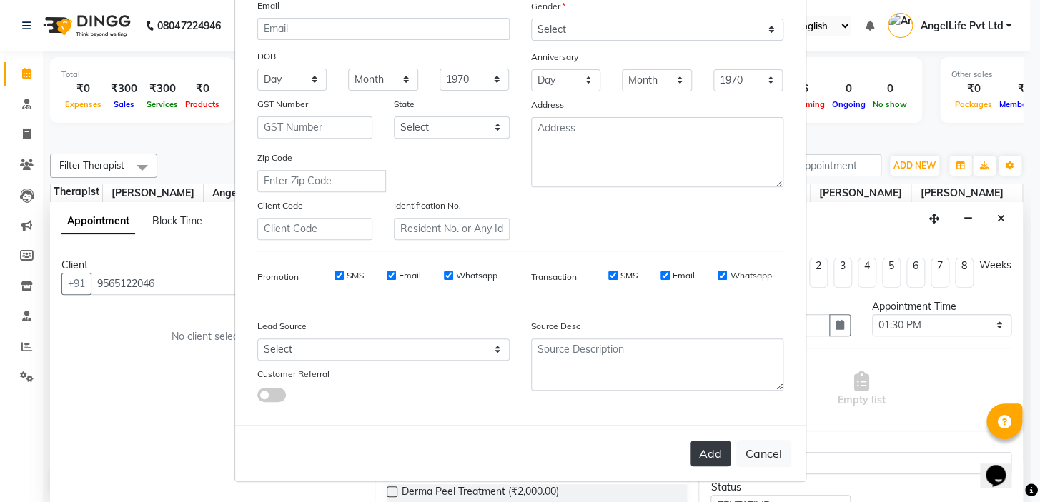
click at [708, 447] on button "Add" at bounding box center [710, 454] width 40 height 26
select select
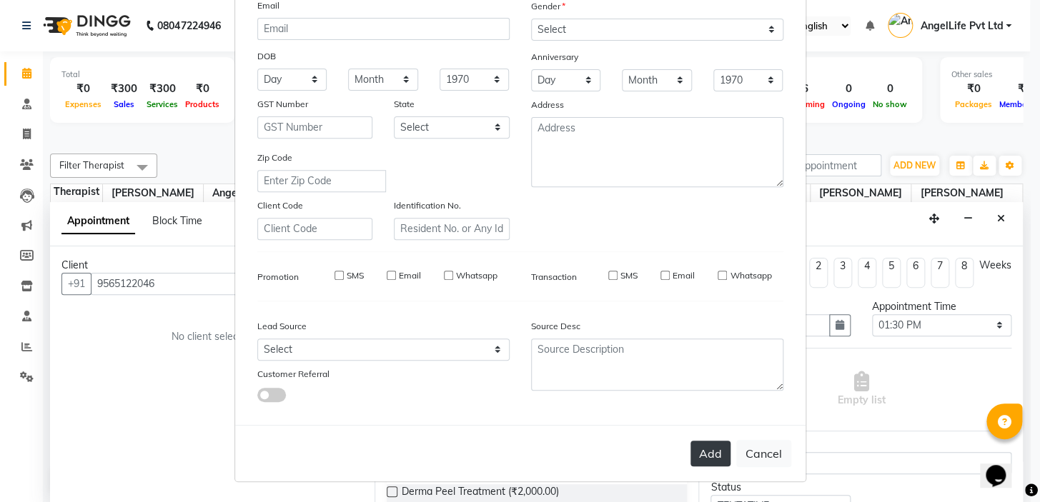
select select
checkbox input "false"
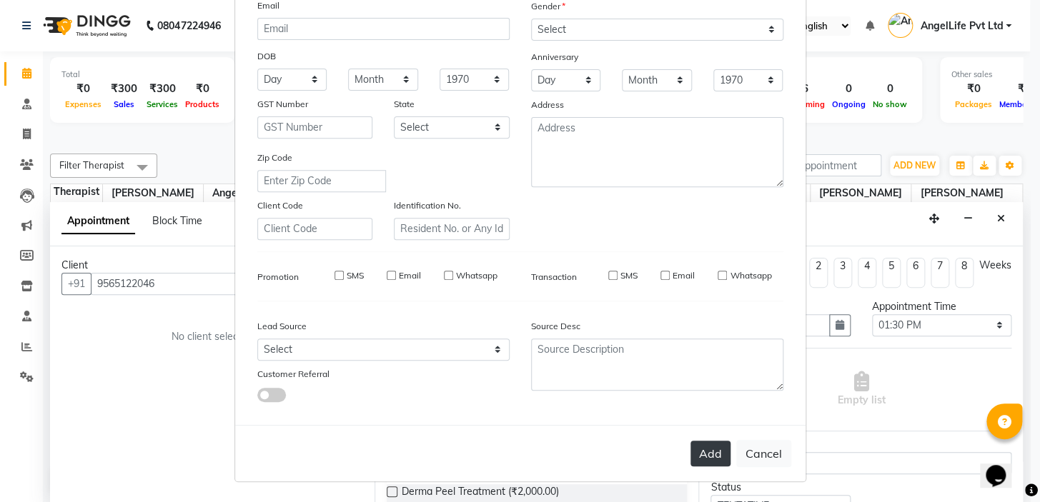
checkbox input "false"
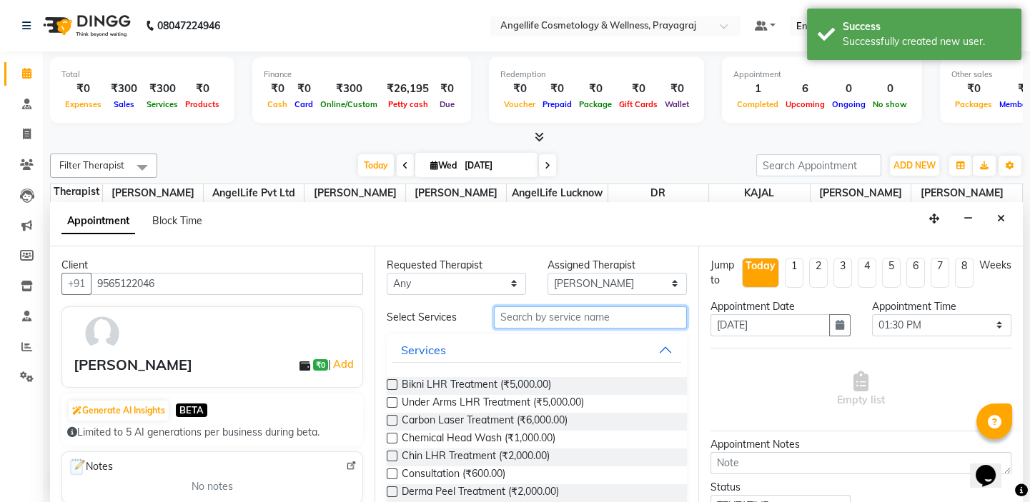
click at [527, 321] on input "text" at bounding box center [590, 318] width 193 height 22
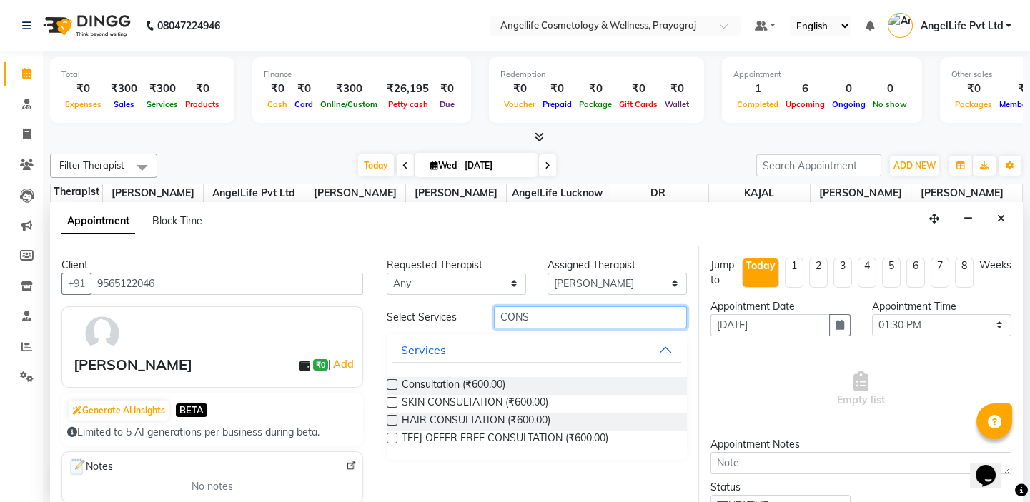
type input "CONS"
click at [387, 400] on label at bounding box center [392, 402] width 11 height 11
click at [387, 400] on input "checkbox" at bounding box center [391, 404] width 9 height 9
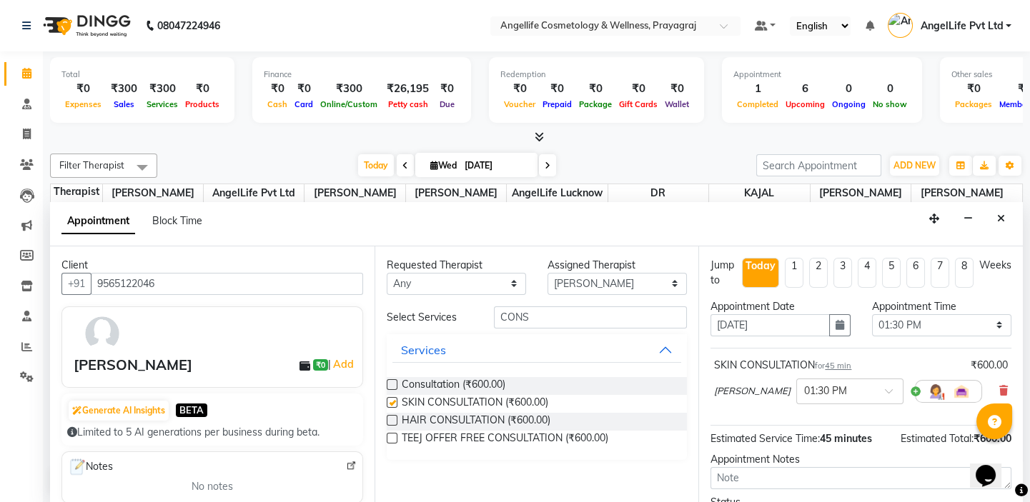
checkbox input "false"
click at [515, 279] on select "Any AngelLife Lucknow AngelLife Pvt Ltd DR [PERSON_NAME] [PERSON_NAME] [PERSON_…" at bounding box center [456, 284] width 139 height 22
select select "26653"
click at [387, 273] on select "Any AngelLife Lucknow AngelLife Pvt Ltd DR [PERSON_NAME] [PERSON_NAME] [PERSON_…" at bounding box center [456, 284] width 139 height 22
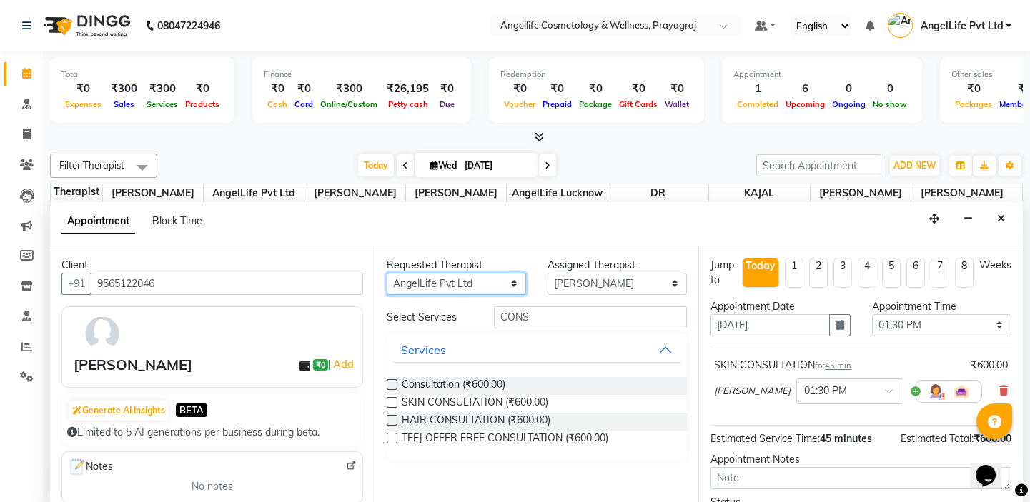
select select "26653"
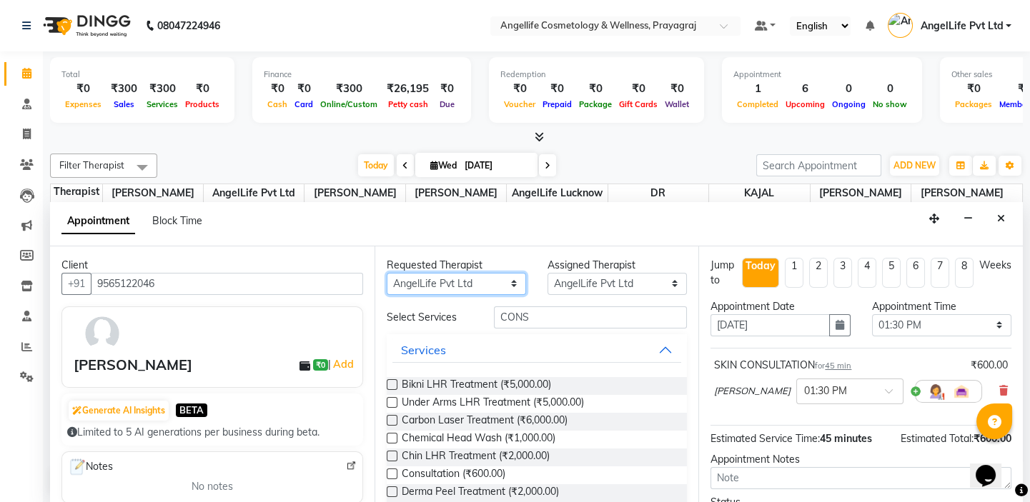
click at [507, 281] on select "Any AngelLife Lucknow AngelLife Pvt Ltd DR [PERSON_NAME] [PERSON_NAME] [PERSON_…" at bounding box center [456, 284] width 139 height 22
click at [387, 273] on select "Any AngelLife Lucknow AngelLife Pvt Ltd DR [PERSON_NAME] [PERSON_NAME] [PERSON_…" at bounding box center [456, 284] width 139 height 22
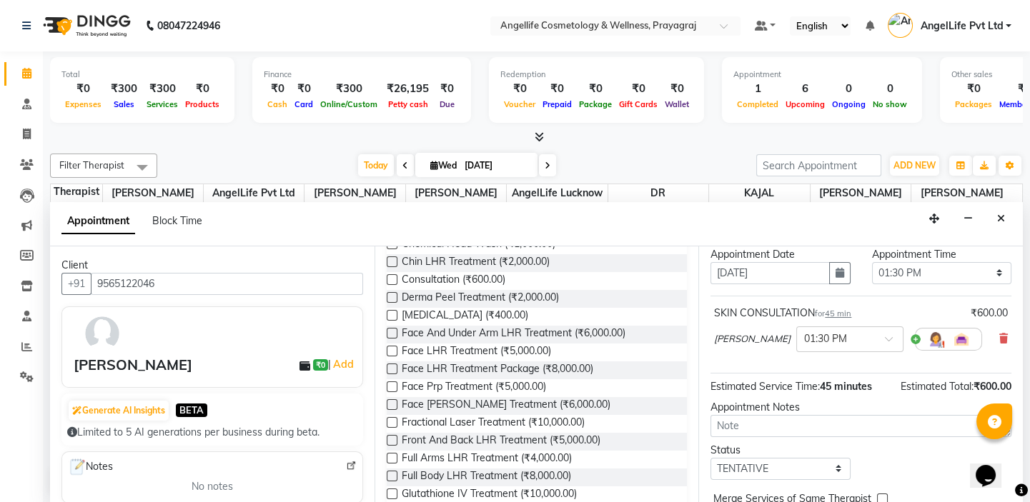
scroll to position [118, 0]
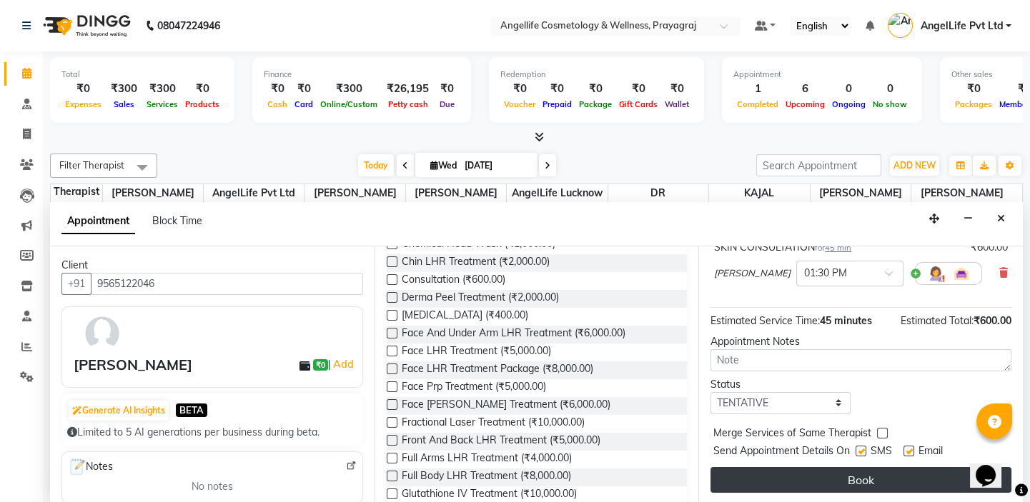
click at [848, 480] on button "Book" at bounding box center [860, 480] width 301 height 26
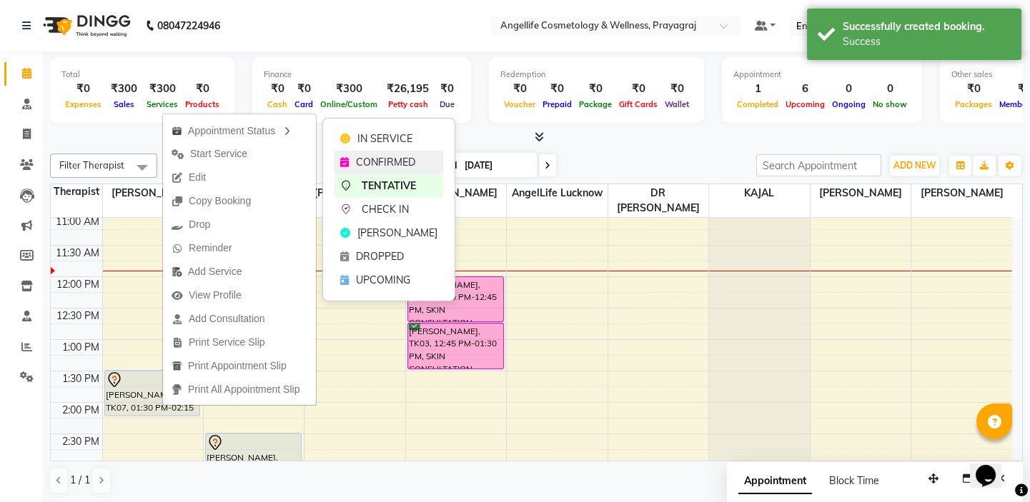
click at [369, 157] on span "CONFIRMED" at bounding box center [385, 162] width 59 height 15
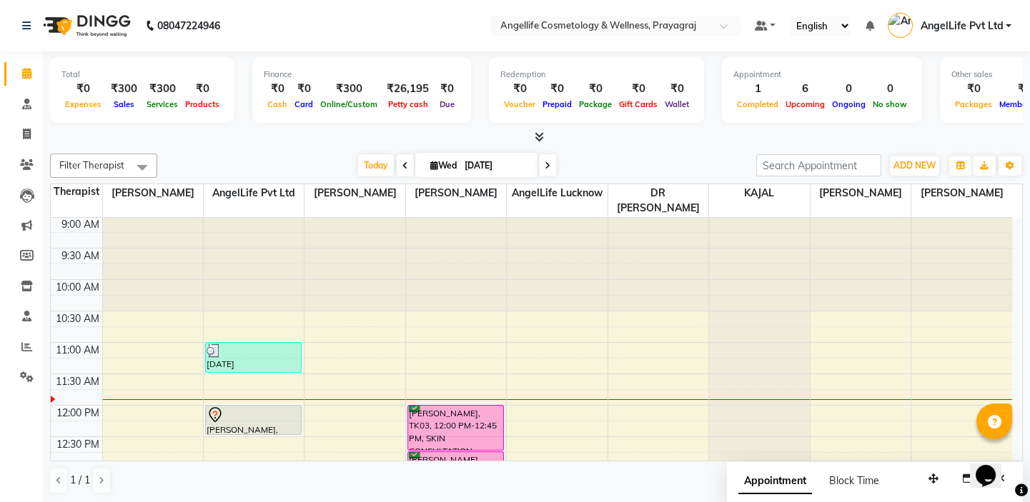
scroll to position [0, 0]
click at [402, 165] on icon at bounding box center [405, 166] width 6 height 9
type input "[DATE]"
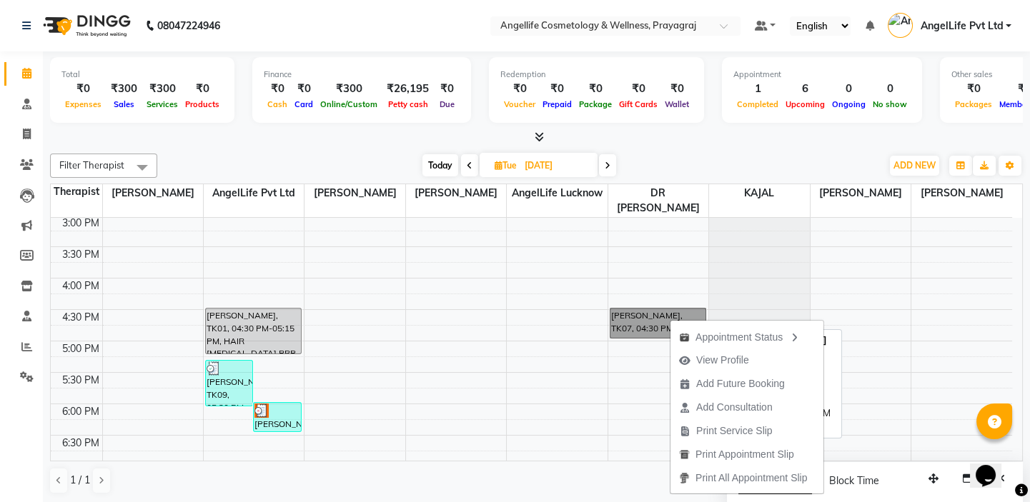
click at [642, 322] on link "[PERSON_NAME], TK07, 04:30 PM-05:00 PM, Consultation" at bounding box center [658, 323] width 96 height 31
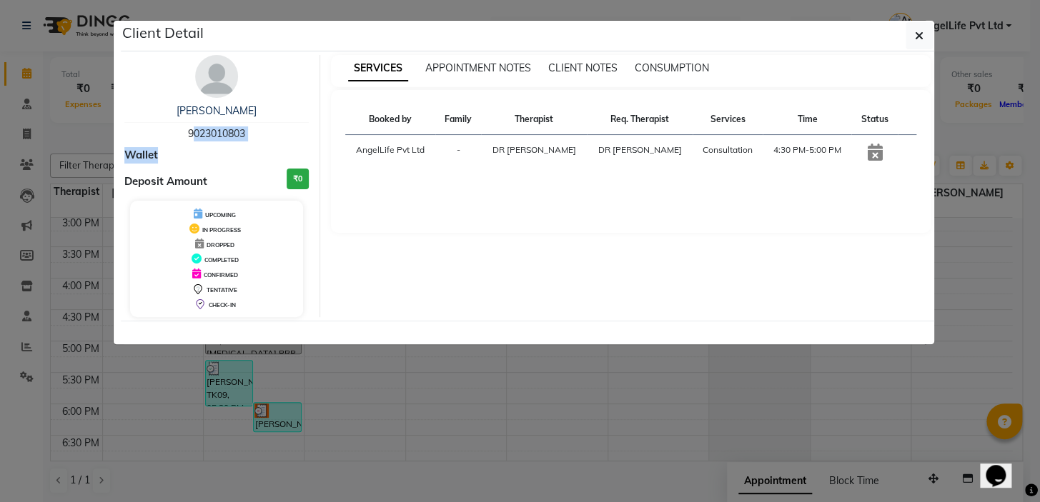
drag, startPoint x: 179, startPoint y: 129, endPoint x: 248, endPoint y: 148, distance: 71.3
click at [246, 147] on div "[PERSON_NAME] 9023010803 Wallet Deposit Amount ₹0 UPCOMING IN PROGRESS DROPPED …" at bounding box center [217, 186] width 207 height 262
click at [256, 132] on div "[PERSON_NAME] 9023010803" at bounding box center [216, 123] width 185 height 38
drag, startPoint x: 186, startPoint y: 128, endPoint x: 249, endPoint y: 144, distance: 65.7
click at [249, 144] on div "[PERSON_NAME] 9023010803 Wallet Deposit Amount ₹0 UPCOMING IN PROGRESS DROPPED …" at bounding box center [217, 186] width 207 height 262
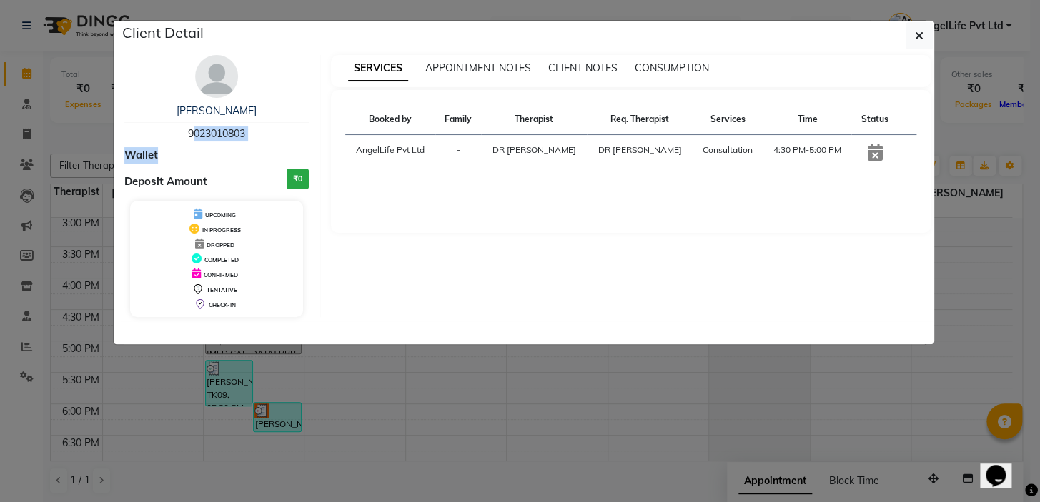
copy div "9023010803 Wallet"
click at [916, 38] on icon "button" at bounding box center [919, 35] width 9 height 11
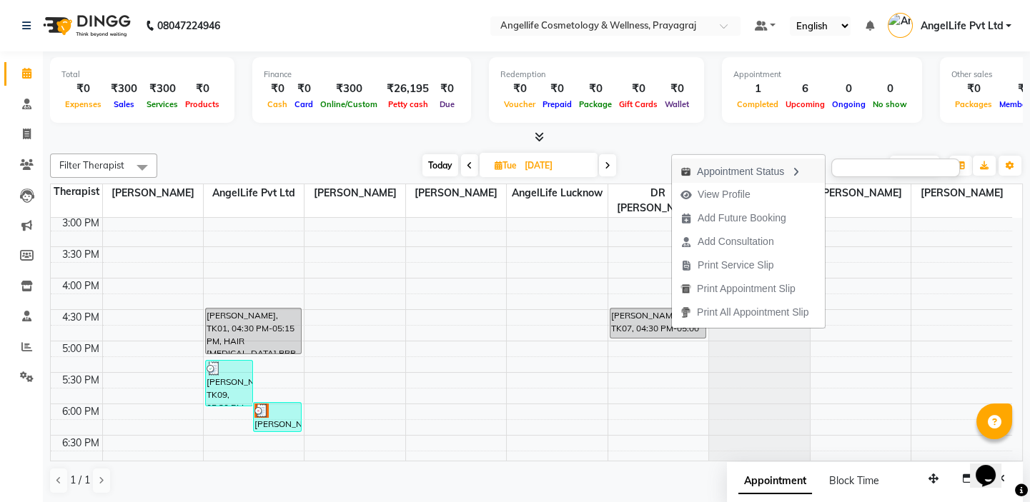
click at [801, 169] on icon "button" at bounding box center [795, 172] width 11 height 10
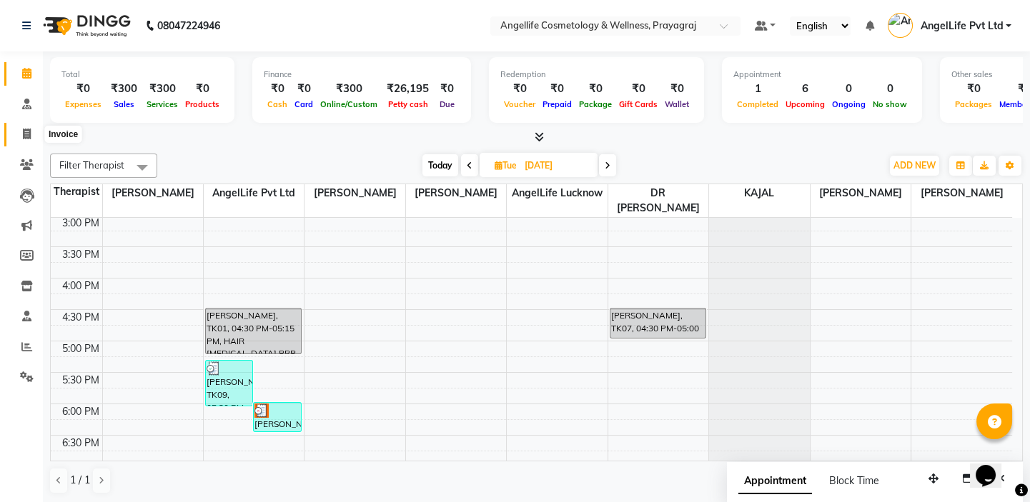
click at [26, 135] on icon at bounding box center [27, 134] width 8 height 11
select select "service"
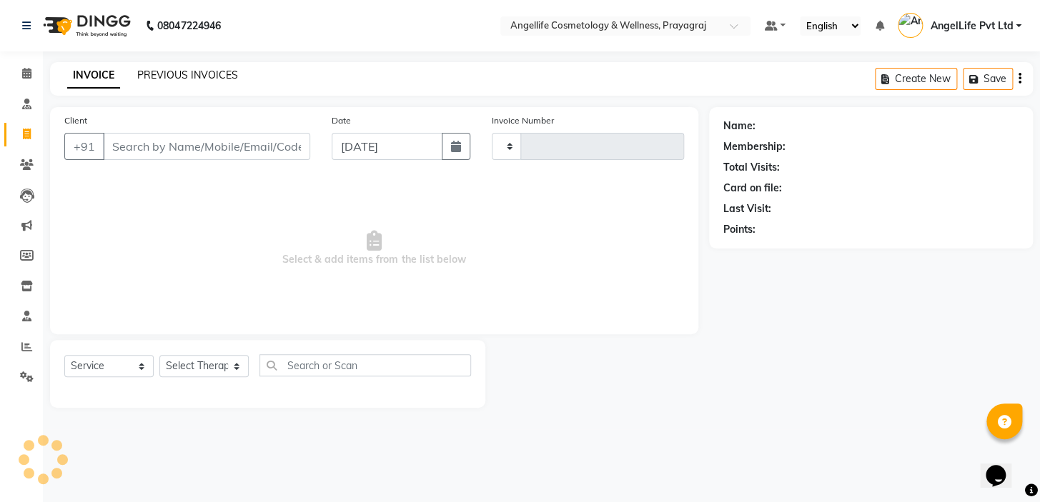
click at [187, 76] on link "PREVIOUS INVOICES" at bounding box center [187, 75] width 101 height 13
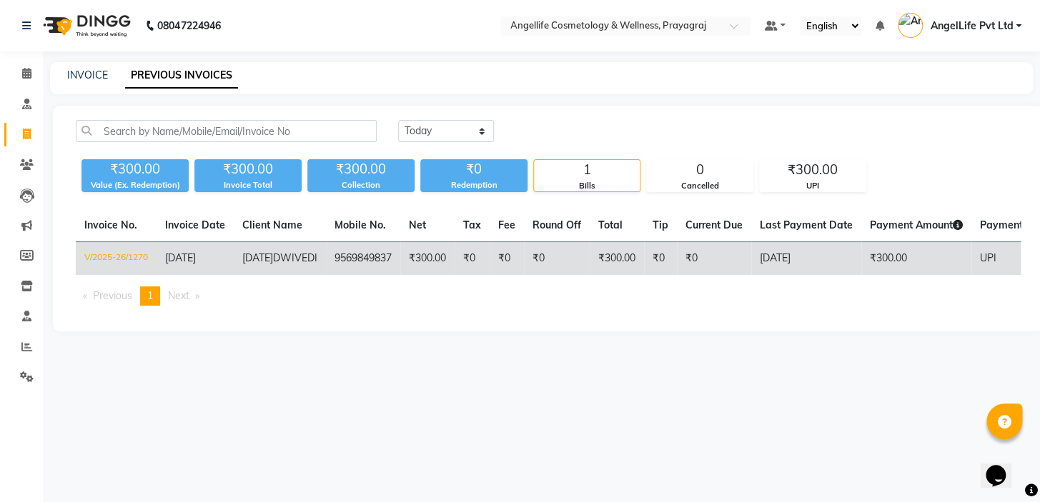
click at [342, 260] on td "9569849837" at bounding box center [363, 259] width 74 height 34
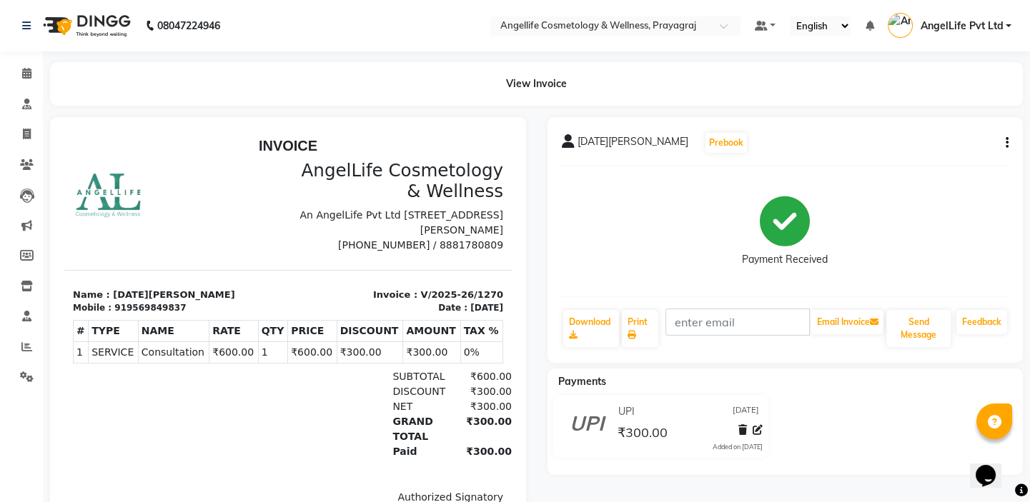
click at [386, 174] on h3 "AngelLife Cosmetology & Wellness" at bounding box center [400, 181] width 207 height 42
click at [346, 177] on h3 "AngelLife Cosmetology & Wellness" at bounding box center [400, 181] width 207 height 42
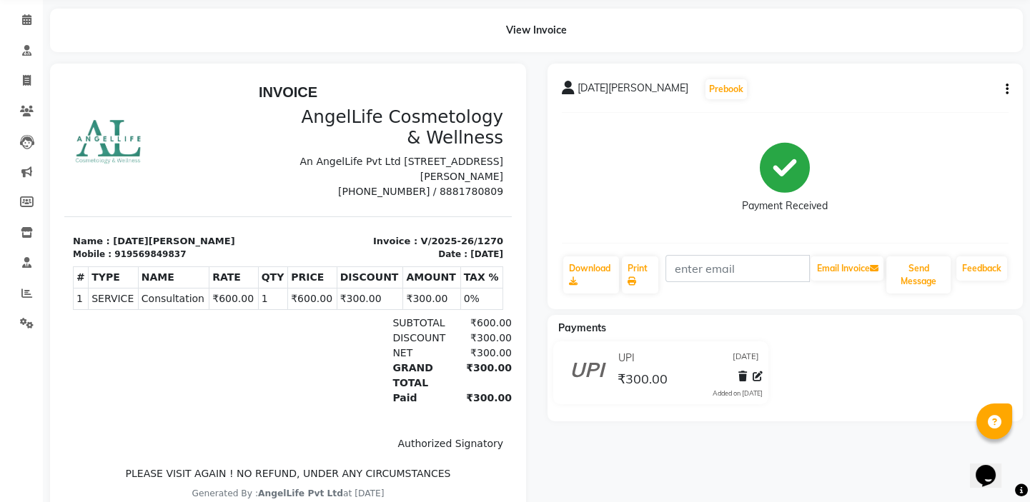
scroll to position [45, 0]
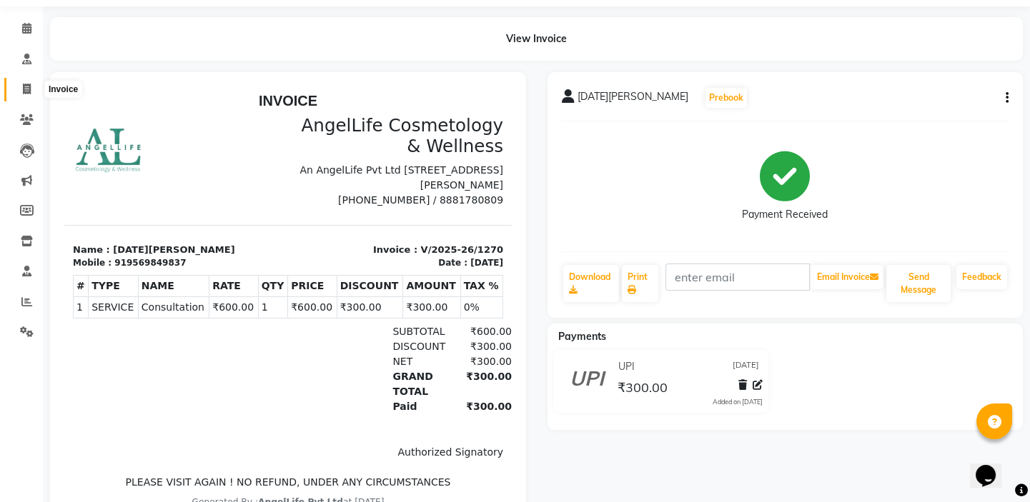
click at [24, 88] on icon at bounding box center [27, 89] width 8 height 11
select select "service"
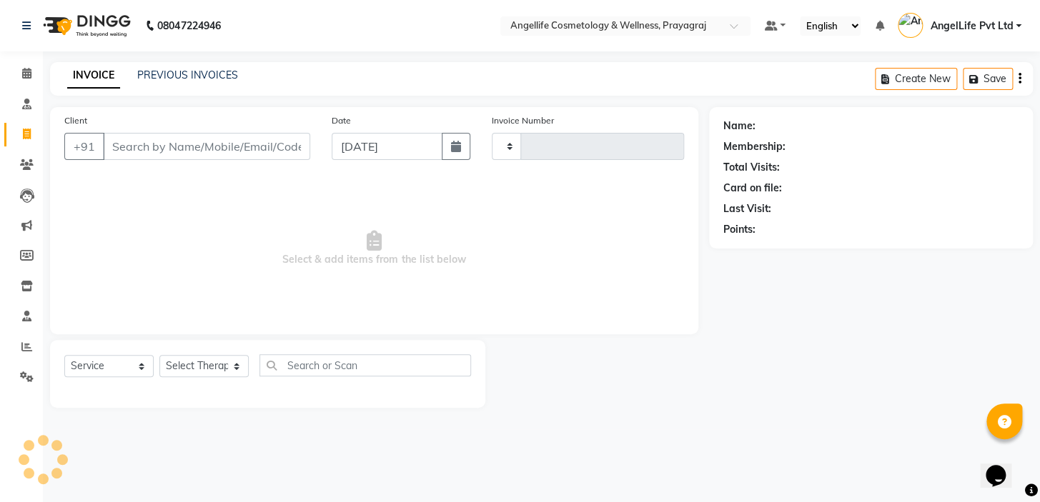
type input "1271"
select select "4531"
click at [192, 141] on input "Client" at bounding box center [206, 146] width 207 height 27
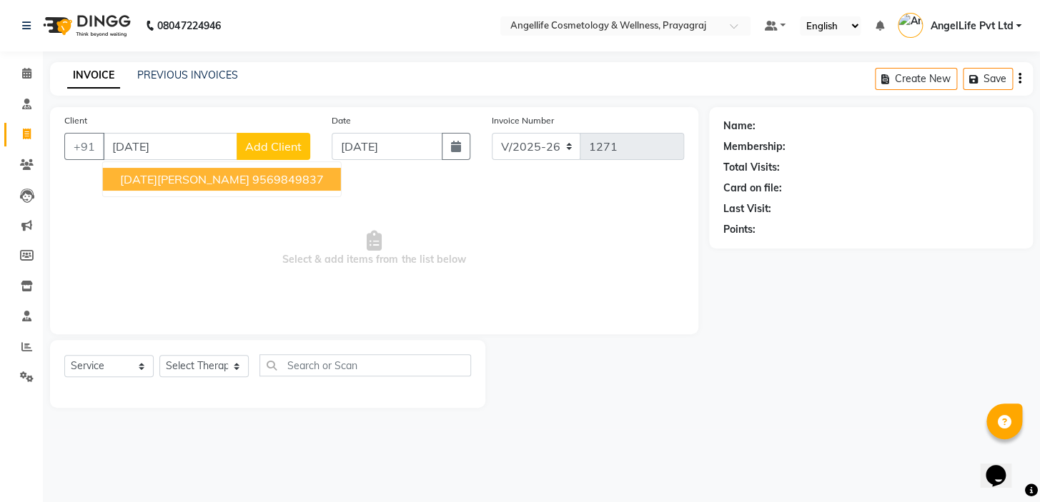
click at [189, 177] on span "[DATE][PERSON_NAME]" at bounding box center [184, 179] width 129 height 14
type input "9569849837"
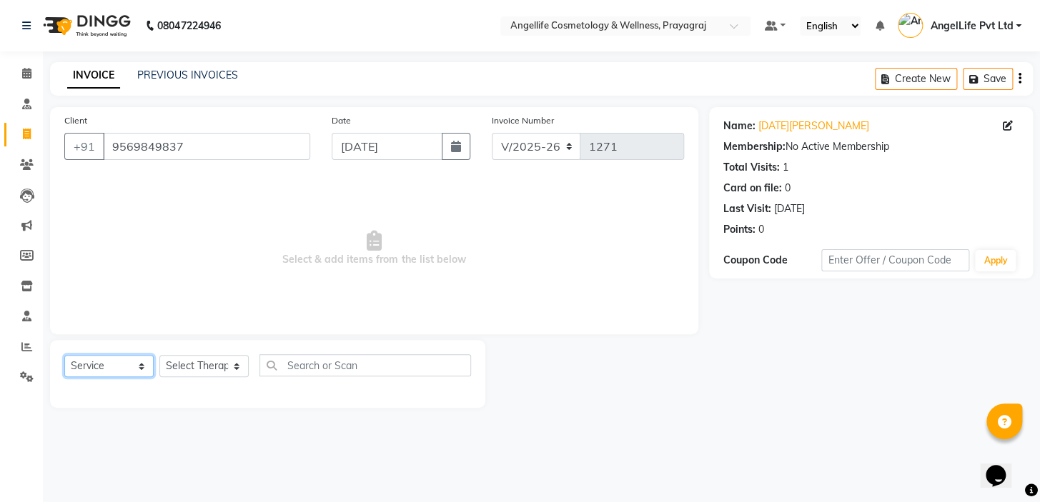
click at [110, 363] on select "Select Service Product Membership Package Voucher Prepaid Gift Card" at bounding box center [108, 366] width 89 height 22
click at [26, 374] on icon at bounding box center [27, 377] width 14 height 11
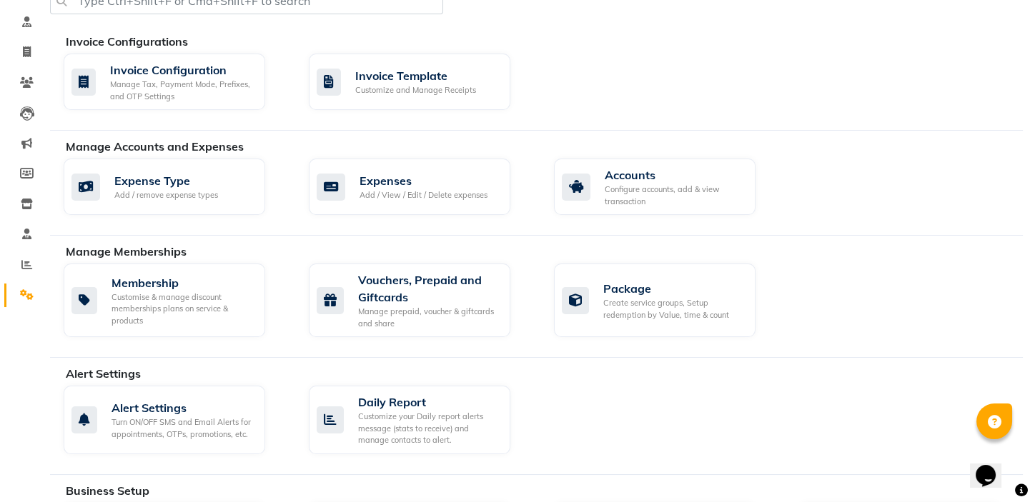
scroll to position [259, 0]
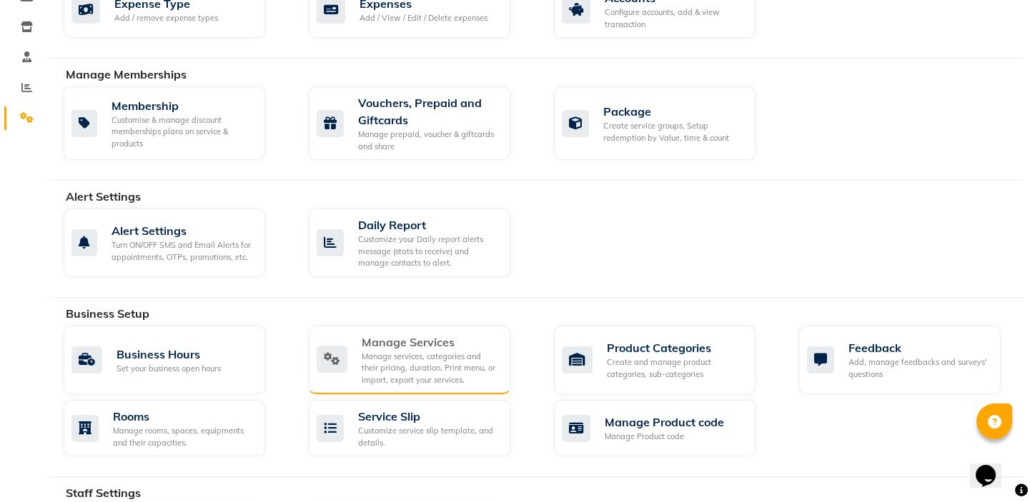
click at [422, 341] on div "Manage Services" at bounding box center [430, 342] width 137 height 17
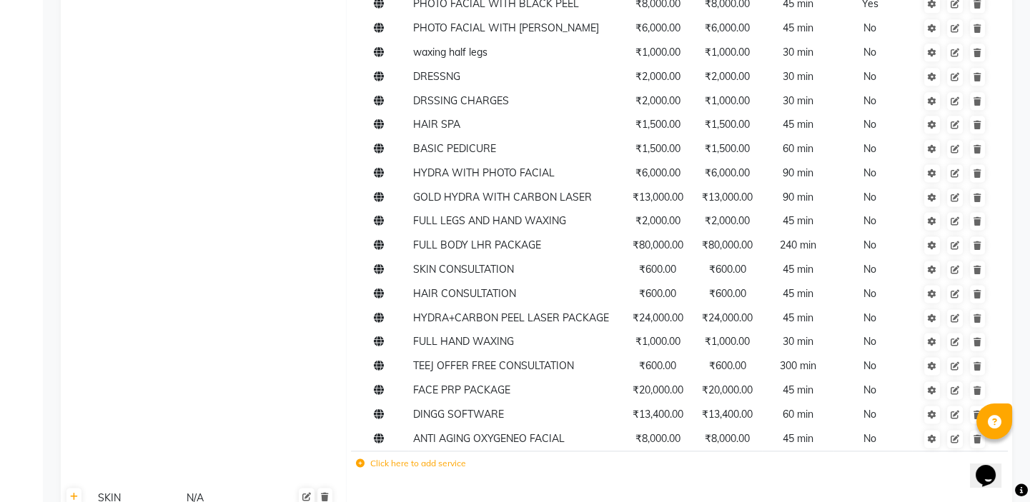
scroll to position [4174, 0]
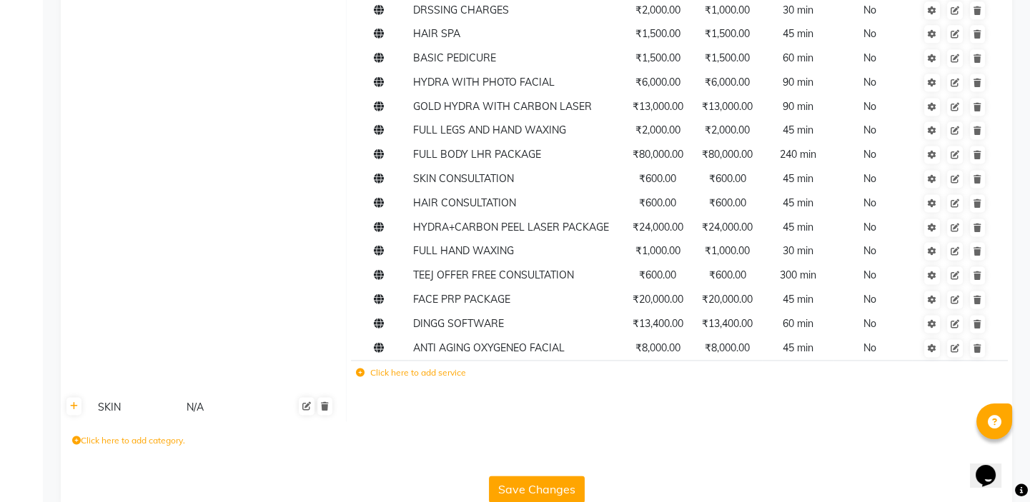
drag, startPoint x: 1033, startPoint y: 293, endPoint x: 32, endPoint y: 17, distance: 1038.0
click at [358, 369] on icon at bounding box center [360, 373] width 9 height 9
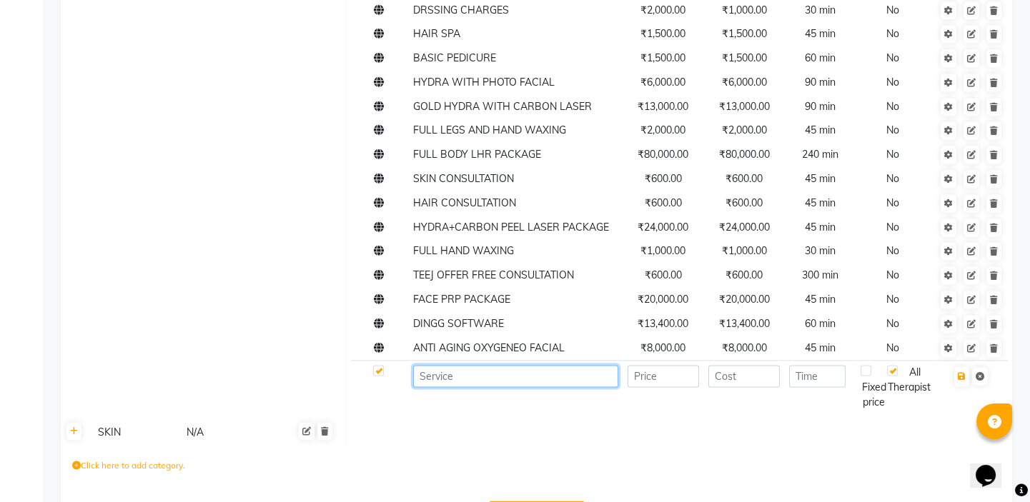
click at [430, 365] on input at bounding box center [515, 376] width 205 height 22
type input "LUXURY HYDRA + CPL LASER"
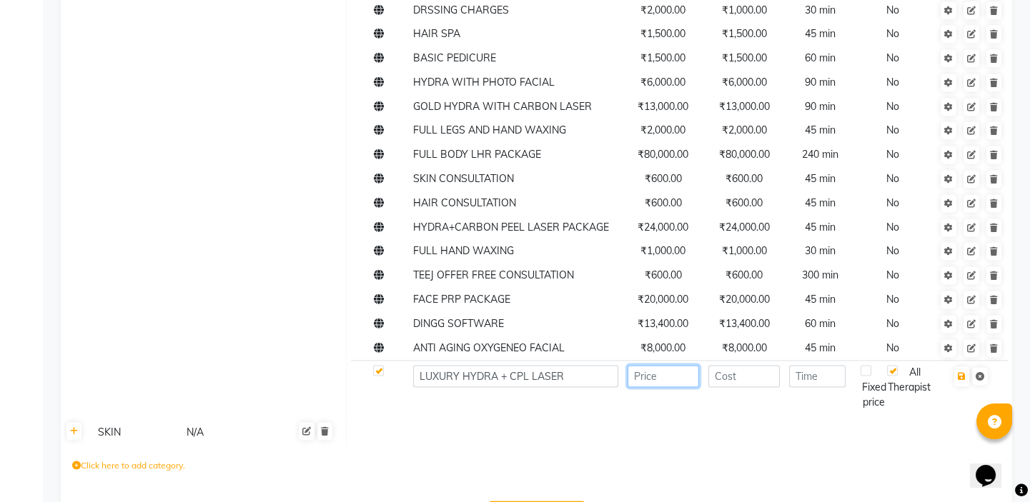
click at [652, 365] on input "number" at bounding box center [664, 376] width 72 height 22
type input "10000"
click at [723, 365] on input "number" at bounding box center [744, 376] width 72 height 22
type input "10000"
click at [826, 365] on input "number" at bounding box center [817, 376] width 56 height 22
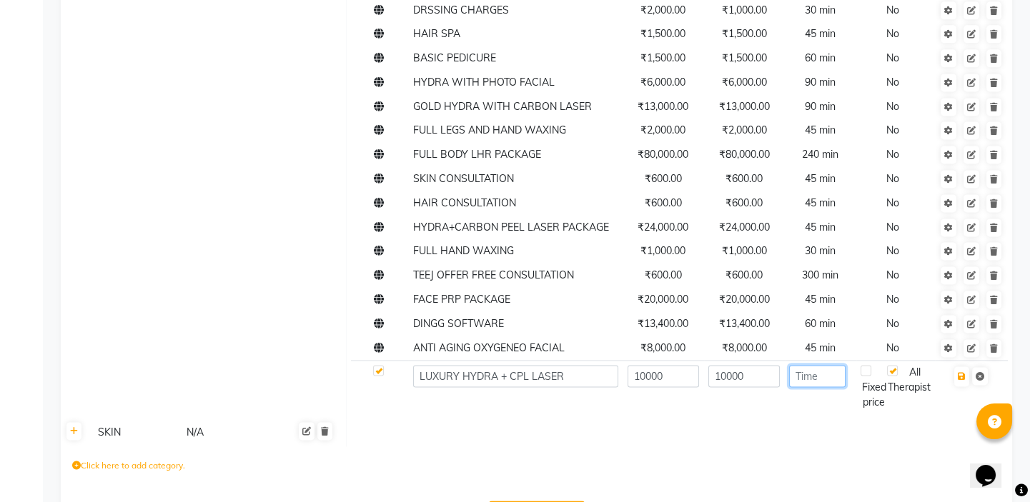
click at [826, 365] on input "number" at bounding box center [817, 376] width 56 height 22
type input "45"
click at [958, 372] on icon "button" at bounding box center [962, 376] width 8 height 9
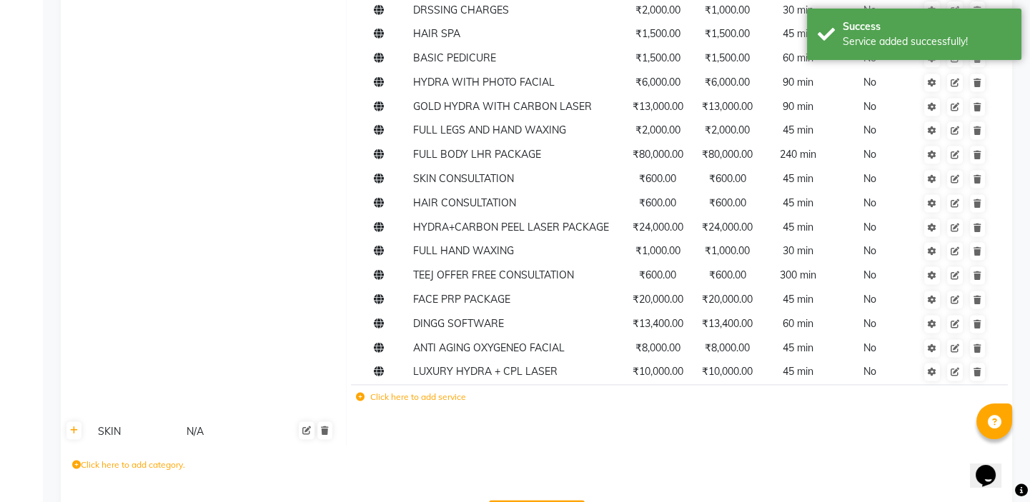
click at [360, 393] on icon at bounding box center [360, 397] width 9 height 9
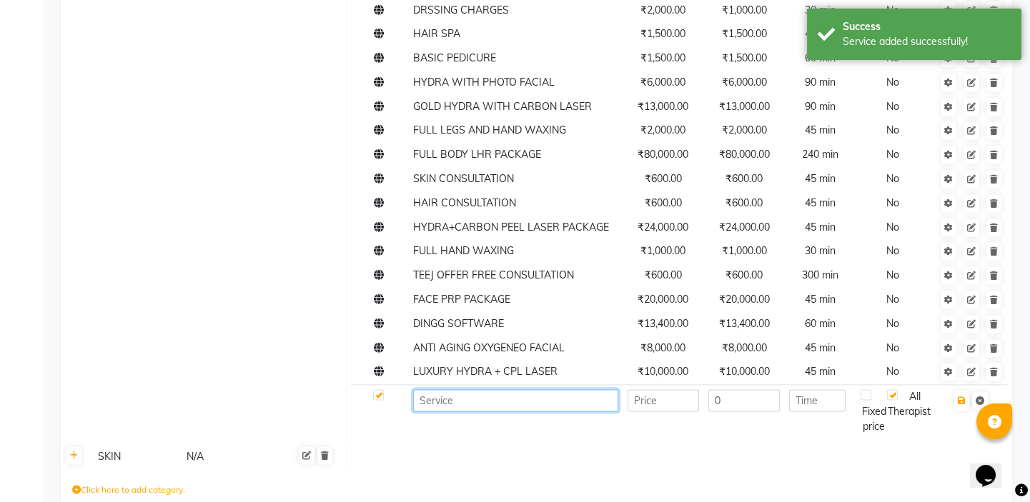
click at [458, 390] on input at bounding box center [515, 401] width 205 height 22
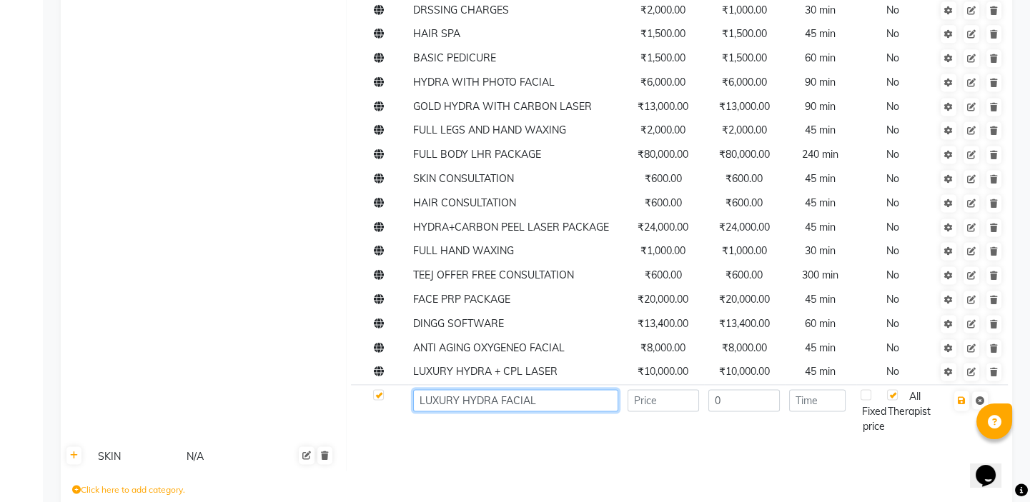
type input "LUXURY HYDRA FACIAL"
click at [655, 390] on input "number" at bounding box center [664, 401] width 72 height 22
type input "10000"
click at [745, 390] on input "0" at bounding box center [744, 401] width 72 height 22
type input "0"
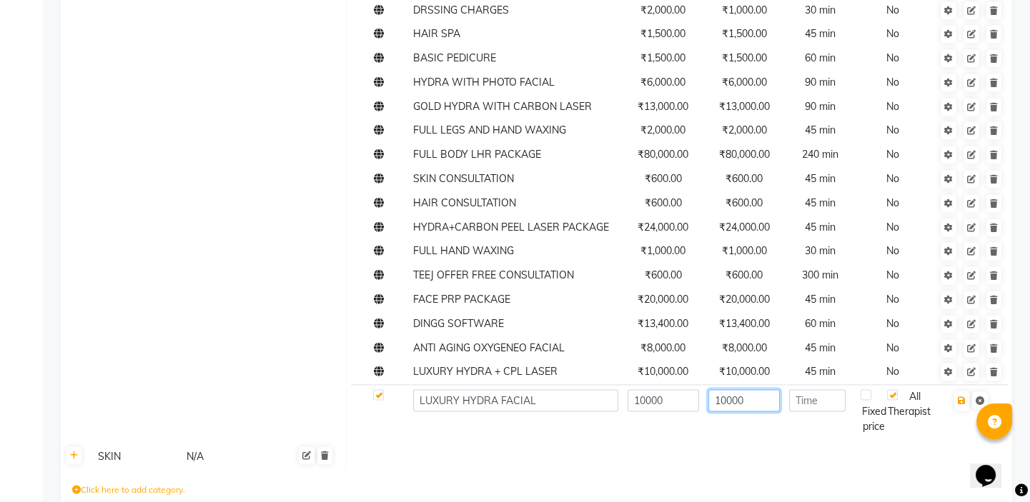
type input "10000"
click at [836, 390] on input "number" at bounding box center [817, 401] width 56 height 22
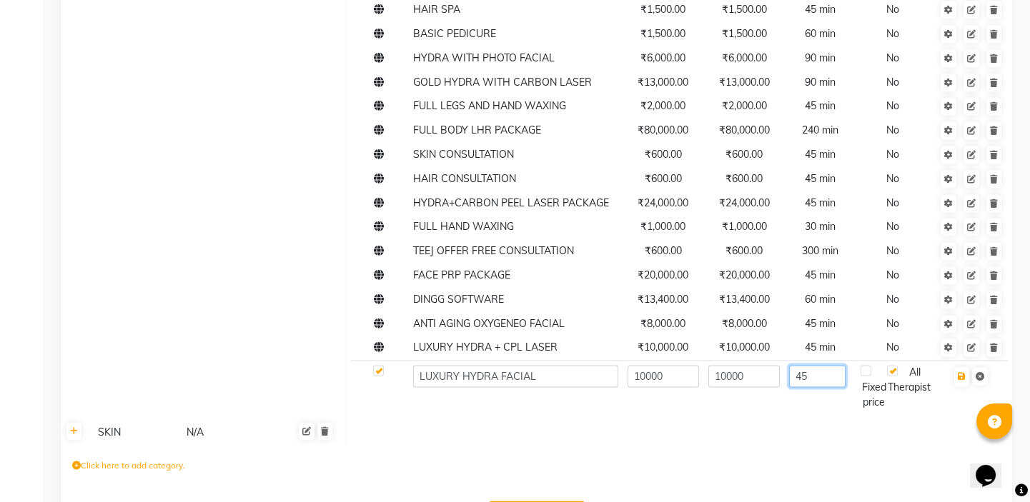
scroll to position [4223, 0]
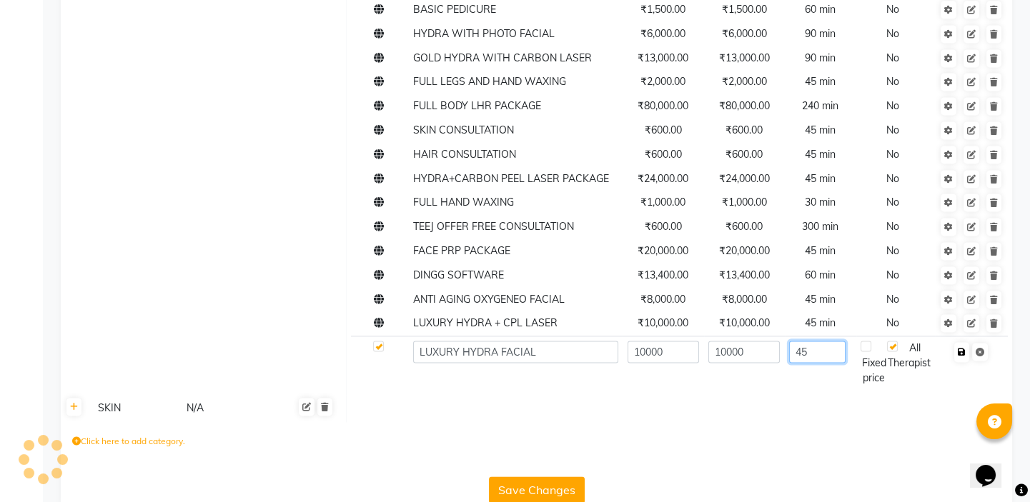
type input "45"
click at [963, 348] on icon "button" at bounding box center [962, 352] width 8 height 9
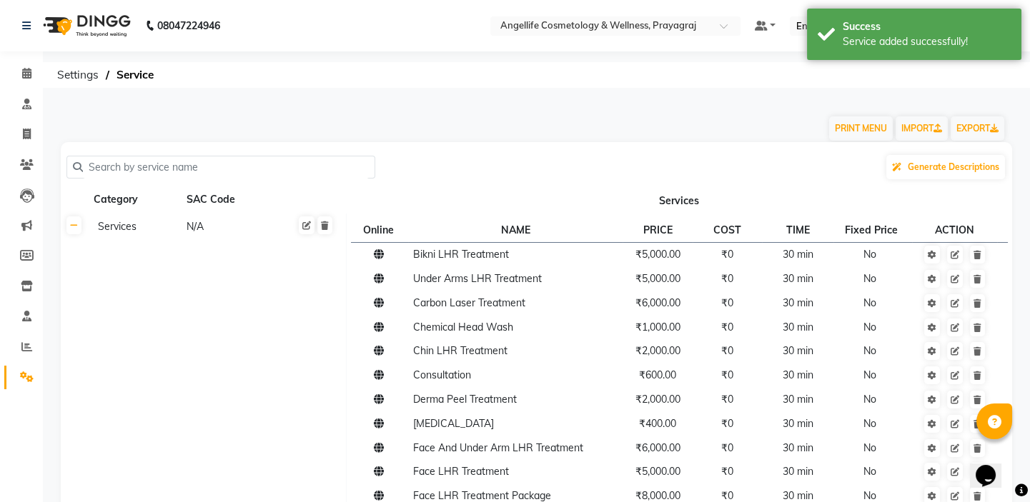
scroll to position [0, 0]
click at [24, 133] on icon at bounding box center [27, 134] width 8 height 11
select select "service"
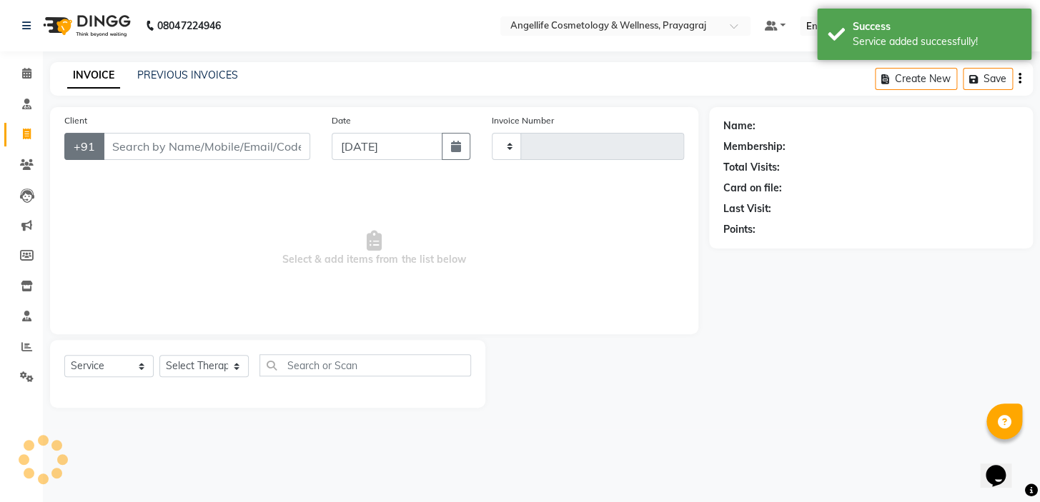
type input "1271"
select select "4531"
click at [140, 150] on input "Client" at bounding box center [206, 146] width 207 height 27
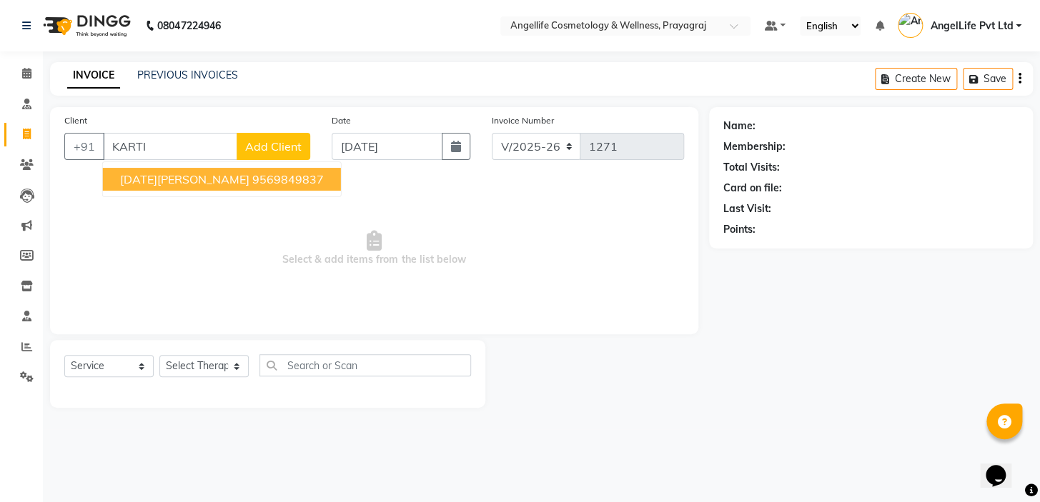
click at [156, 178] on span "[DATE][PERSON_NAME]" at bounding box center [184, 179] width 129 height 14
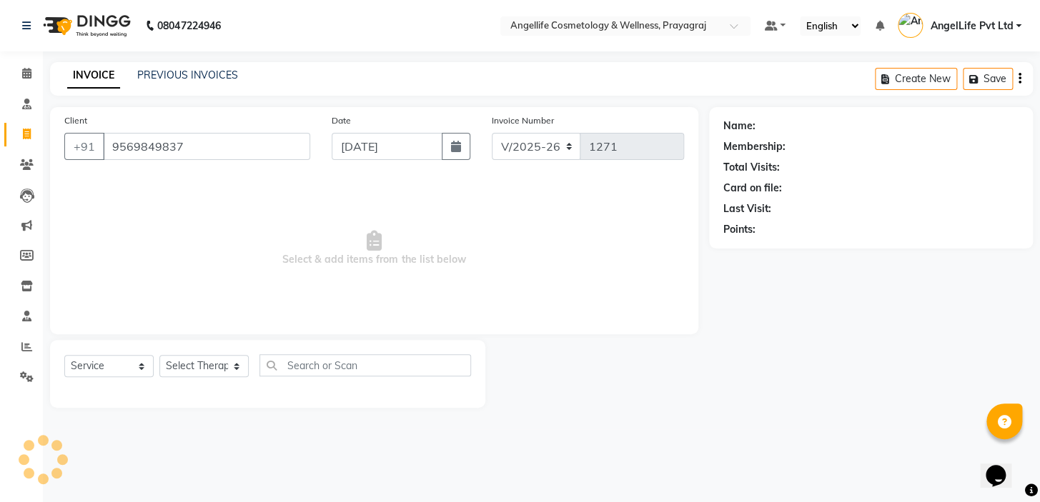
type input "9569849837"
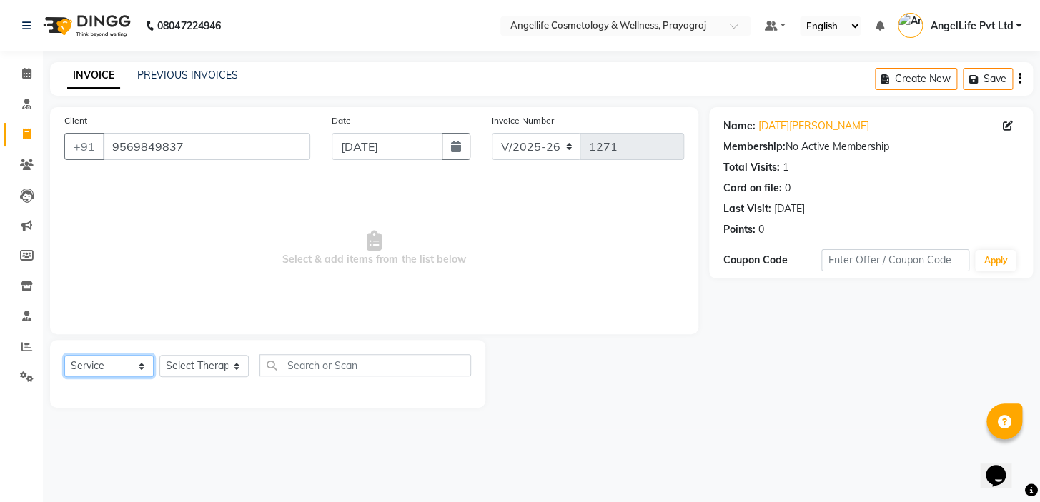
click at [107, 367] on select "Select Service Product Membership Package Voucher Prepaid Gift Card" at bounding box center [108, 366] width 89 height 22
click at [64, 355] on select "Select Service Product Membership Package Voucher Prepaid Gift Card" at bounding box center [108, 366] width 89 height 22
click at [191, 370] on select "Select Therapist AngelLife Lucknow AngelLife Pvt Ltd DR [PERSON_NAME] [PERSON_N…" at bounding box center [203, 366] width 89 height 22
select select "26653"
click at [159, 355] on select "Select Therapist AngelLife Lucknow AngelLife Pvt Ltd DR [PERSON_NAME] [PERSON_N…" at bounding box center [203, 366] width 89 height 22
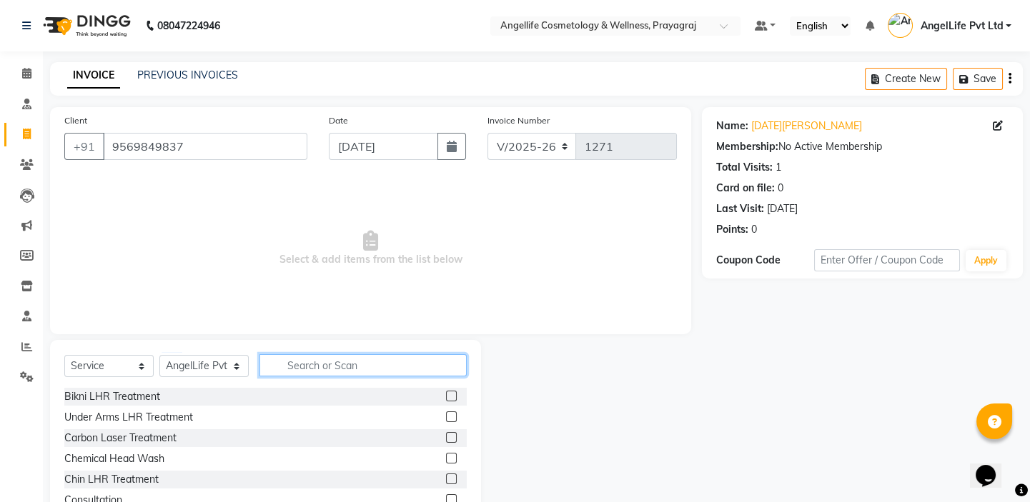
click at [317, 369] on input "text" at bounding box center [362, 366] width 207 height 22
type input "H"
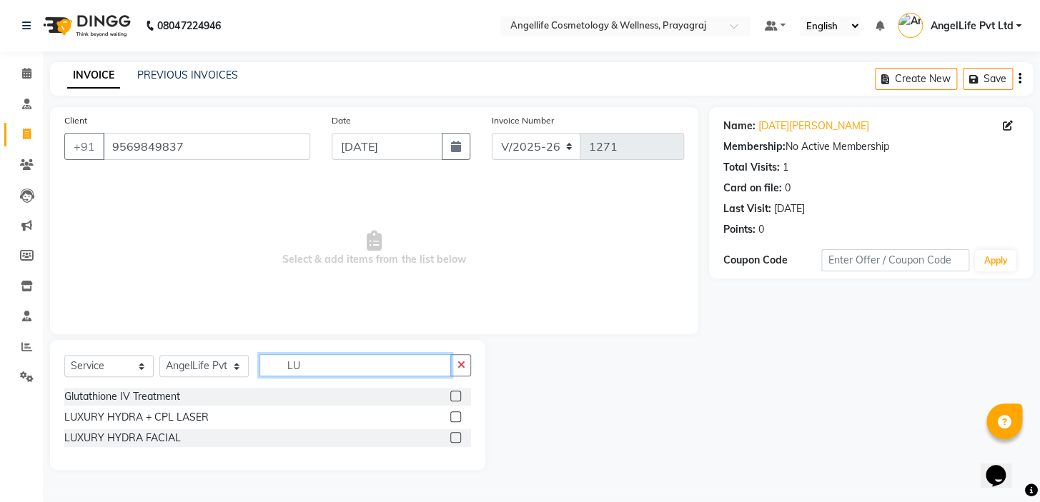
type input "LU"
click at [455, 415] on label at bounding box center [455, 417] width 11 height 11
click at [455, 415] on input "checkbox" at bounding box center [454, 417] width 9 height 9
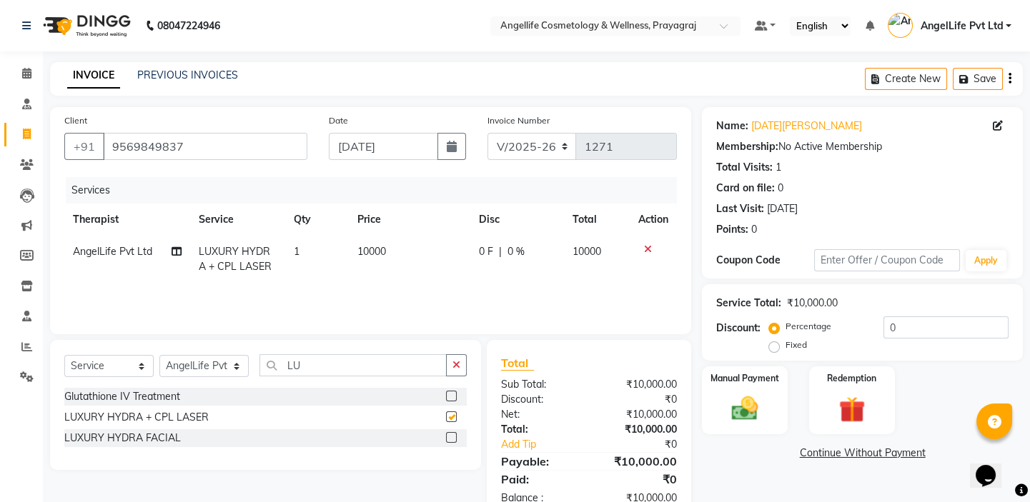
checkbox input "false"
click at [450, 436] on label at bounding box center [451, 437] width 11 height 11
click at [450, 436] on input "checkbox" at bounding box center [450, 438] width 9 height 9
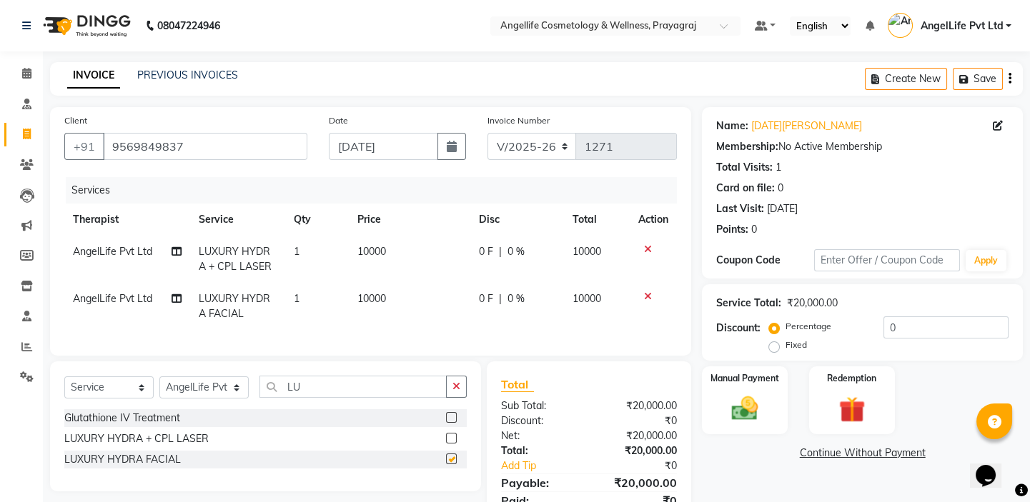
checkbox input "false"
click at [406, 309] on td "10000" at bounding box center [409, 306] width 122 height 47
select select "26653"
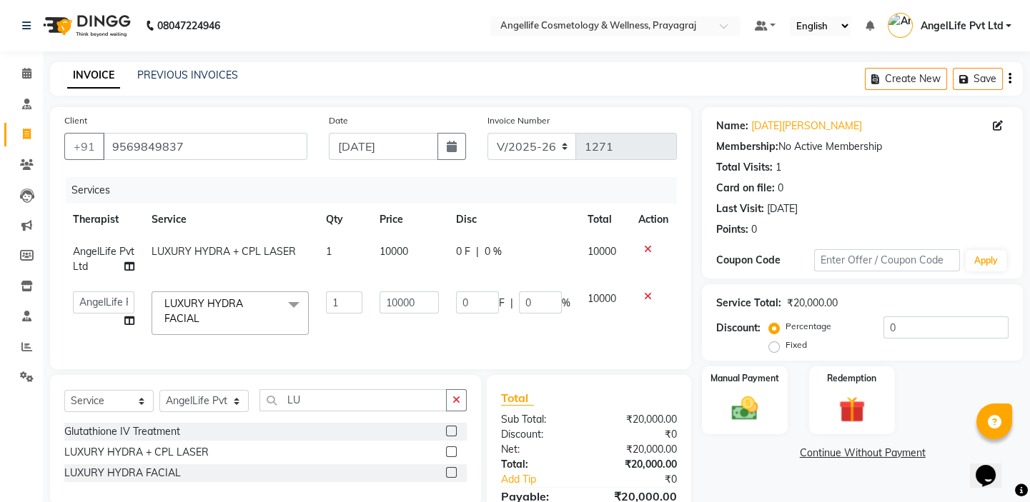
click at [405, 256] on span "10000" at bounding box center [394, 251] width 29 height 13
select select "26653"
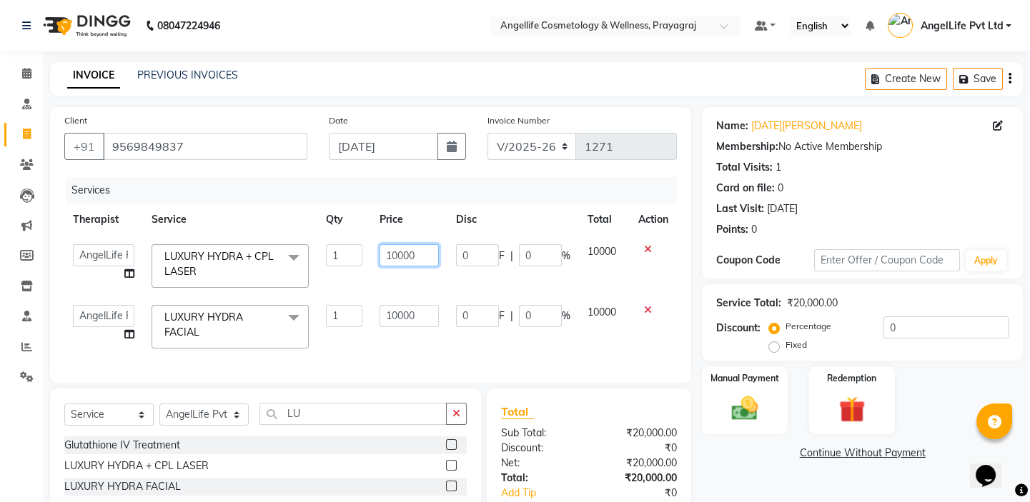
click at [395, 254] on input "10000" at bounding box center [409, 255] width 59 height 22
type input "12000"
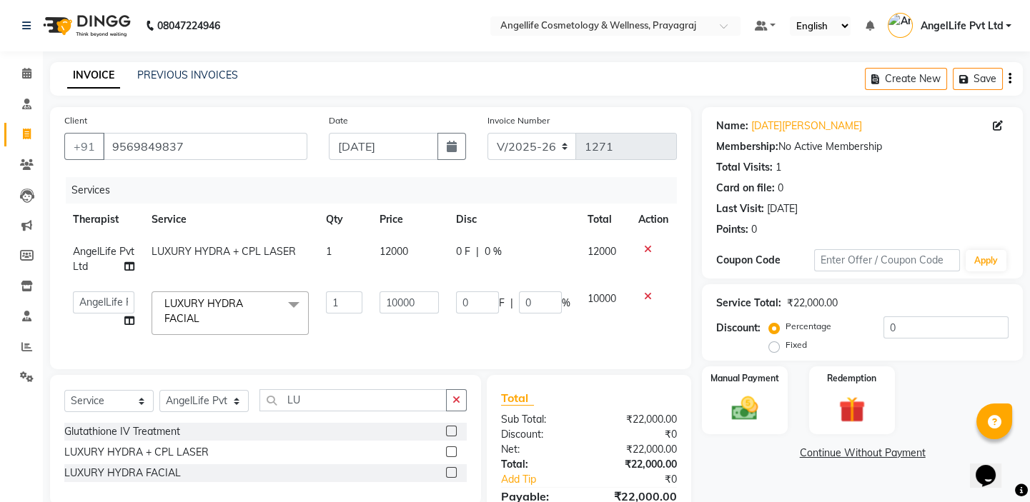
click at [432, 277] on td "12000" at bounding box center [409, 259] width 76 height 47
select select "26653"
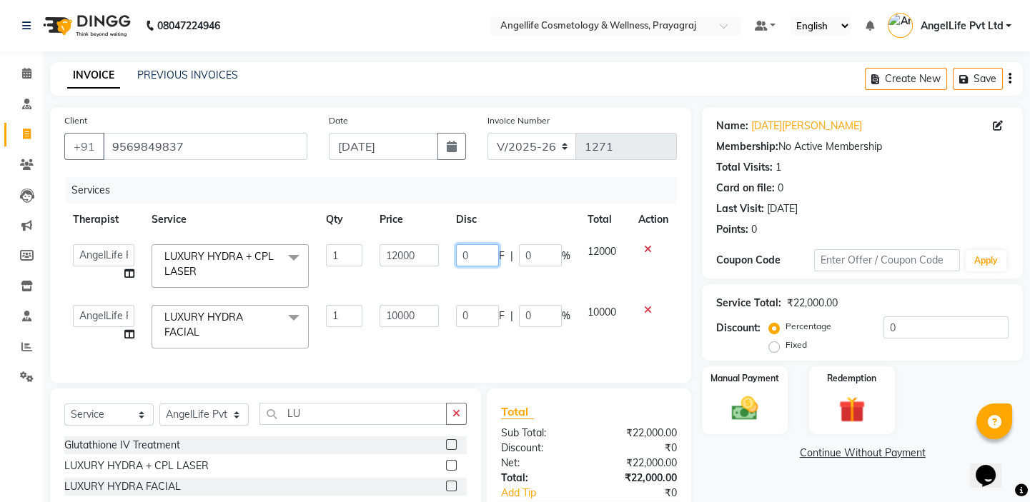
click at [475, 250] on input "0" at bounding box center [477, 255] width 43 height 22
type input "5000"
click at [519, 281] on td "5000 F | 0 %" at bounding box center [513, 266] width 132 height 61
select select "26653"
click at [475, 314] on input "0" at bounding box center [477, 316] width 43 height 22
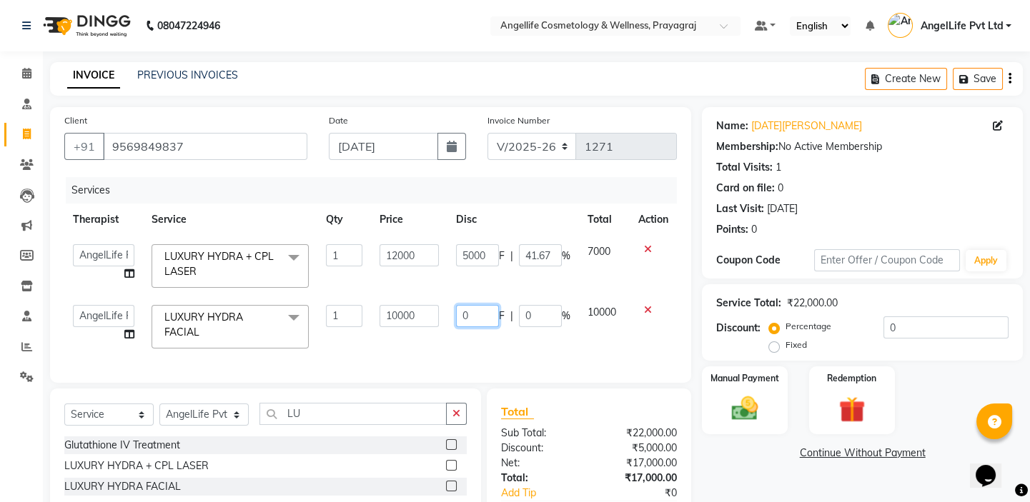
click at [475, 314] on input "0" at bounding box center [477, 316] width 43 height 22
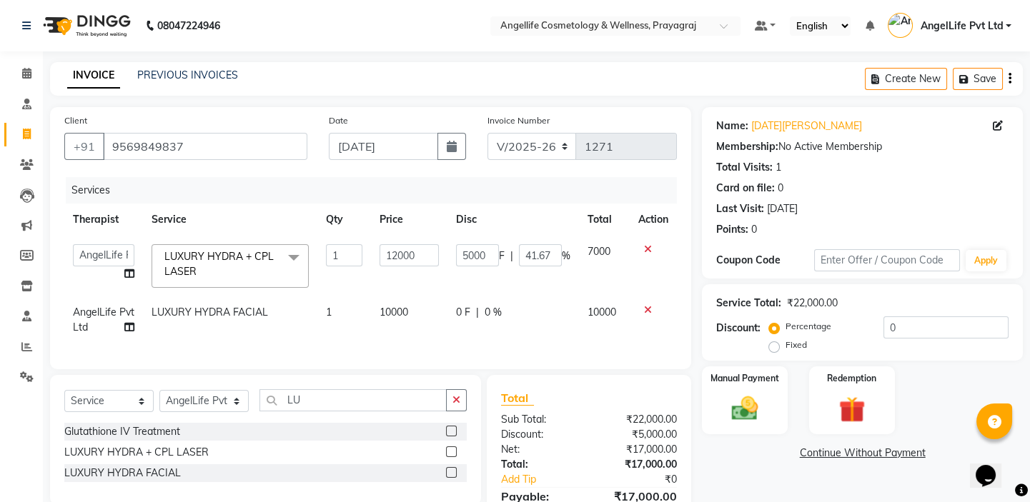
click at [430, 314] on td "10000" at bounding box center [409, 320] width 76 height 47
select select "26653"
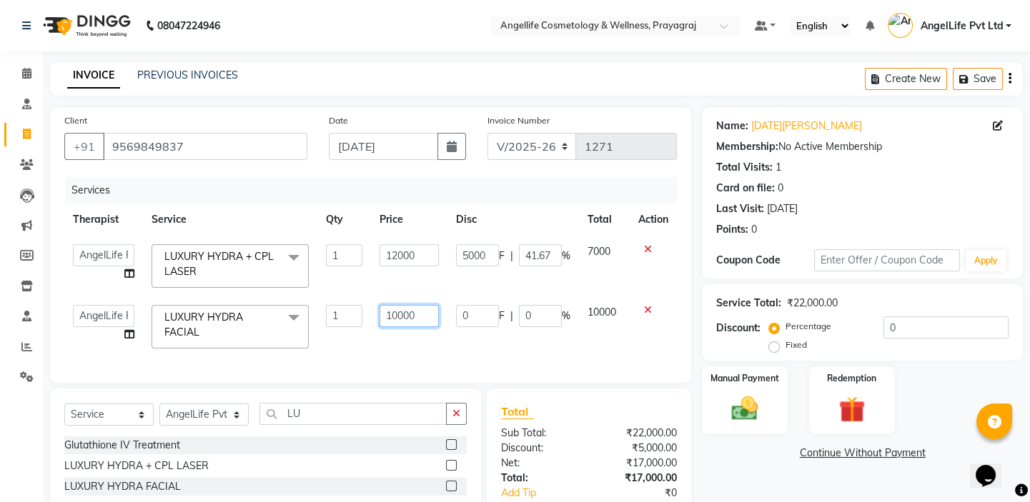
click at [425, 314] on input "10000" at bounding box center [409, 316] width 59 height 22
type input "1"
type input "7000"
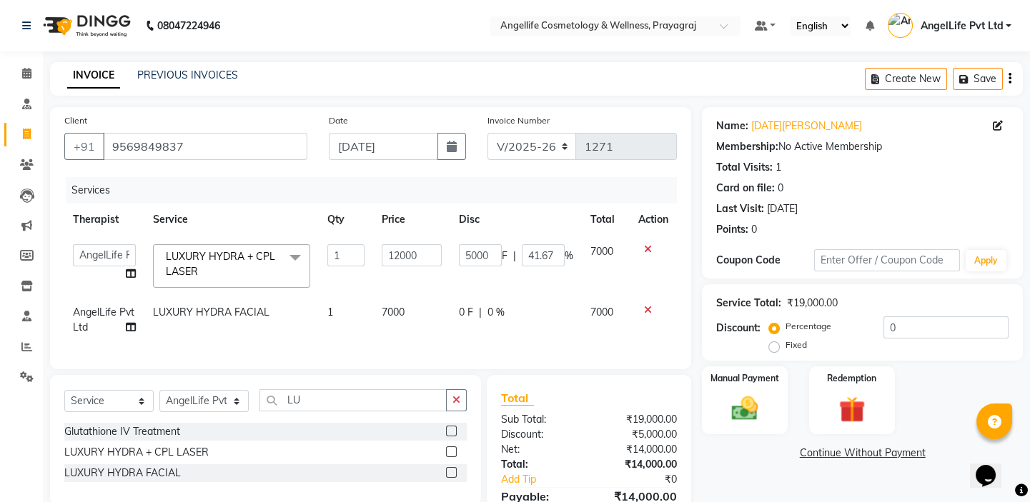
click at [444, 343] on td "7000" at bounding box center [412, 320] width 78 height 47
select select "26653"
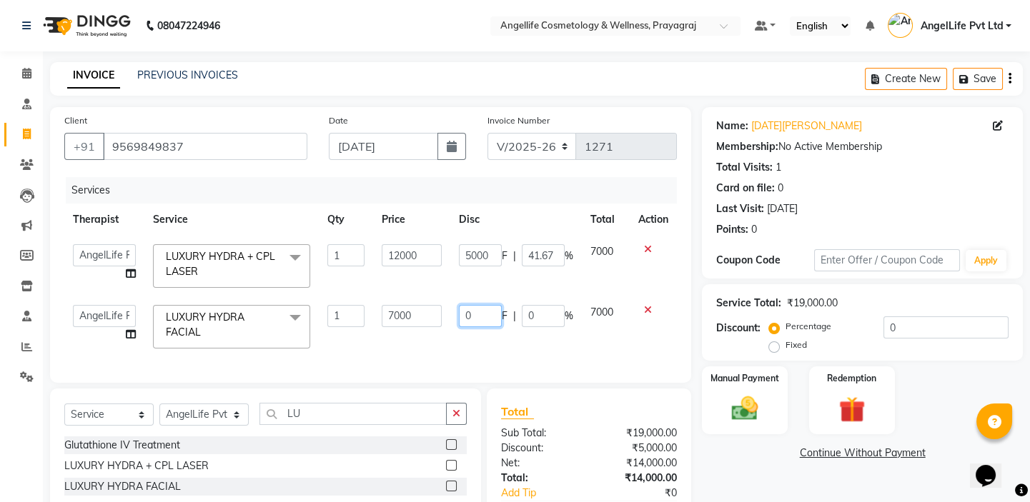
click at [477, 312] on input "0" at bounding box center [480, 316] width 43 height 22
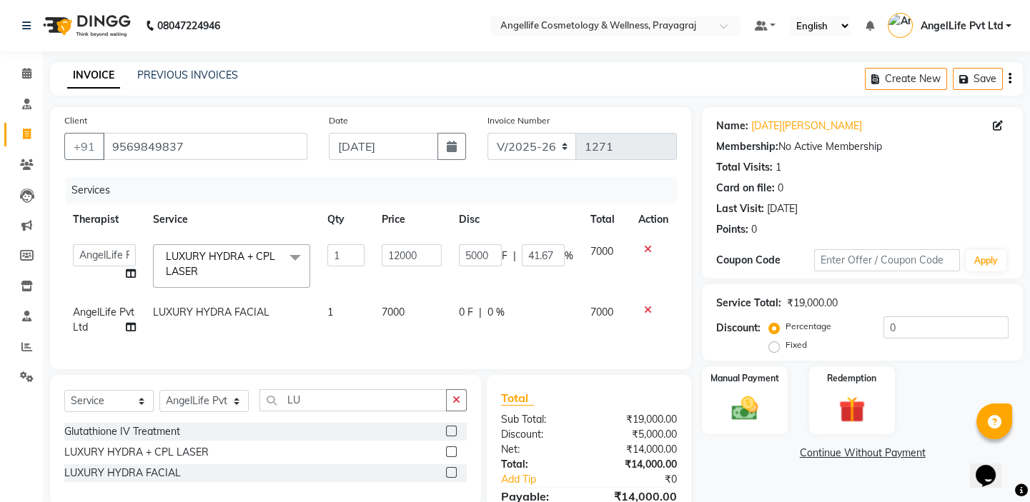
click at [430, 317] on td "7000" at bounding box center [412, 320] width 78 height 47
select select "26653"
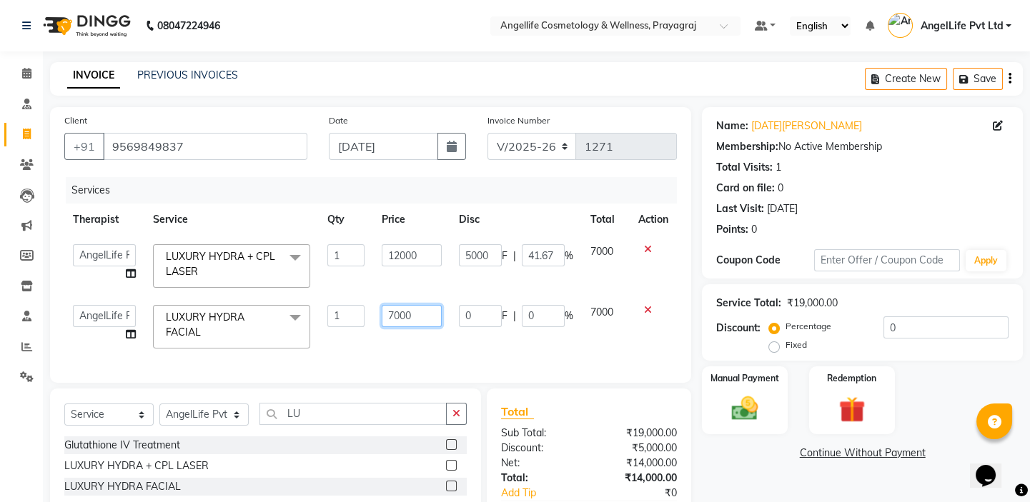
click at [430, 317] on input "7000" at bounding box center [412, 316] width 61 height 22
type input "7"
type input "6000"
click at [463, 345] on div "Services Therapist Service Qty Price Disc Total Action AngelLife Lucknow AngelL…" at bounding box center [370, 273] width 613 height 192
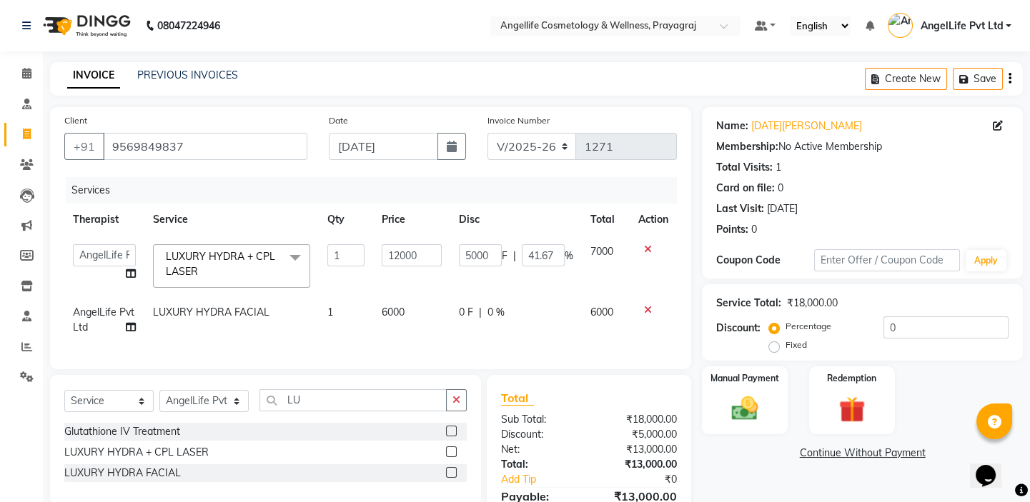
click at [468, 325] on td "0 F | 0 %" at bounding box center [516, 320] width 132 height 47
select select "26653"
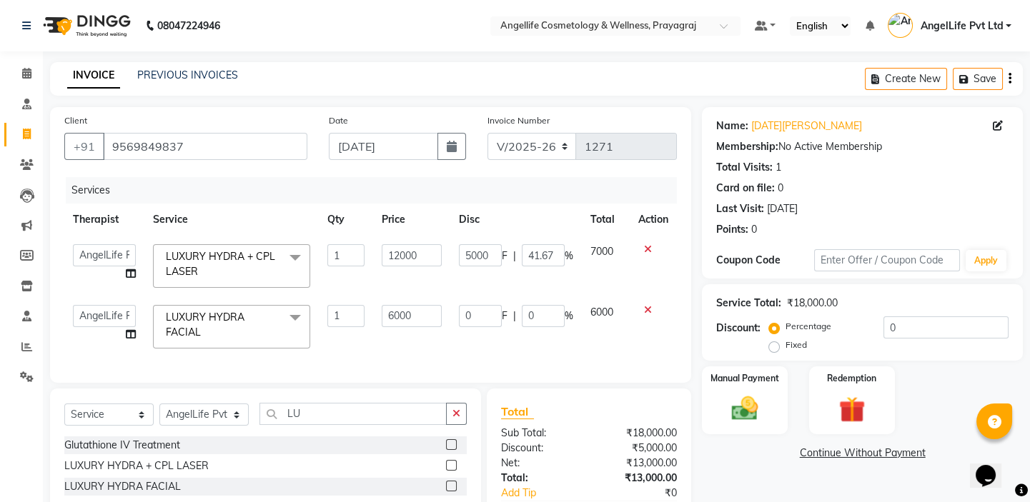
click at [476, 321] on input "0" at bounding box center [480, 316] width 43 height 22
type input "2000"
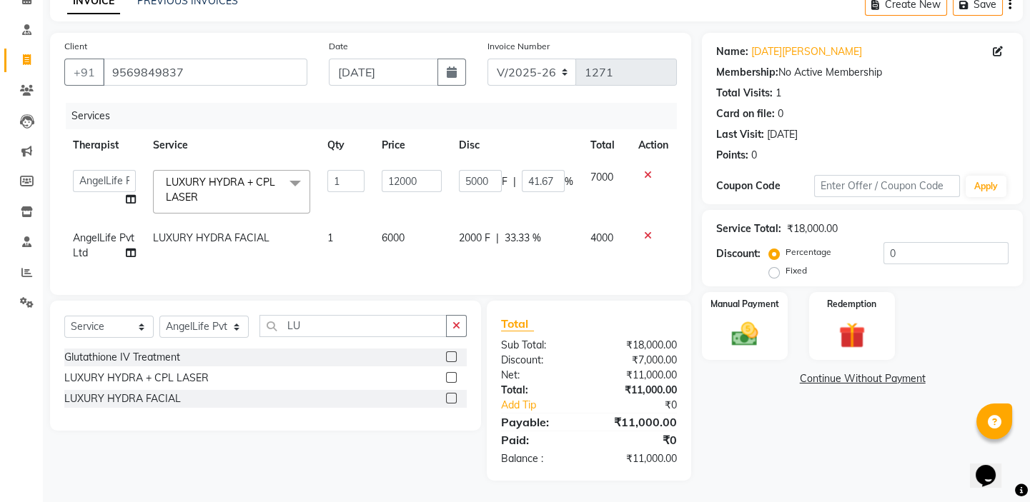
scroll to position [84, 0]
click at [768, 405] on div "Name: Kartik Dwivedi Membership: No Active Membership Total Visits: 1 Card on f…" at bounding box center [868, 257] width 332 height 448
click at [451, 237] on td "2000 F | 33.33 %" at bounding box center [516, 245] width 132 height 47
select select "26653"
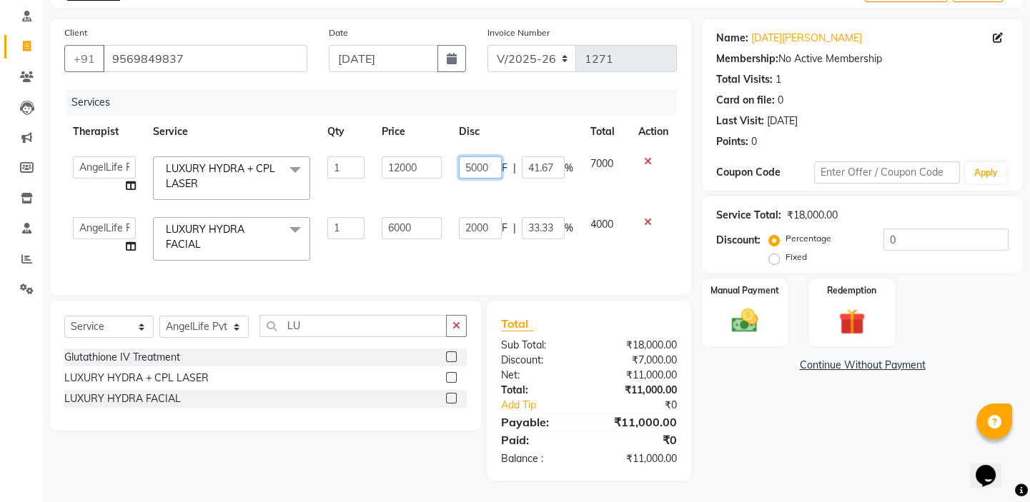
click at [492, 157] on input "5000" at bounding box center [480, 168] width 43 height 22
type input "5300"
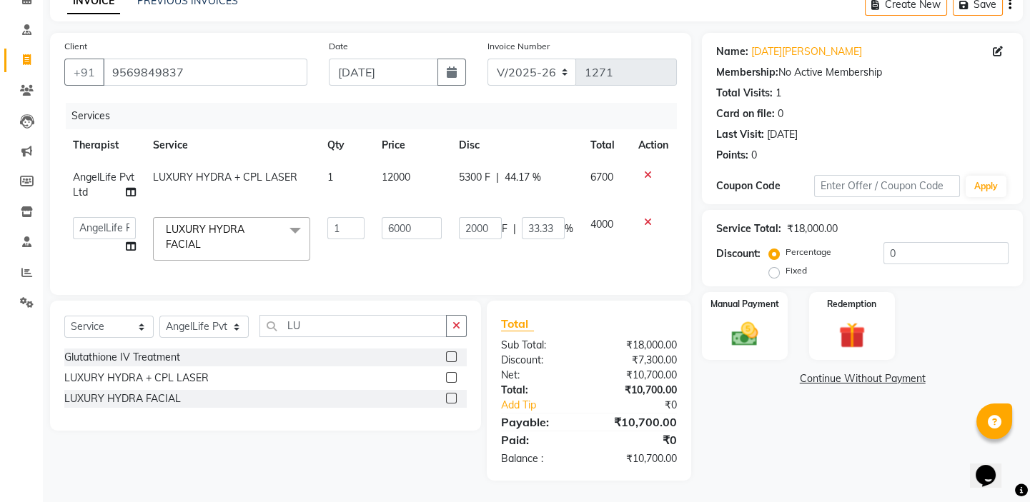
scroll to position [84, 0]
click at [788, 434] on div "Name: Kartik Dwivedi Membership: No Active Membership Total Visits: 1 Card on f…" at bounding box center [868, 257] width 332 height 448
click at [856, 372] on link "Continue Without Payment" at bounding box center [862, 379] width 315 height 15
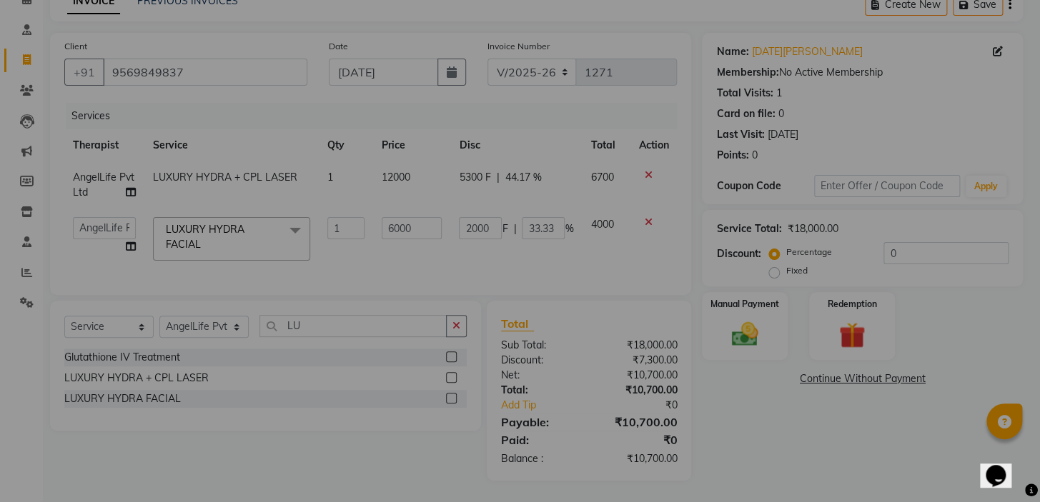
click at [856, 367] on div "× ! Are you sure You want to continue without payment. No No Yes" at bounding box center [520, 251] width 1040 height 502
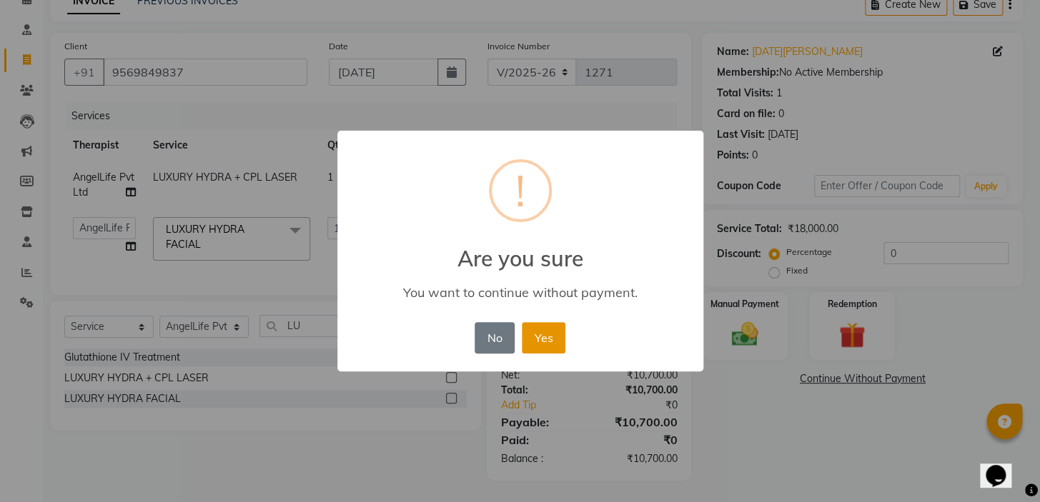
click at [550, 337] on button "Yes" at bounding box center [544, 337] width 44 height 31
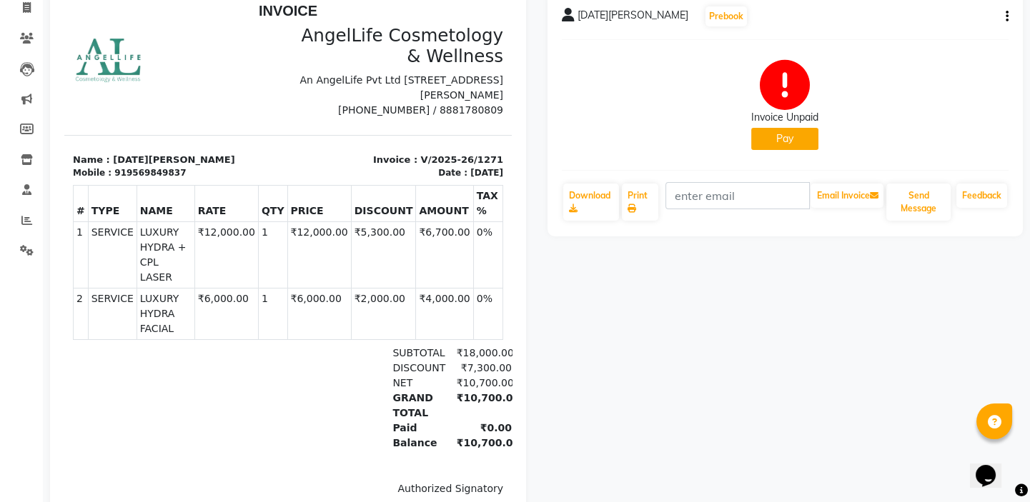
scroll to position [11, 0]
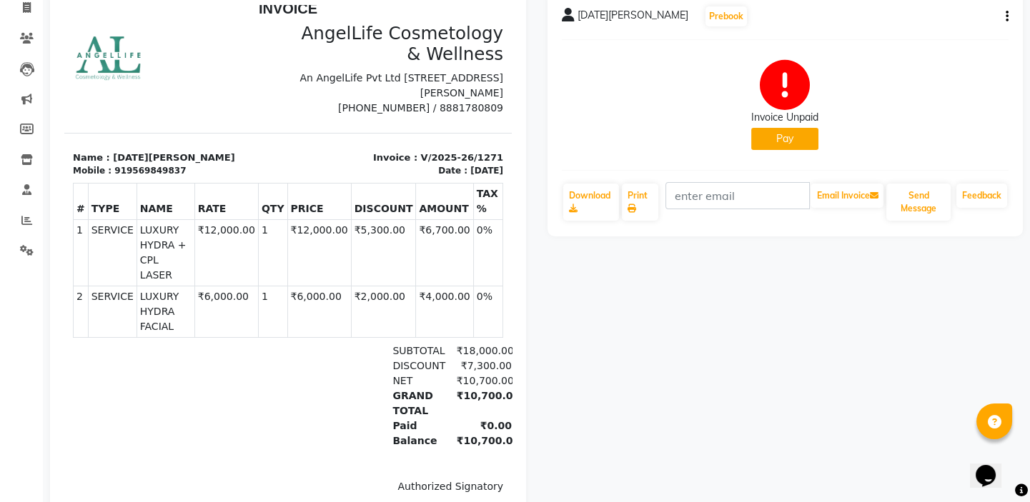
click at [786, 144] on button "Pay" at bounding box center [784, 139] width 67 height 22
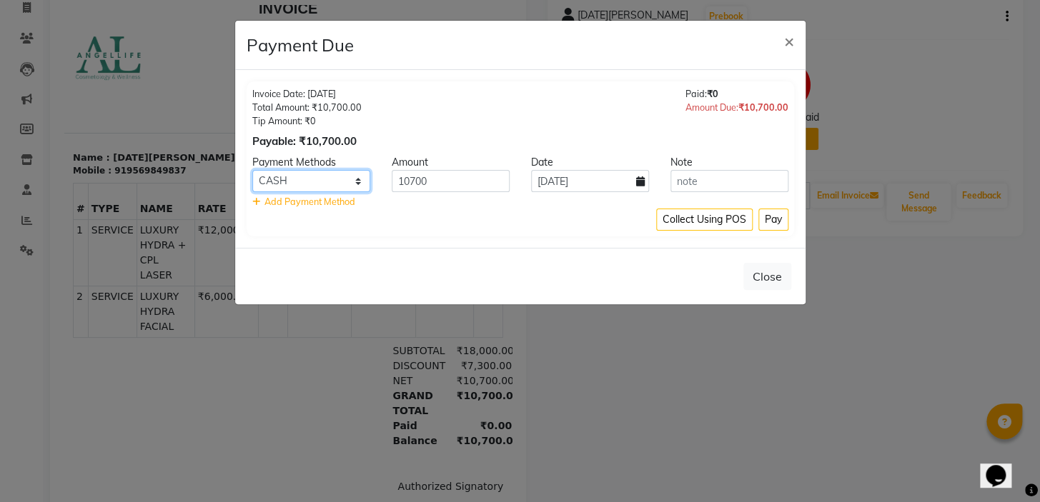
click at [301, 184] on select "CASH CARD ONLINE CUSTOM GPay PayTM PhonePe UPI NearBuy Loan BharatPay Cheque Mo…" at bounding box center [311, 181] width 118 height 22
click at [312, 183] on select "CASH CARD ONLINE CUSTOM GPay PayTM PhonePe UPI NearBuy Loan BharatPay Cheque Mo…" at bounding box center [311, 181] width 118 height 22
select select "8"
click at [252, 170] on select "CASH CARD ONLINE CUSTOM GPay PayTM PhonePe UPI NearBuy Loan BharatPay Cheque Mo…" at bounding box center [311, 181] width 118 height 22
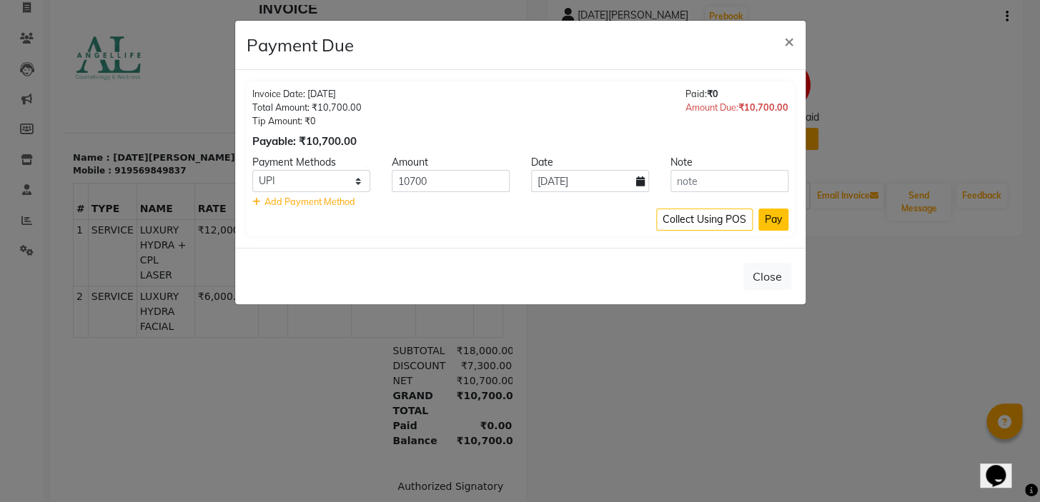
click at [775, 224] on button "Pay" at bounding box center [773, 220] width 30 height 22
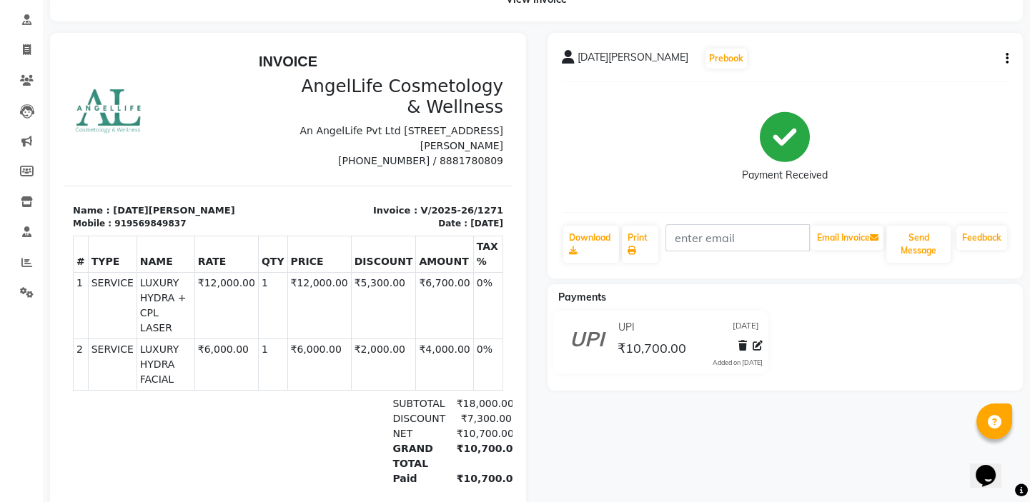
scroll to position [61, 0]
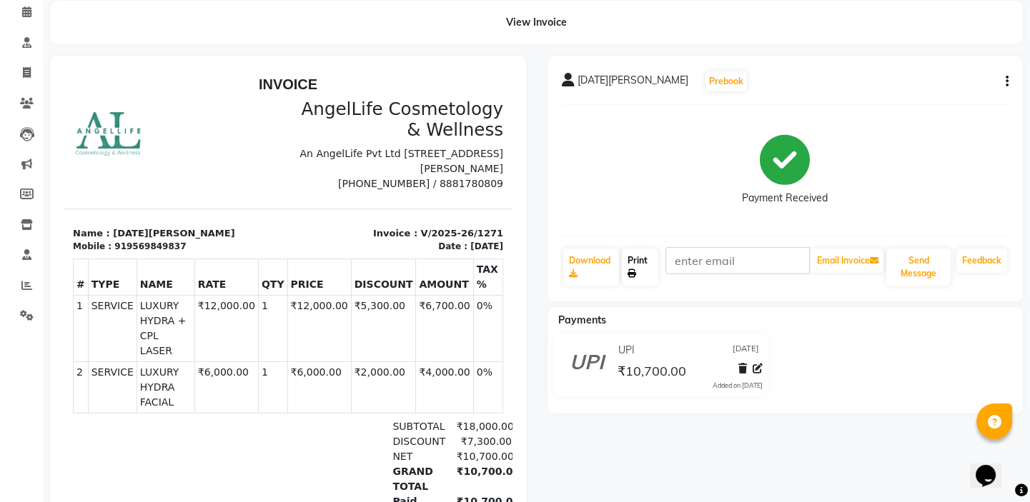
click at [655, 264] on link "Print" at bounding box center [640, 267] width 36 height 37
click at [24, 74] on icon at bounding box center [27, 72] width 8 height 11
select select "4531"
select select "service"
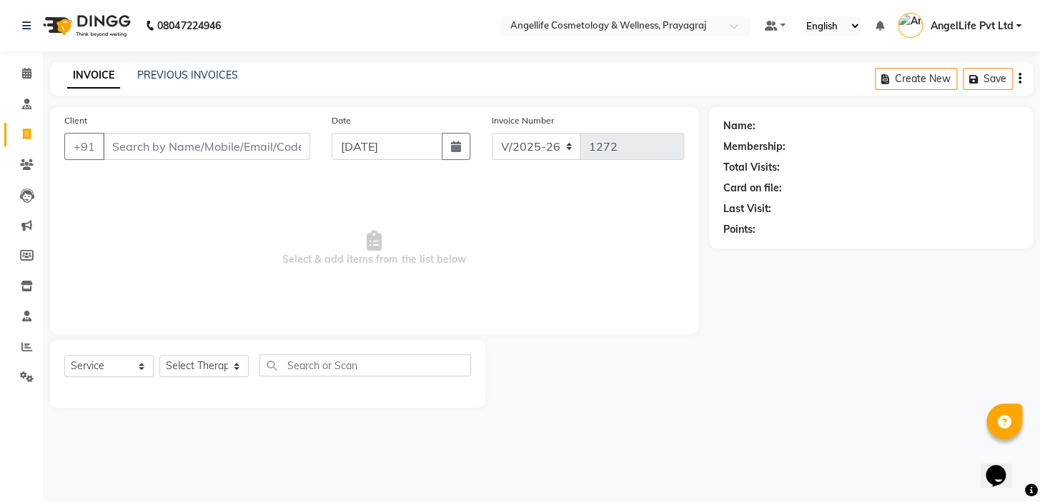
click at [142, 150] on input "Client" at bounding box center [206, 146] width 207 height 27
click at [168, 144] on input "Client" at bounding box center [206, 146] width 207 height 27
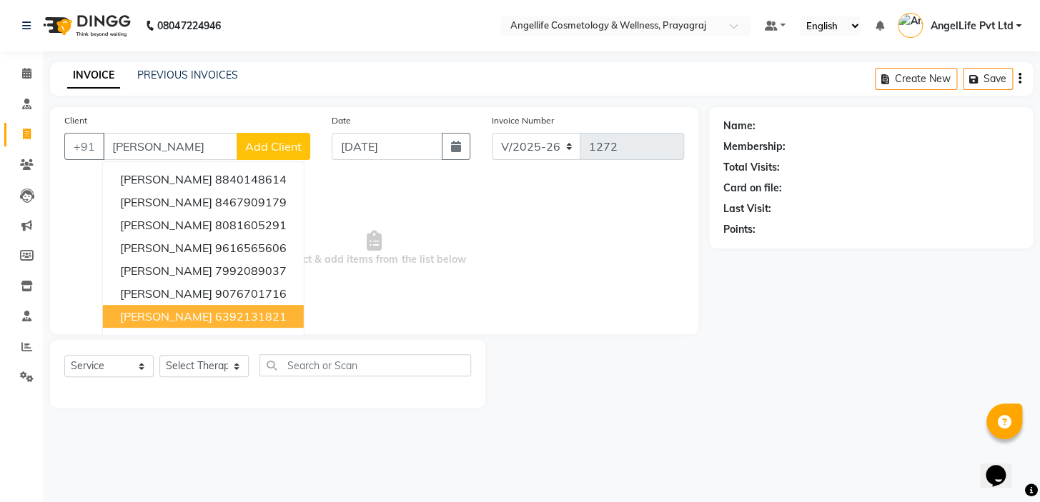
click at [179, 317] on span "[PERSON_NAME]" at bounding box center [166, 316] width 92 height 14
type input "6392131821"
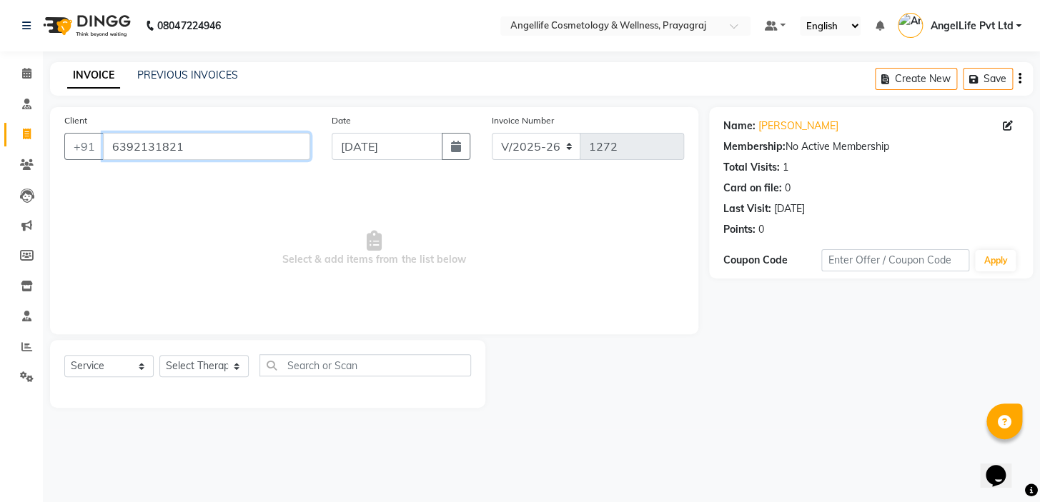
drag, startPoint x: 236, startPoint y: 152, endPoint x: 81, endPoint y: 132, distance: 156.4
click at [81, 132] on div "Client +91 6392131821" at bounding box center [187, 142] width 267 height 59
click at [143, 148] on input "Client" at bounding box center [206, 146] width 207 height 27
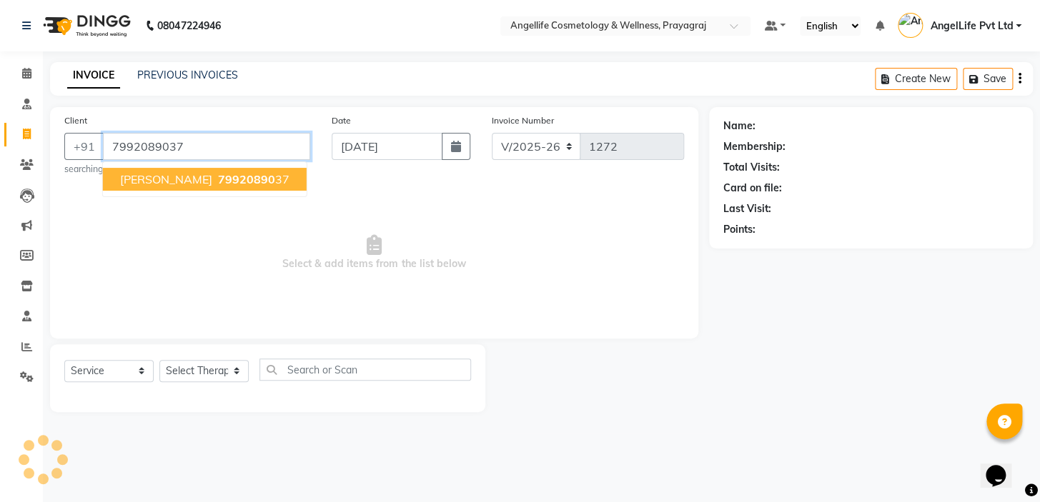
type input "7992089037"
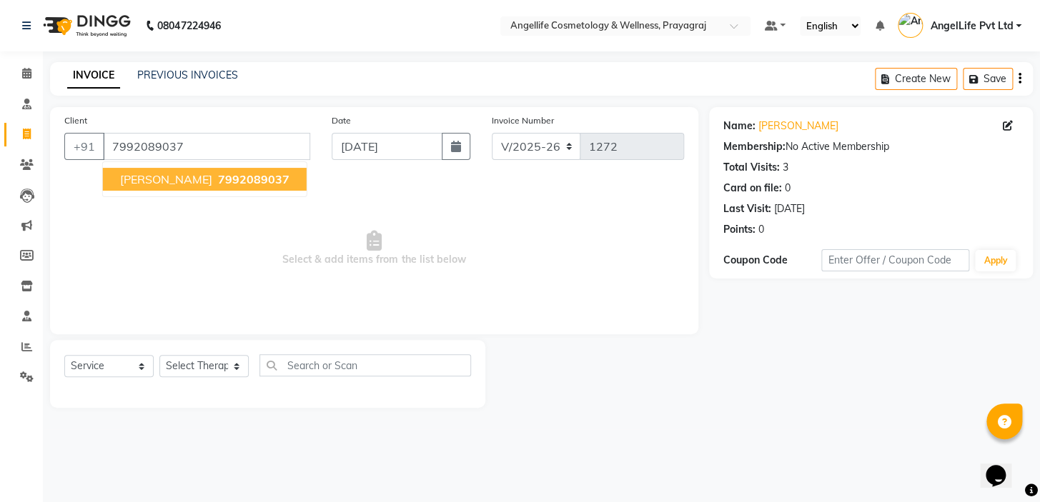
click at [122, 175] on span "[PERSON_NAME]" at bounding box center [166, 179] width 92 height 14
click at [122, 175] on div "Client +91 7992089037 NEETU SINGH 7992089037 Date 03-09-2025 Invoice Number V/2…" at bounding box center [374, 220] width 648 height 227
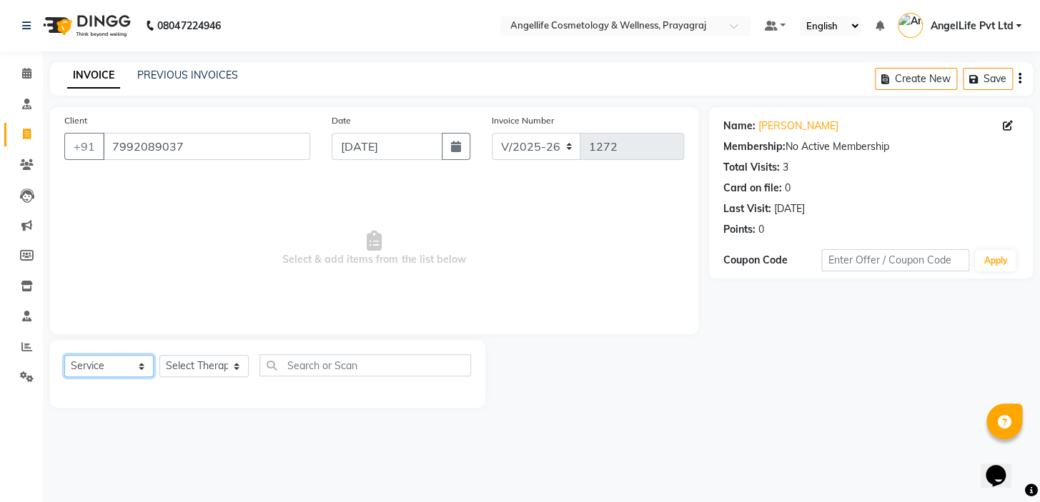
click at [147, 362] on select "Select Service Product Membership Package Voucher Prepaid Gift Card" at bounding box center [108, 366] width 89 height 22
select select "product"
click at [64, 355] on select "Select Service Product Membership Package Voucher Prepaid Gift Card" at bounding box center [108, 366] width 89 height 22
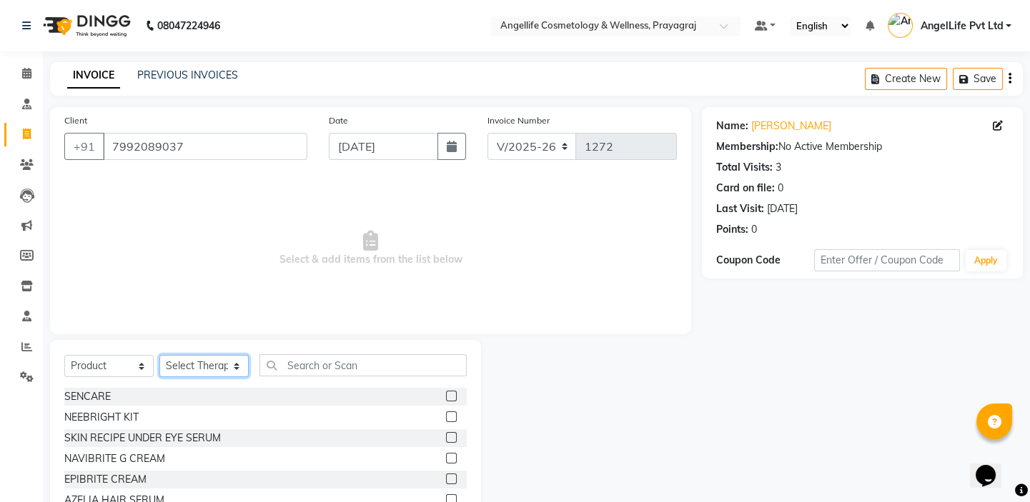
click at [182, 364] on select "Select Therapist AngelLife Lucknow AngelLife Pvt Ltd DR [PERSON_NAME] [PERSON_N…" at bounding box center [203, 366] width 89 height 22
select select "26653"
click at [159, 355] on select "Select Therapist AngelLife Lucknow AngelLife Pvt Ltd DR [PERSON_NAME] [PERSON_N…" at bounding box center [203, 366] width 89 height 22
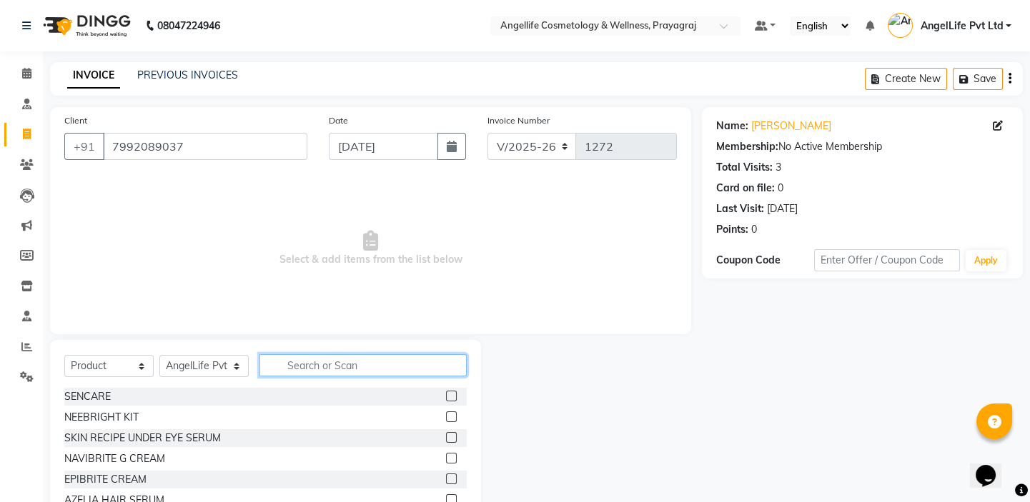
click at [348, 368] on input "text" at bounding box center [362, 366] width 207 height 22
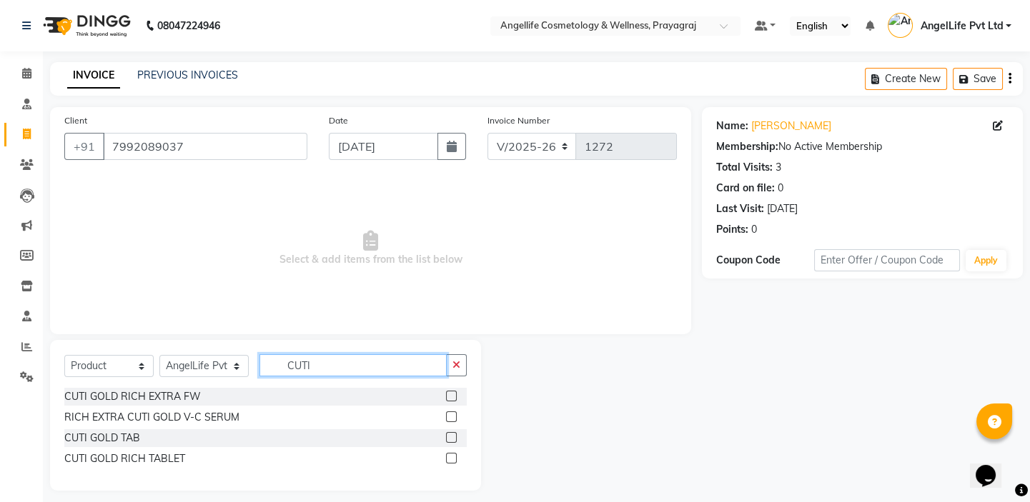
type input "CUTI"
click at [450, 457] on label at bounding box center [451, 458] width 11 height 11
click at [450, 457] on input "checkbox" at bounding box center [450, 459] width 9 height 9
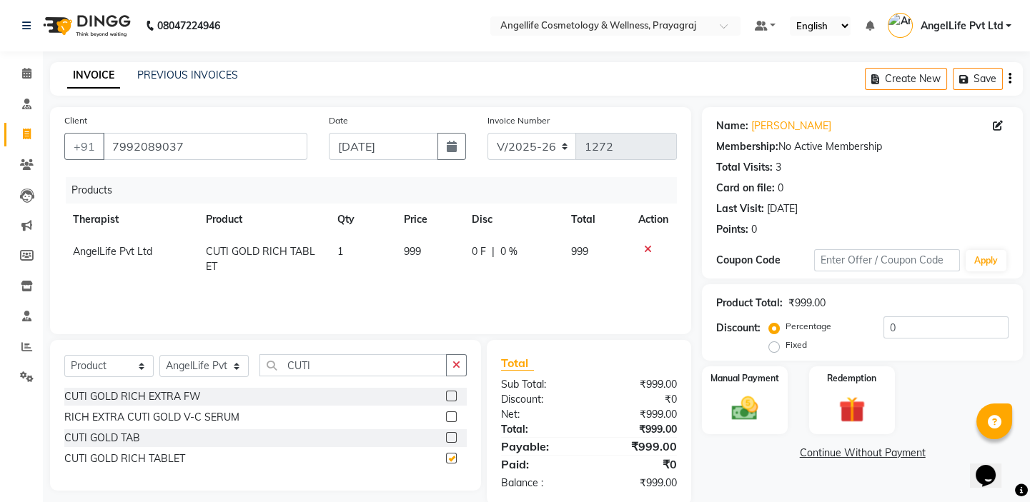
checkbox input "false"
click at [342, 249] on span "1" at bounding box center [340, 251] width 6 height 13
select select "26653"
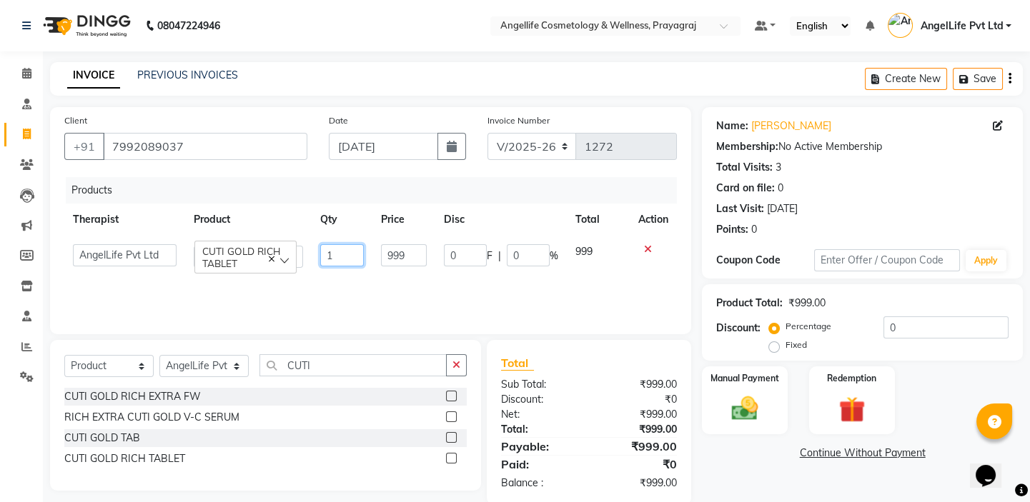
click at [357, 254] on input "1" at bounding box center [342, 255] width 44 height 22
type input "3"
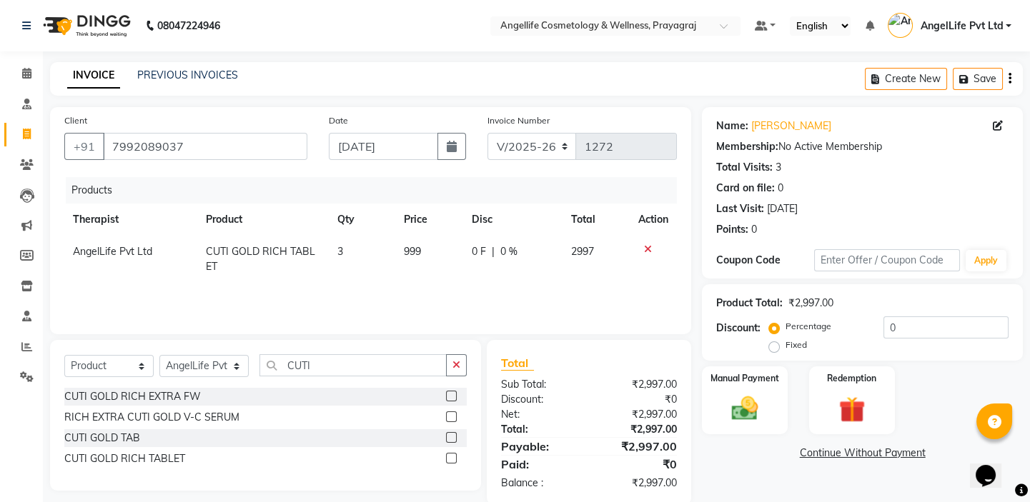
click at [354, 293] on div "Products Therapist Product Qty Price Disc Total Action AngelLife Pvt Ltd CUTI G…" at bounding box center [370, 248] width 613 height 143
click at [454, 365] on icon "button" at bounding box center [456, 365] width 8 height 10
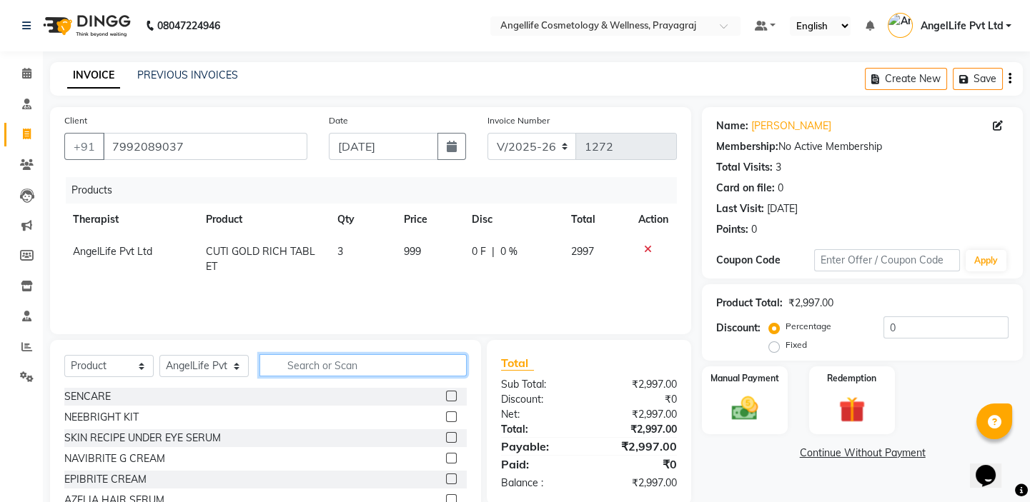
click at [389, 370] on input "text" at bounding box center [362, 366] width 207 height 22
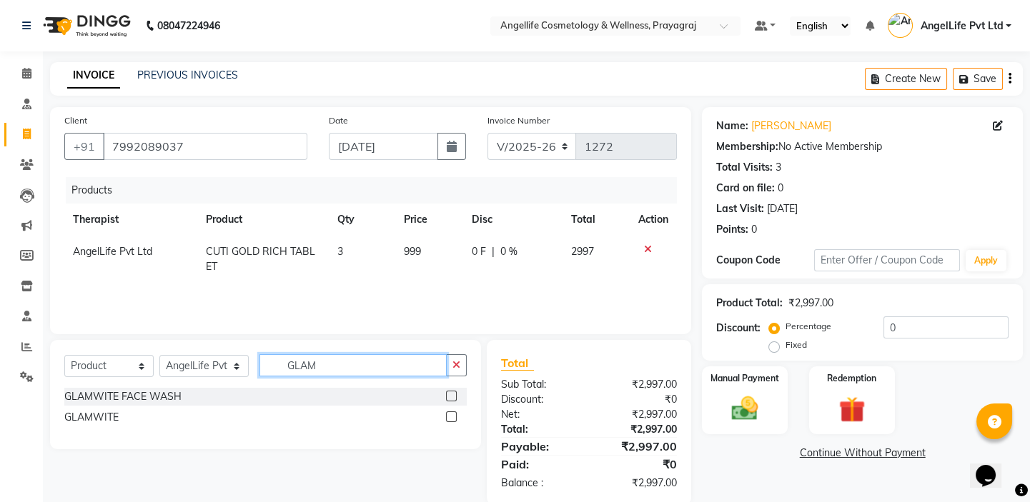
type input "GLAM"
click at [451, 397] on label at bounding box center [451, 396] width 11 height 11
click at [451, 397] on input "checkbox" at bounding box center [450, 396] width 9 height 9
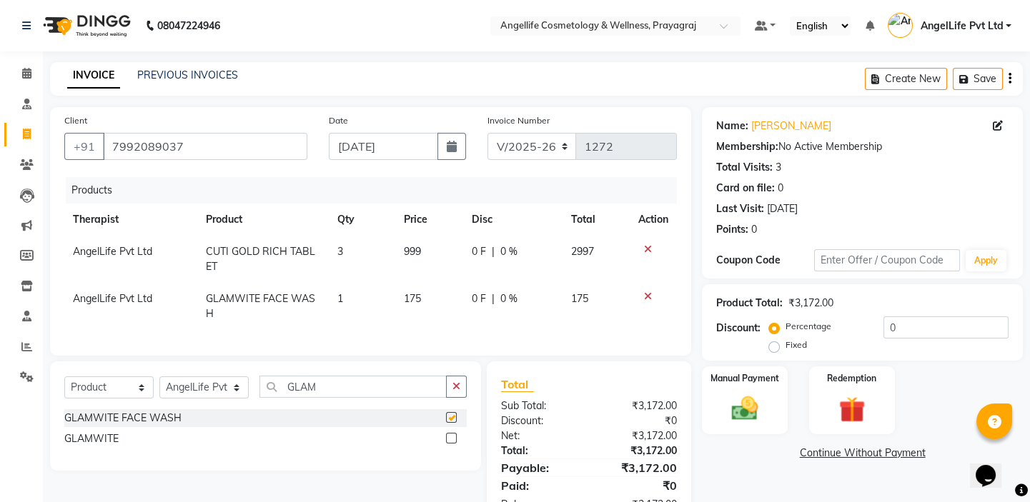
checkbox input "false"
click at [452, 444] on label at bounding box center [451, 438] width 11 height 11
click at [452, 444] on input "checkbox" at bounding box center [450, 439] width 9 height 9
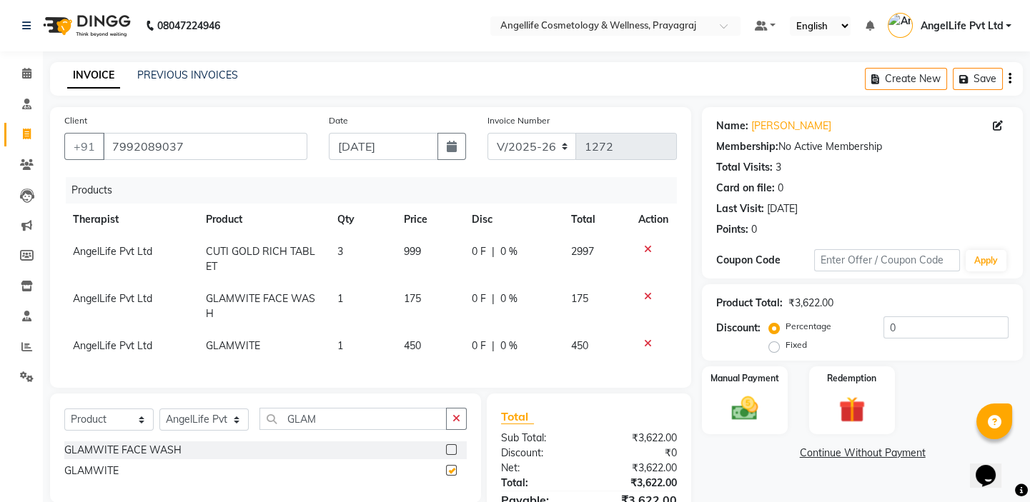
checkbox input "false"
click at [501, 254] on span "0 %" at bounding box center [508, 251] width 17 height 15
select select "26653"
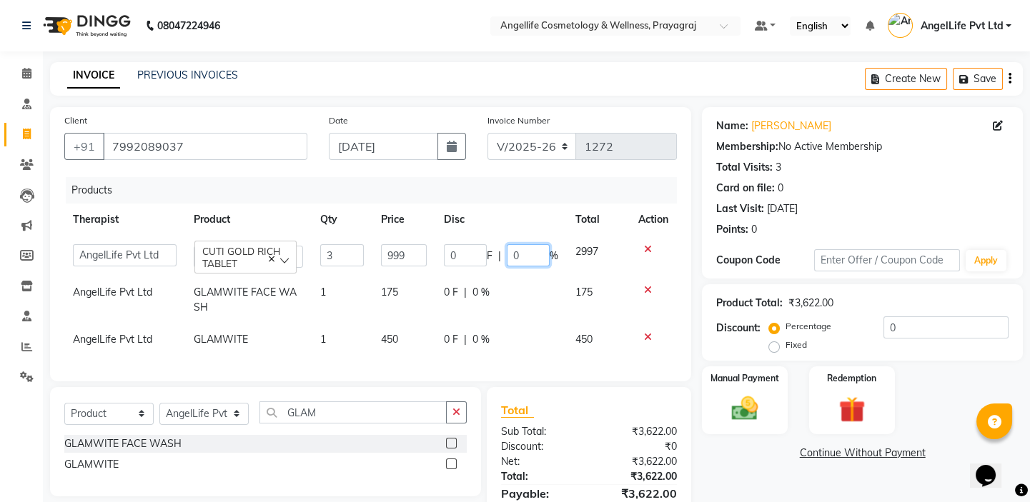
click at [520, 256] on input "0" at bounding box center [528, 255] width 43 height 22
type input "10"
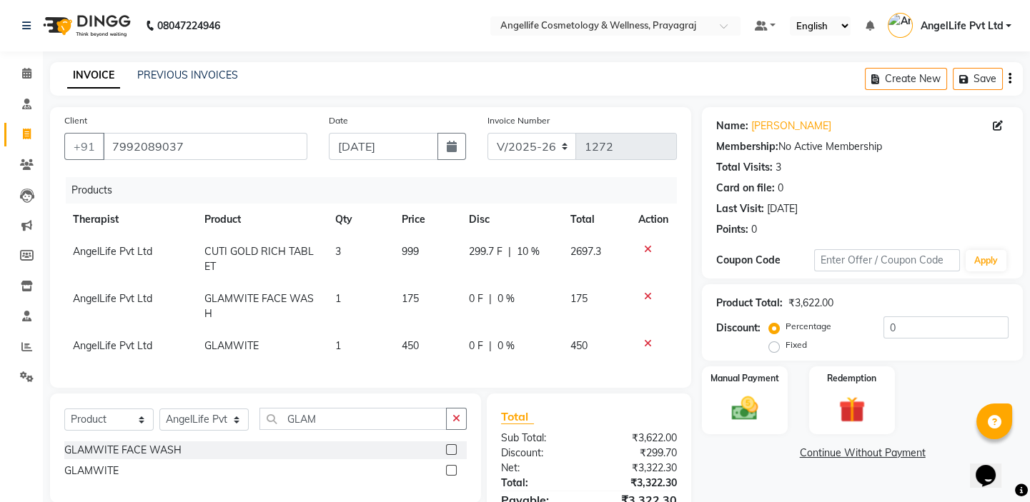
click at [488, 302] on td "0 F | 0 %" at bounding box center [510, 306] width 101 height 47
select select "26653"
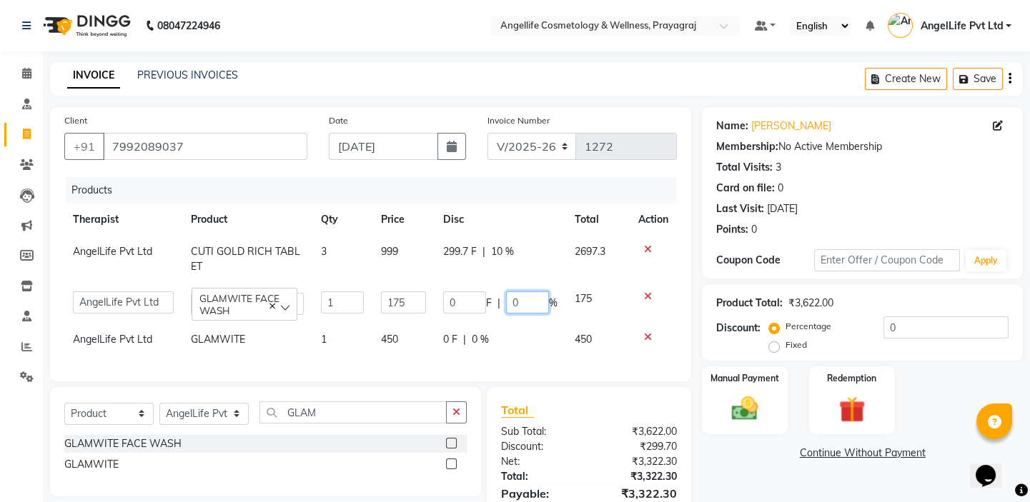
click at [532, 294] on input "0" at bounding box center [527, 303] width 43 height 22
type input "10"
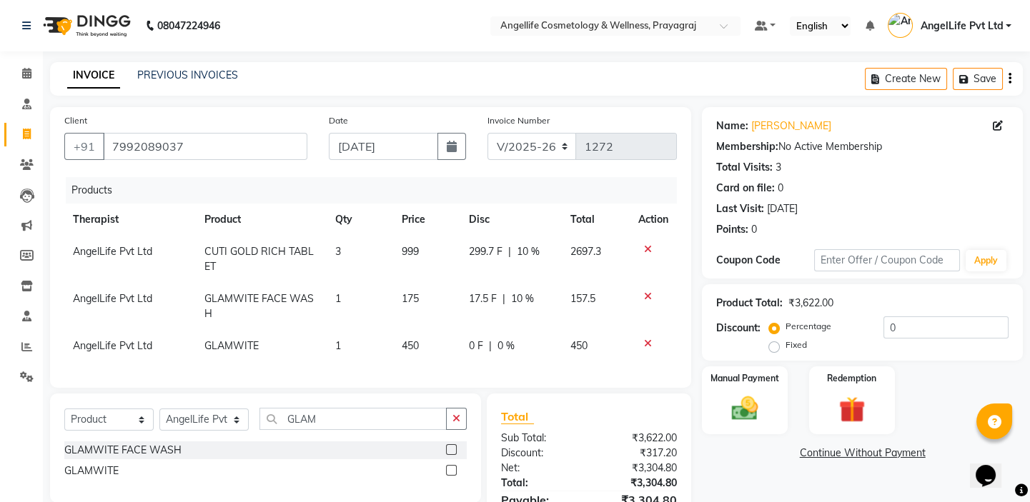
click at [529, 342] on div "0 F | 0 %" at bounding box center [511, 346] width 84 height 15
select select "26653"
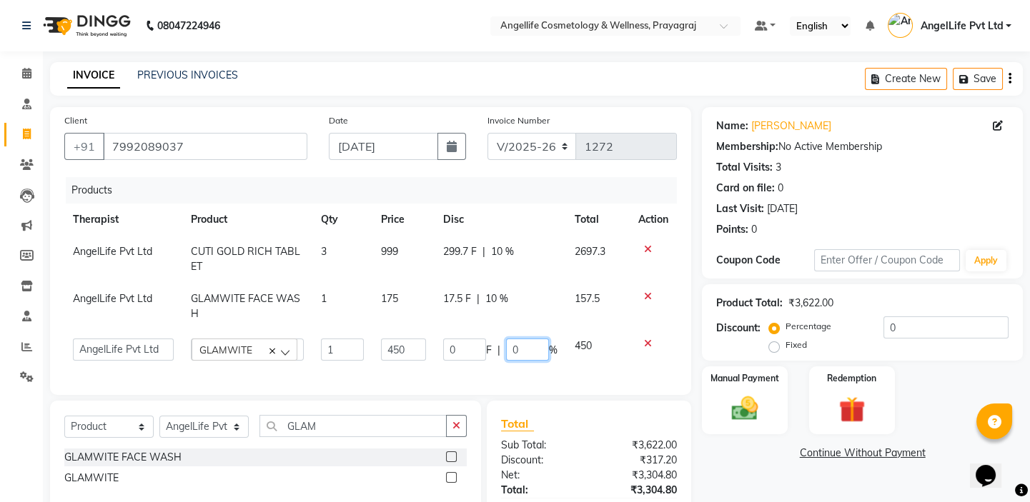
click at [518, 352] on input "0" at bounding box center [527, 350] width 43 height 22
type input "10"
click at [533, 368] on div "Products Therapist Product Qty Price Disc Total Action AngelLife Pvt Ltd CUTI G…" at bounding box center [370, 279] width 613 height 204
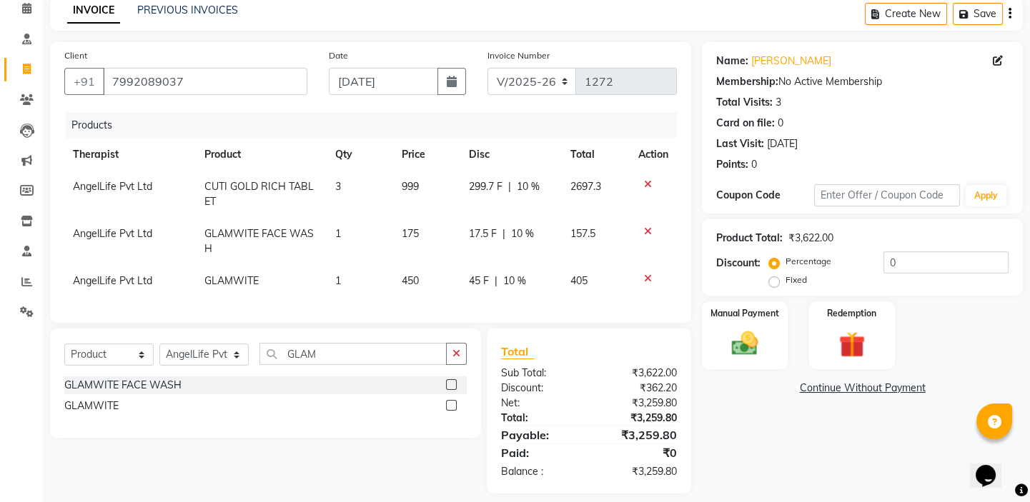
scroll to position [88, 0]
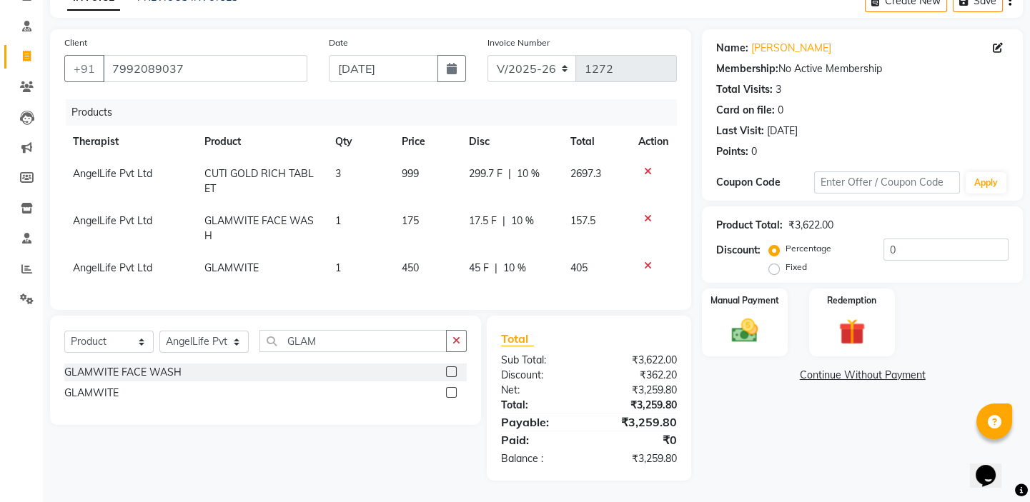
click at [786, 261] on label "Fixed" at bounding box center [796, 267] width 21 height 13
click at [773, 262] on input "Fixed" at bounding box center [777, 267] width 10 height 10
radio input "true"
click at [905, 239] on input "0" at bounding box center [945, 250] width 125 height 22
click at [918, 239] on input "420" at bounding box center [945, 250] width 125 height 22
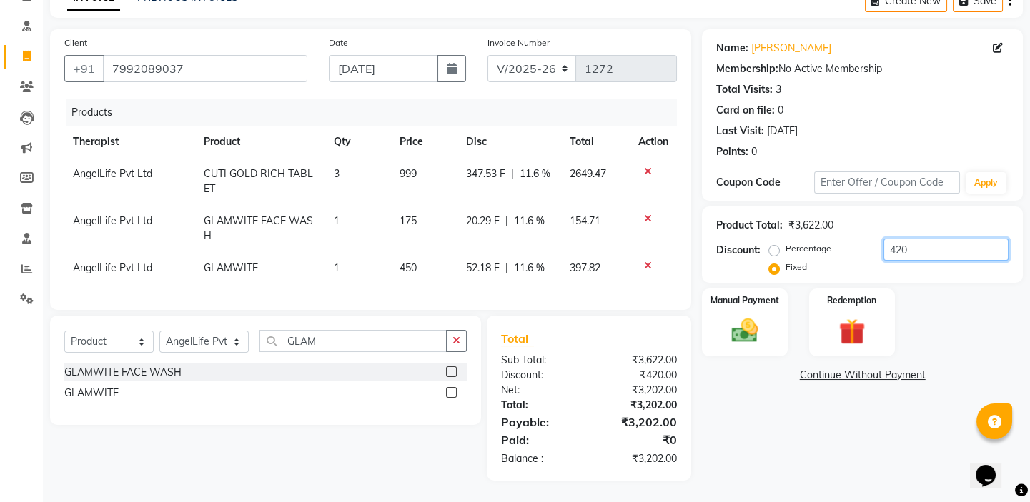
click at [918, 239] on input "420" at bounding box center [945, 250] width 125 height 22
type input "422"
click at [841, 368] on link "Continue Without Payment" at bounding box center [862, 375] width 315 height 15
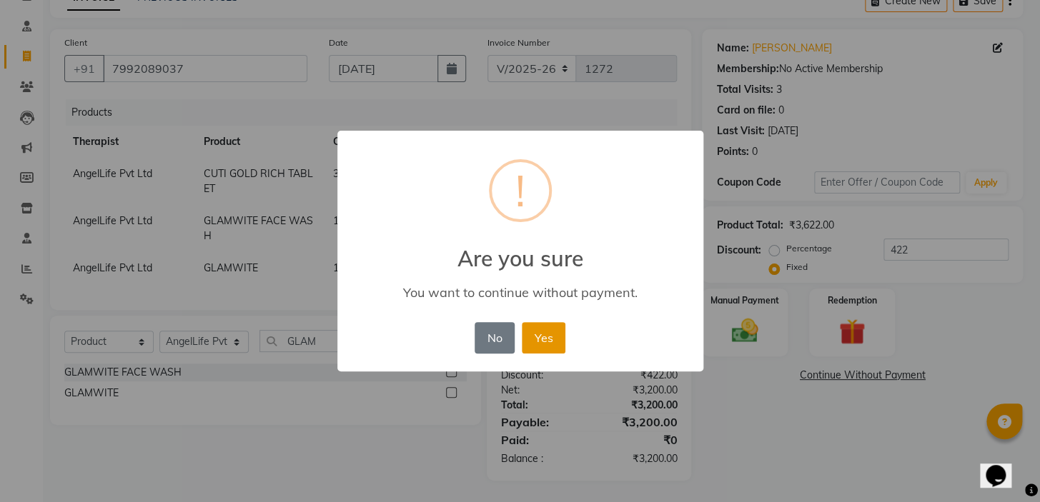
click at [545, 345] on button "Yes" at bounding box center [544, 337] width 44 height 31
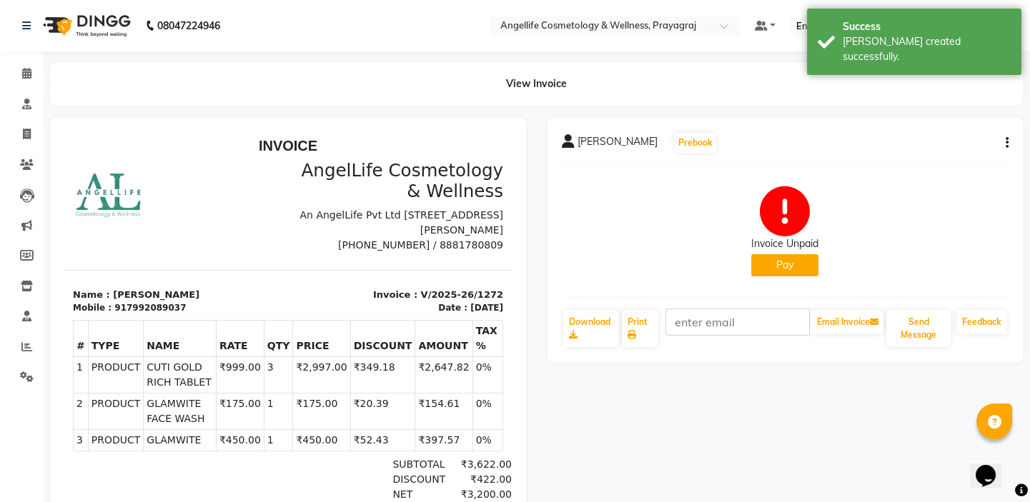
click at [786, 267] on button "Pay" at bounding box center [784, 265] width 67 height 22
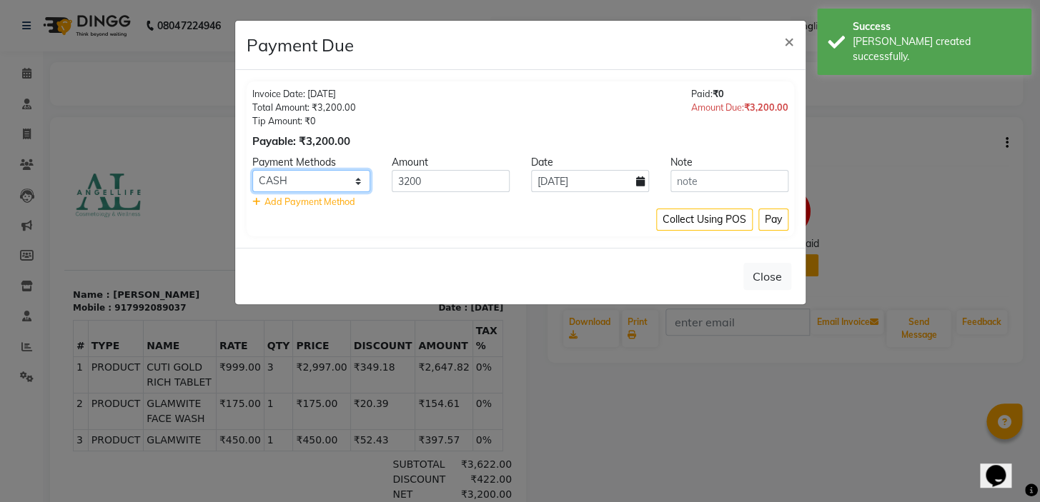
click at [324, 186] on select "CASH CARD ONLINE CUSTOM GPay PayTM PhonePe UPI NearBuy Loan BharatPay Cheque Mo…" at bounding box center [311, 181] width 118 height 22
select select "8"
click at [252, 170] on select "CASH CARD ONLINE CUSTOM GPay PayTM PhonePe UPI NearBuy Loan BharatPay Cheque Mo…" at bounding box center [311, 181] width 118 height 22
click at [773, 217] on button "Pay" at bounding box center [773, 220] width 30 height 22
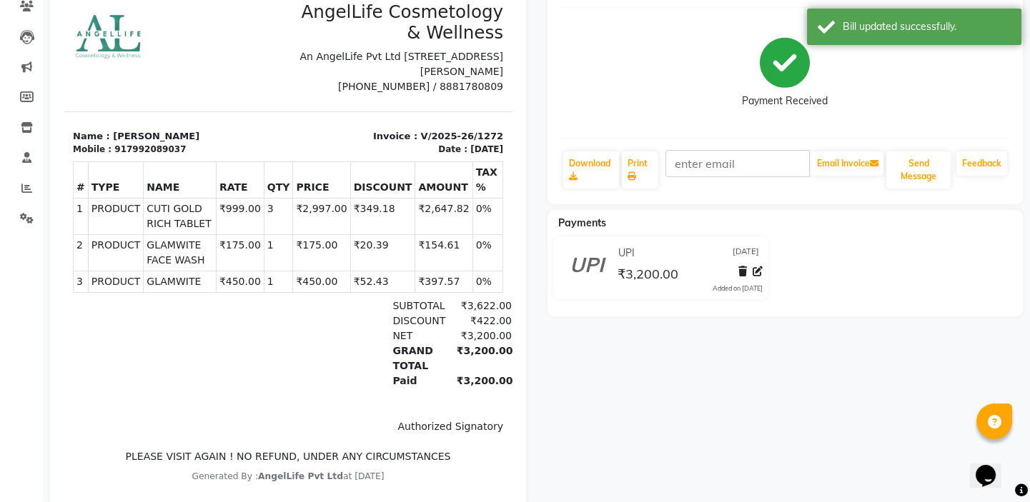
scroll to position [129, 0]
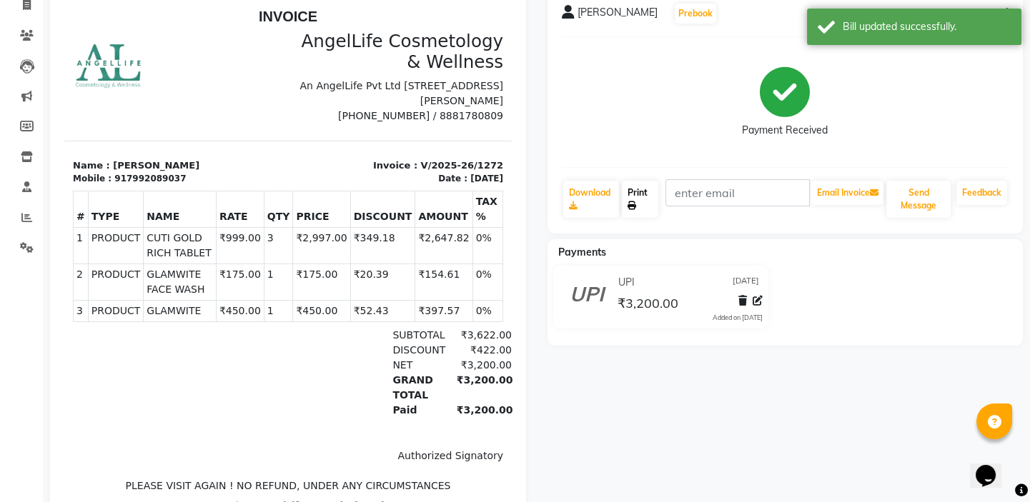
click at [638, 194] on link "Print" at bounding box center [640, 199] width 36 height 37
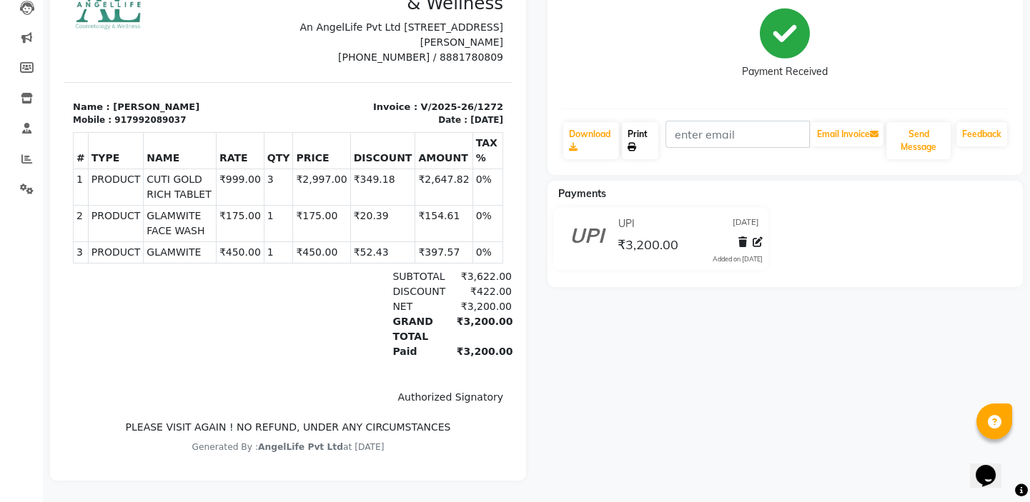
scroll to position [64, 0]
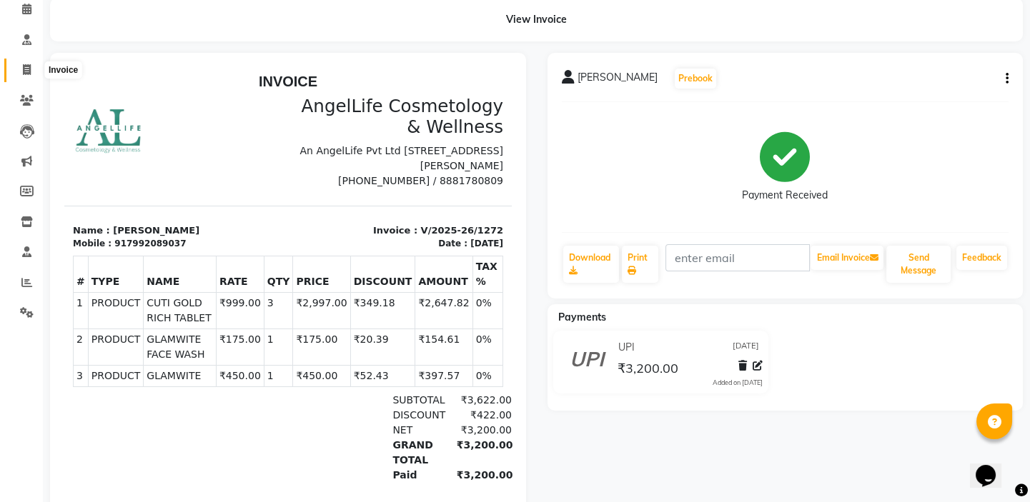
click at [24, 68] on icon at bounding box center [27, 69] width 8 height 11
click at [24, 14] on icon at bounding box center [26, 9] width 9 height 11
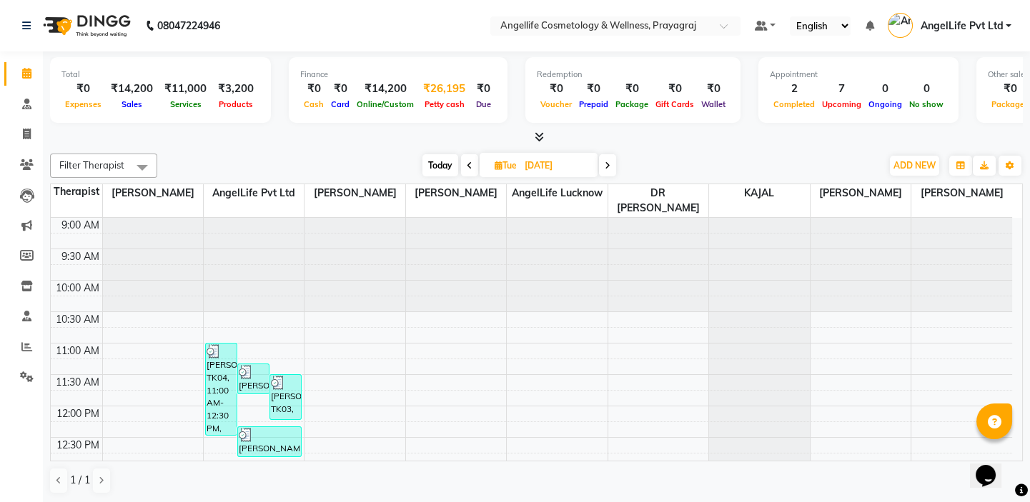
click at [446, 97] on div "Petty cash" at bounding box center [444, 103] width 54 height 15
click at [27, 134] on icon at bounding box center [27, 134] width 8 height 11
select select "service"
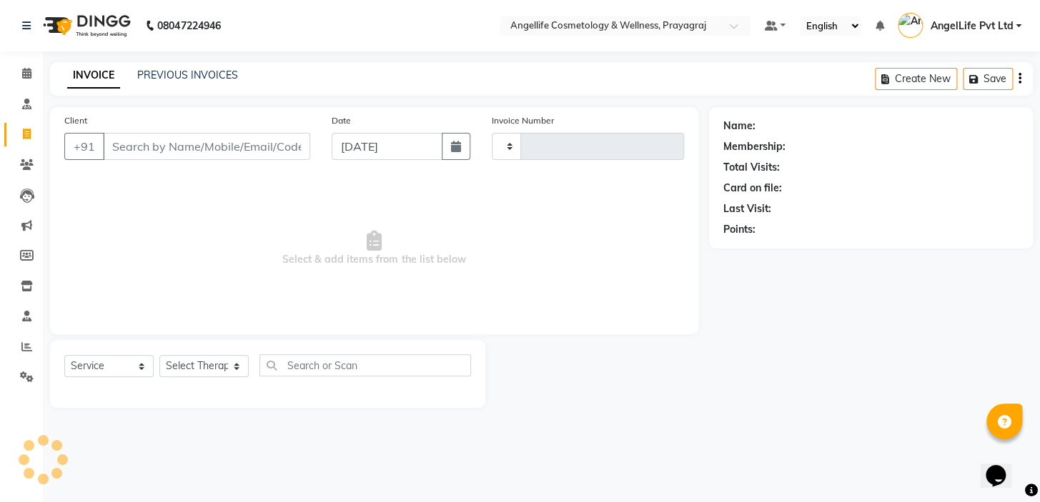
type input "1273"
select select "4531"
click at [198, 71] on link "PREVIOUS INVOICES" at bounding box center [187, 75] width 101 height 13
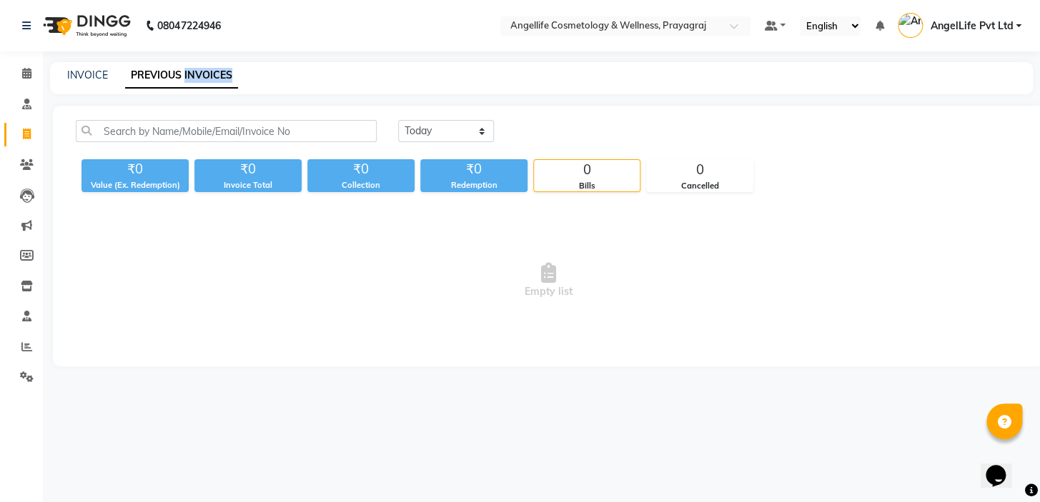
click at [198, 71] on link "PREVIOUS INVOICES" at bounding box center [181, 76] width 113 height 26
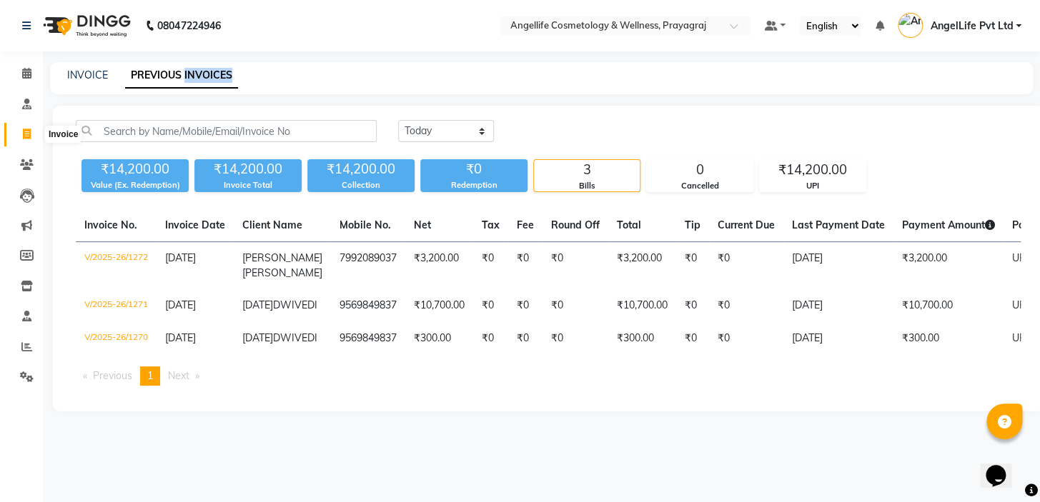
click at [28, 135] on icon at bounding box center [27, 134] width 8 height 11
select select "service"
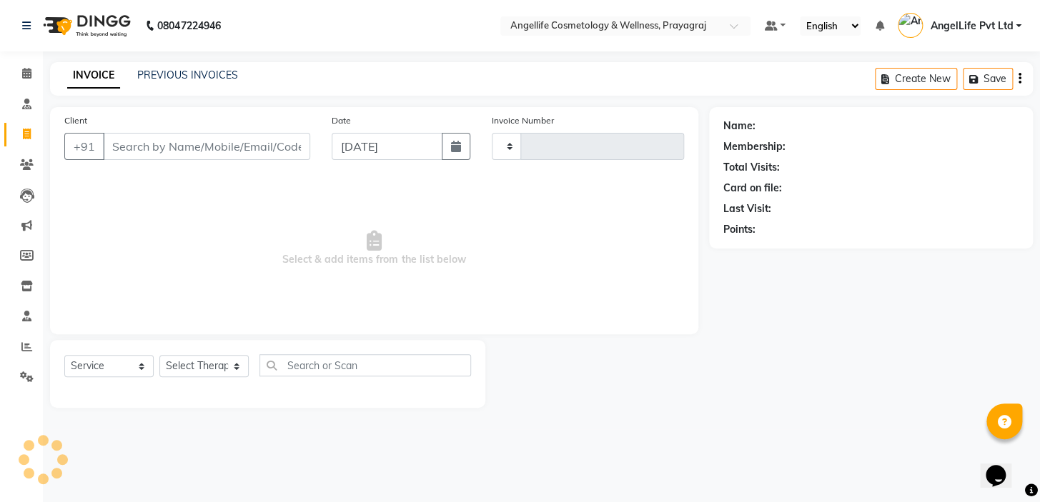
type input "1273"
select select "4531"
click at [181, 75] on link "PREVIOUS INVOICES" at bounding box center [187, 75] width 101 height 13
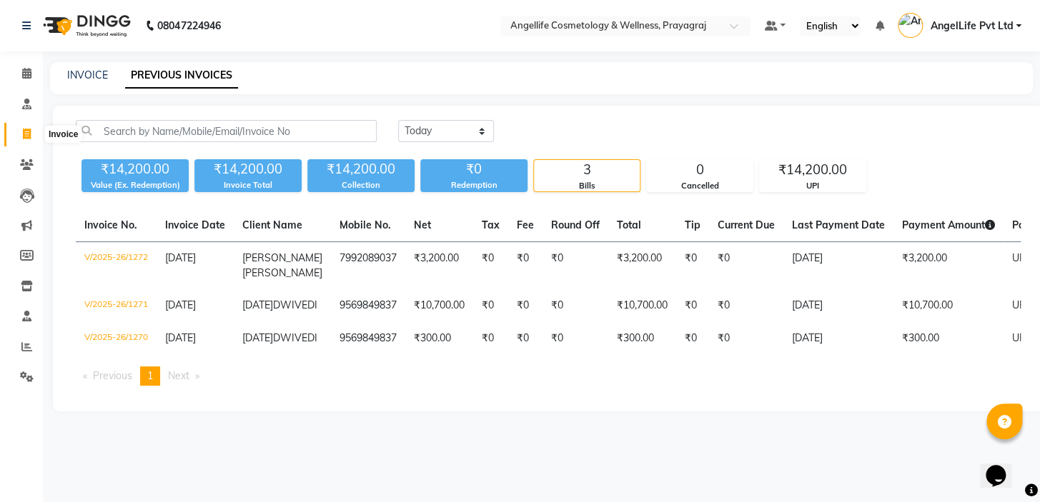
click at [31, 130] on span at bounding box center [26, 135] width 25 height 16
click at [30, 130] on span at bounding box center [26, 135] width 25 height 16
select select "service"
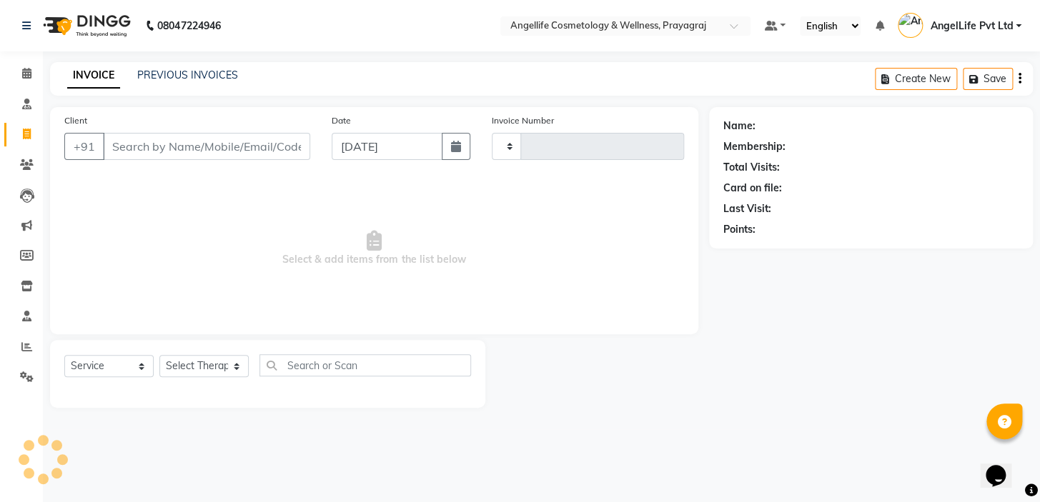
type input "1273"
select select "4531"
click at [187, 74] on link "PREVIOUS INVOICES" at bounding box center [187, 75] width 101 height 13
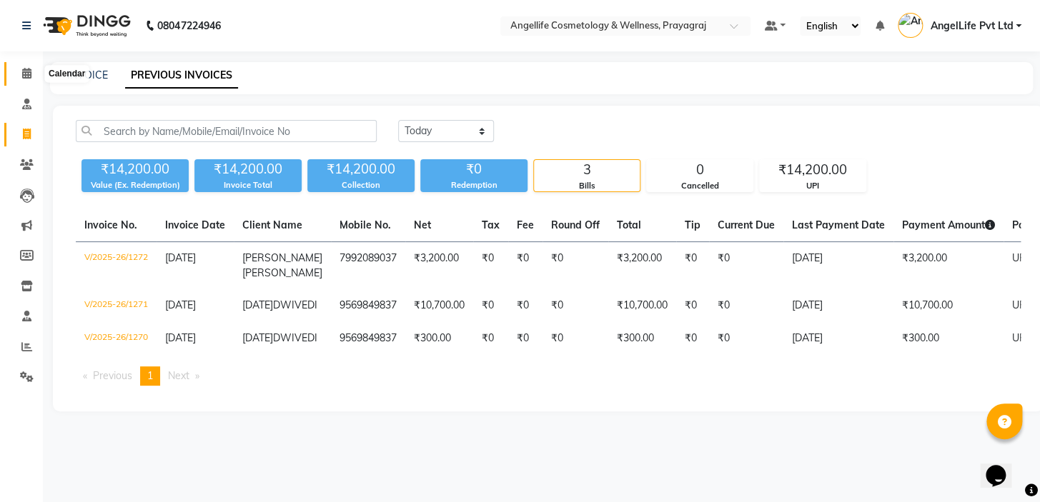
click at [25, 76] on icon at bounding box center [26, 73] width 9 height 11
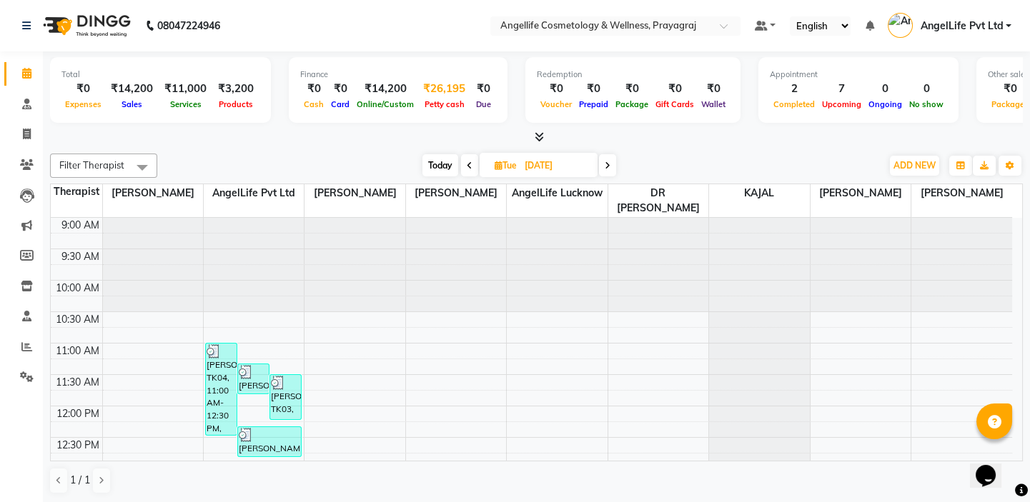
click at [445, 102] on span "Petty cash" at bounding box center [444, 104] width 47 height 10
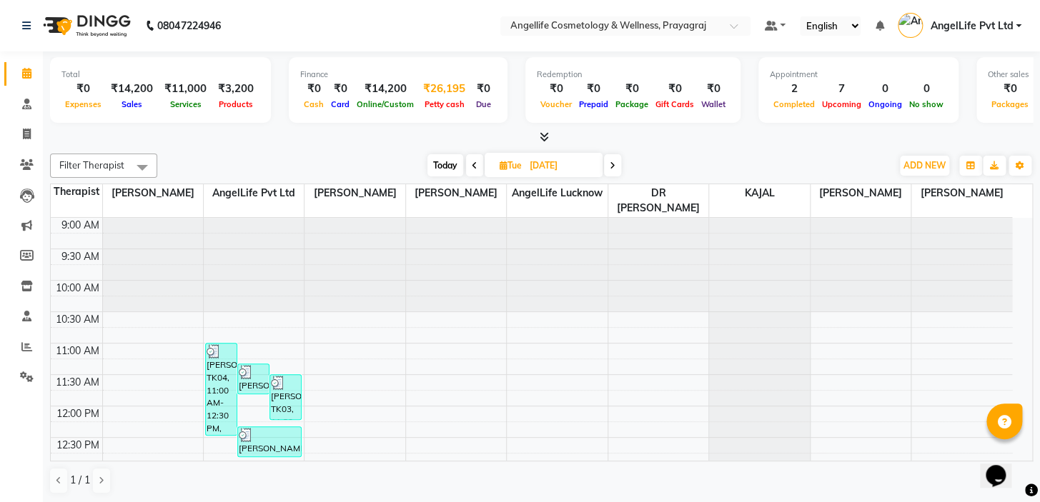
select select "3353"
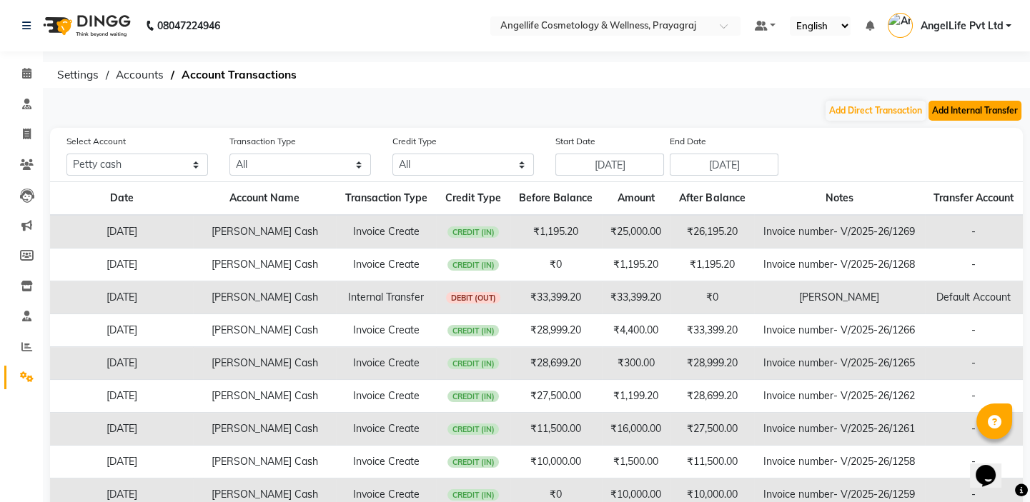
click at [956, 114] on button "Add Internal Transfer" at bounding box center [974, 111] width 93 height 20
select select "internal transfer"
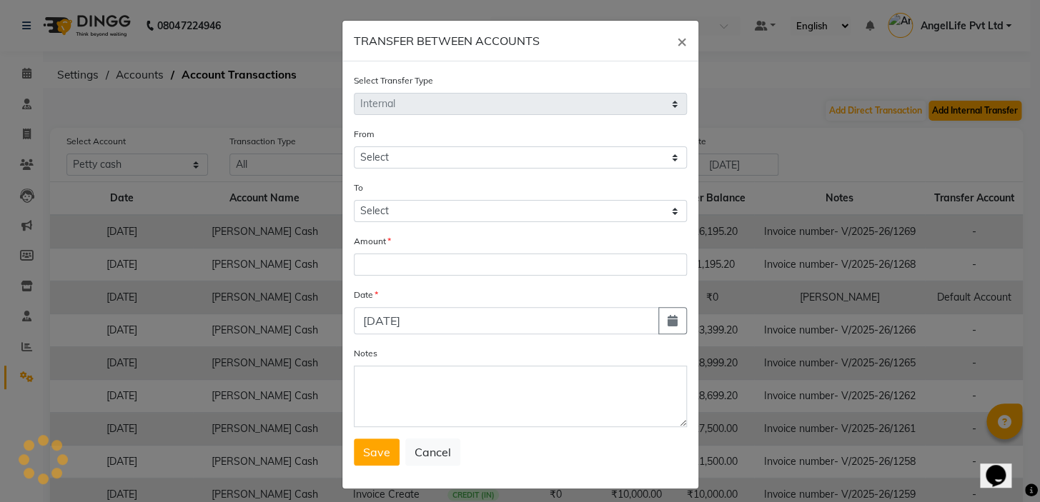
select select "3353"
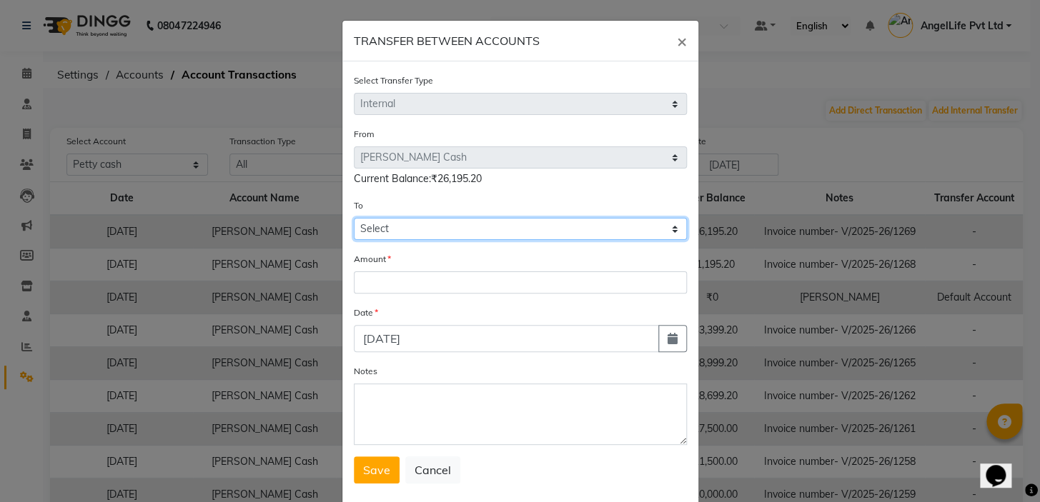
click at [408, 230] on select "Select Petty Cash Default Account" at bounding box center [520, 229] width 333 height 22
click at [411, 227] on select "Select Petty Cash Default Account" at bounding box center [520, 229] width 333 height 22
select select "3354"
click at [354, 219] on select "Select Petty Cash Default Account" at bounding box center [520, 229] width 333 height 22
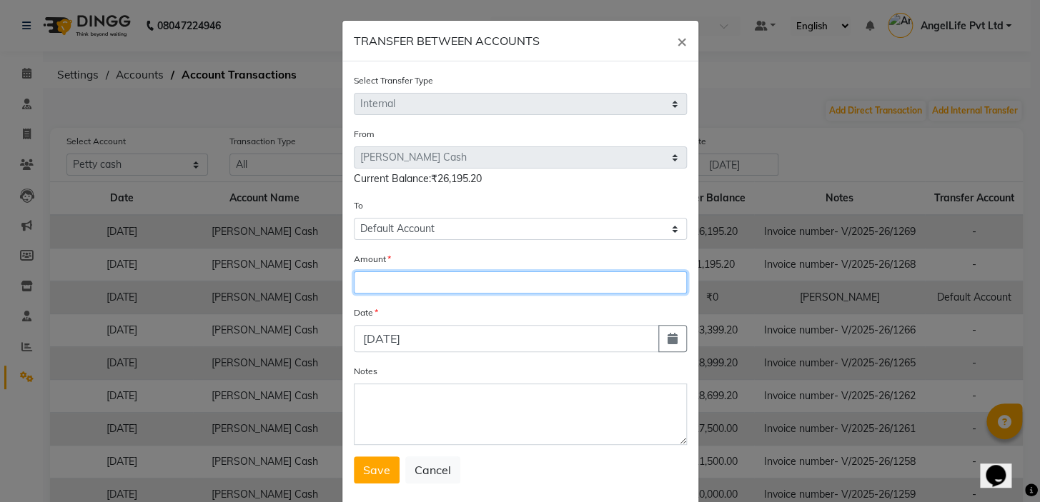
click at [393, 286] on input "number" at bounding box center [520, 283] width 333 height 22
type input "26195.20"
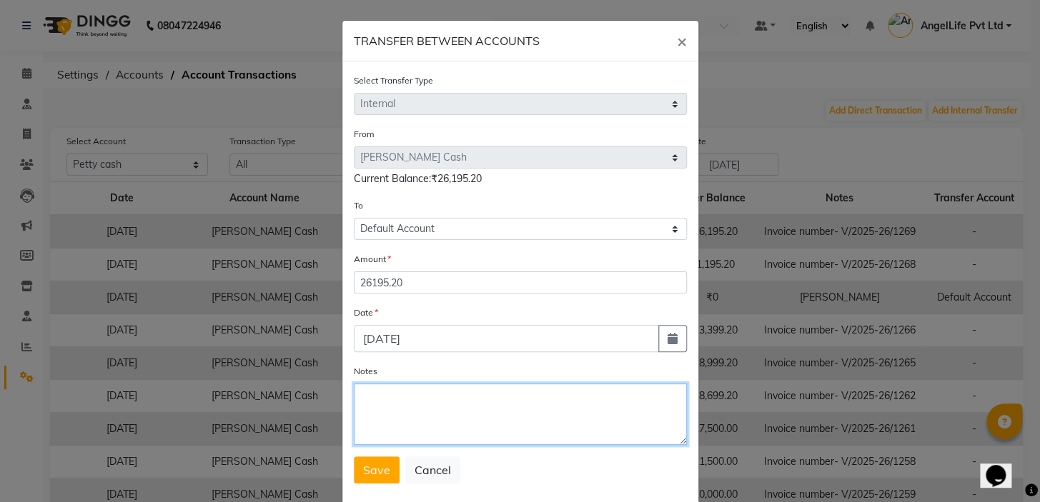
click at [381, 410] on textarea "Notes" at bounding box center [520, 414] width 333 height 61
type textarea "SIR CASH"
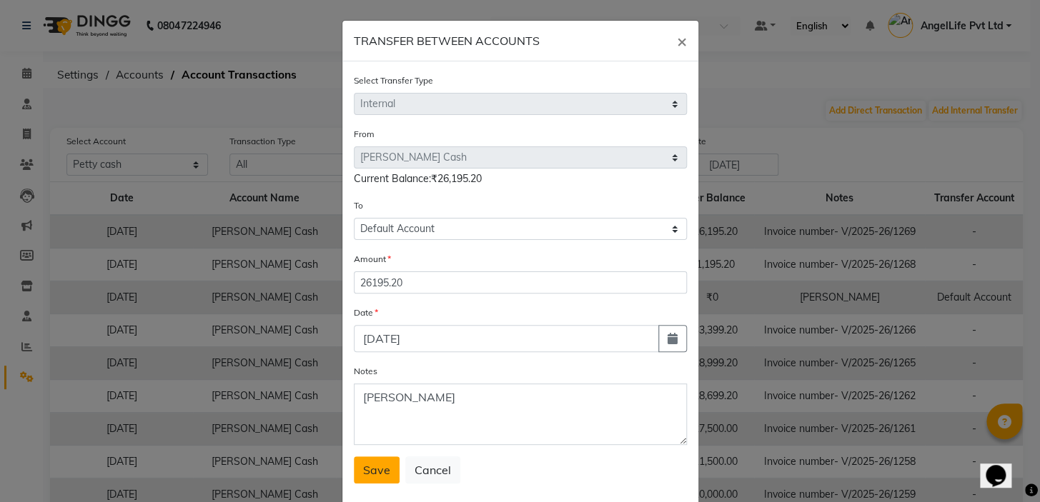
click at [379, 477] on span "Save" at bounding box center [376, 470] width 27 height 14
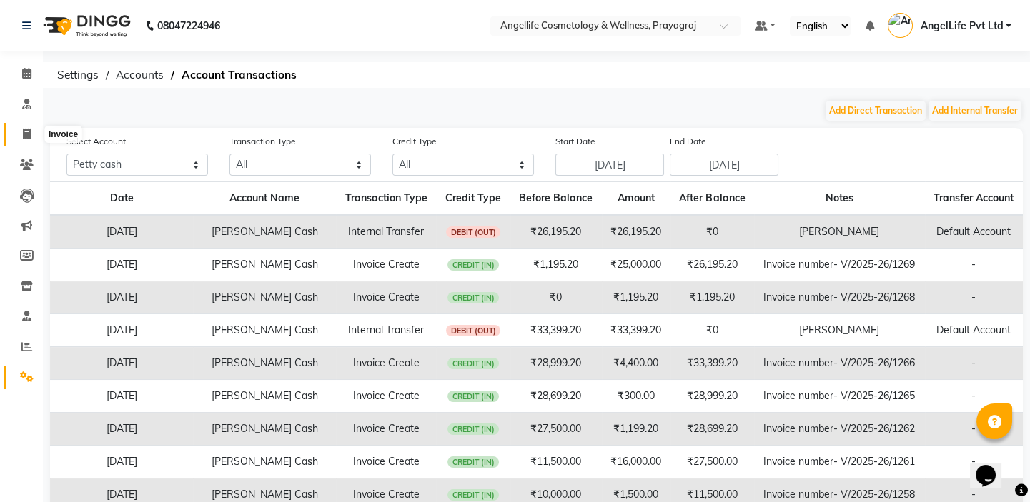
click at [26, 133] on icon at bounding box center [27, 134] width 8 height 11
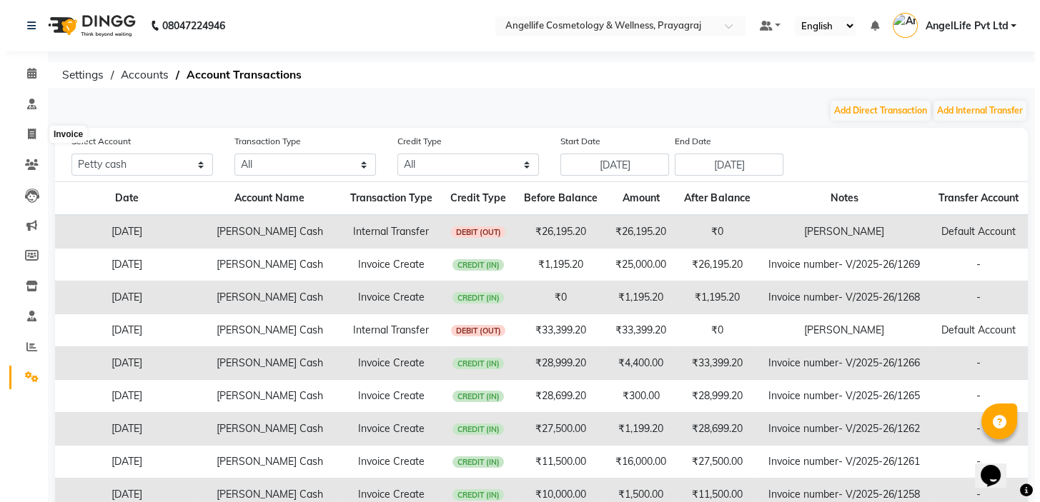
select select "service"
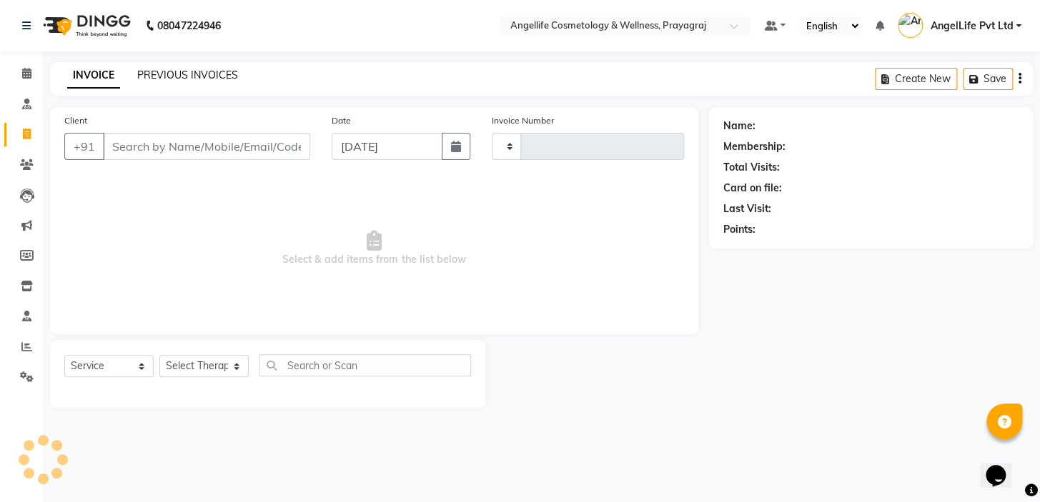
click at [161, 76] on link "PREVIOUS INVOICES" at bounding box center [187, 75] width 101 height 13
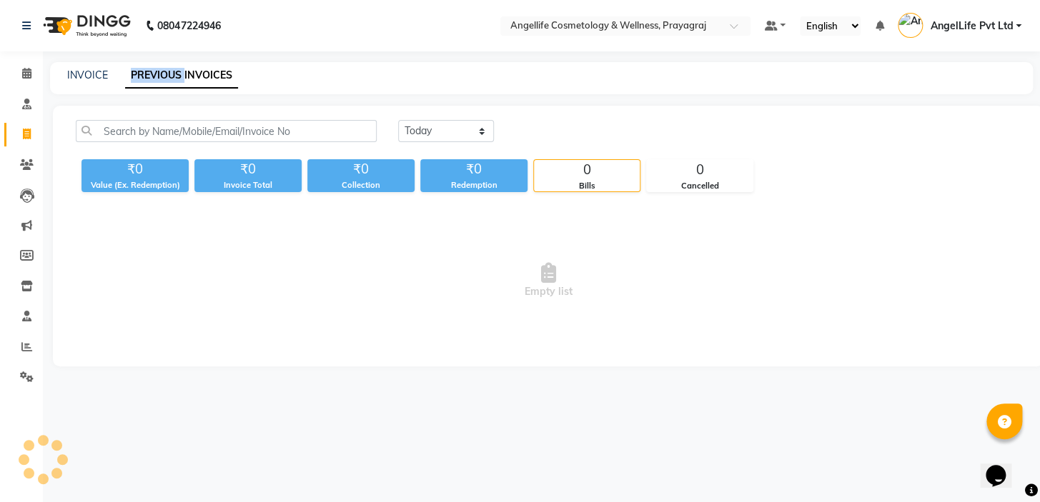
click at [161, 76] on link "PREVIOUS INVOICES" at bounding box center [181, 76] width 113 height 26
